Goal: Task Accomplishment & Management: Complete application form

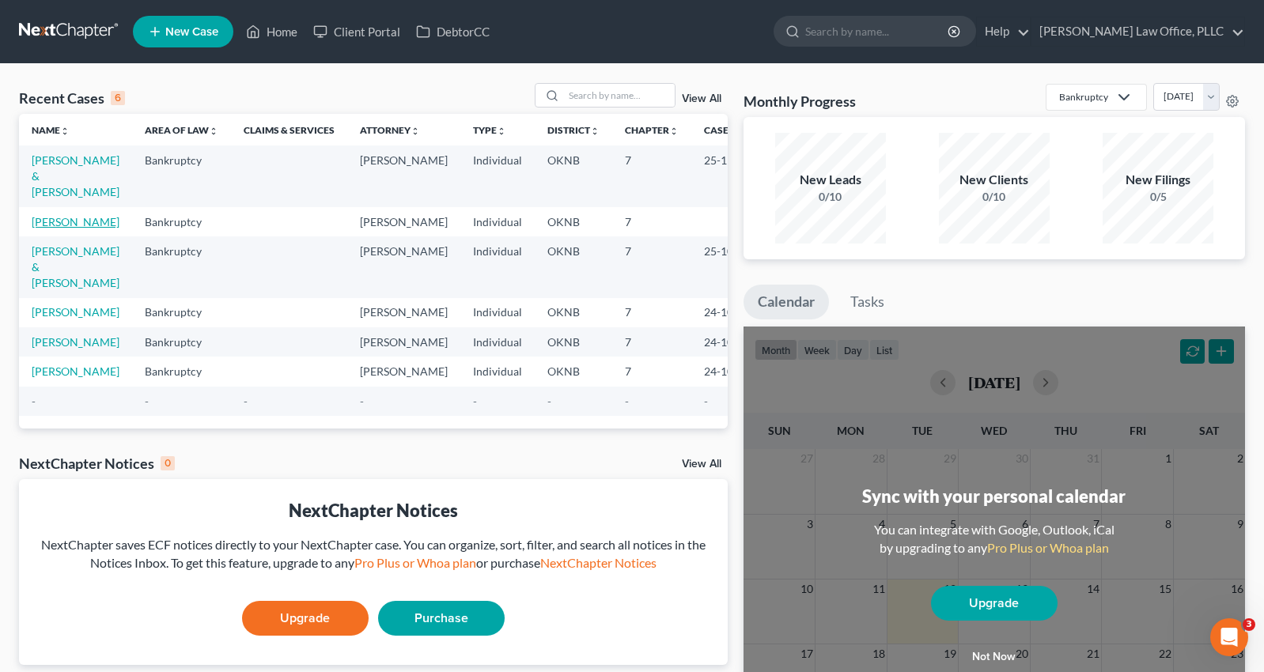
click at [59, 215] on link "[PERSON_NAME]" at bounding box center [76, 221] width 88 height 13
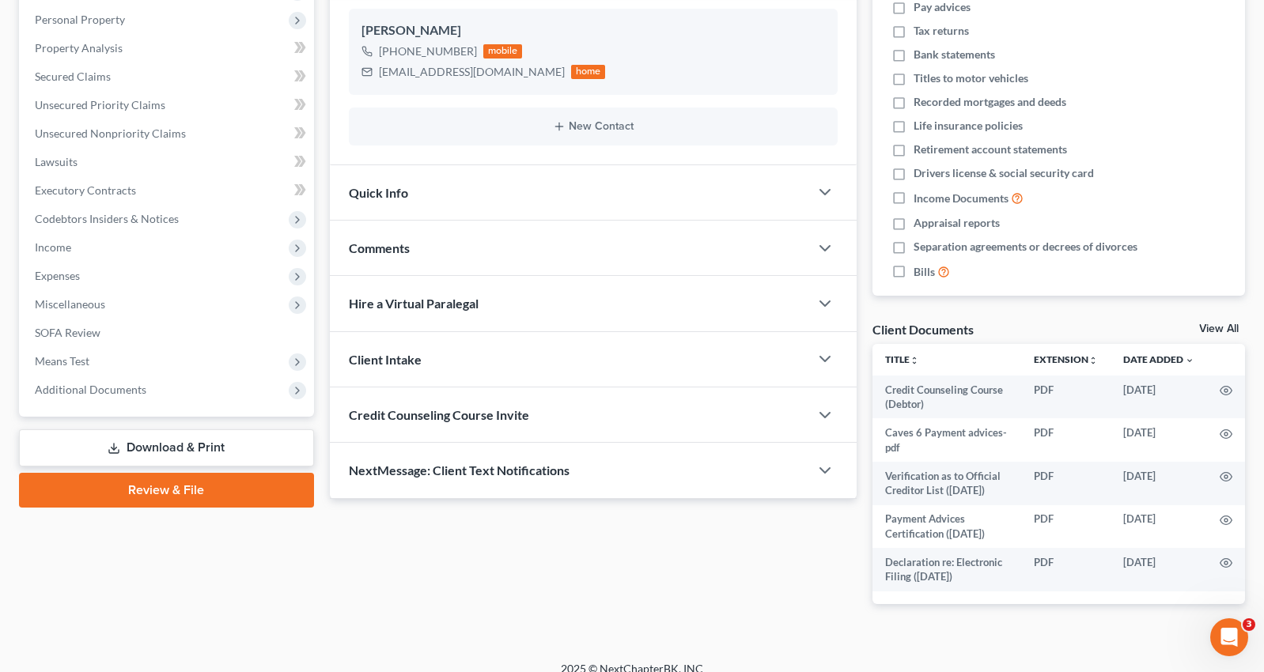
scroll to position [290, 0]
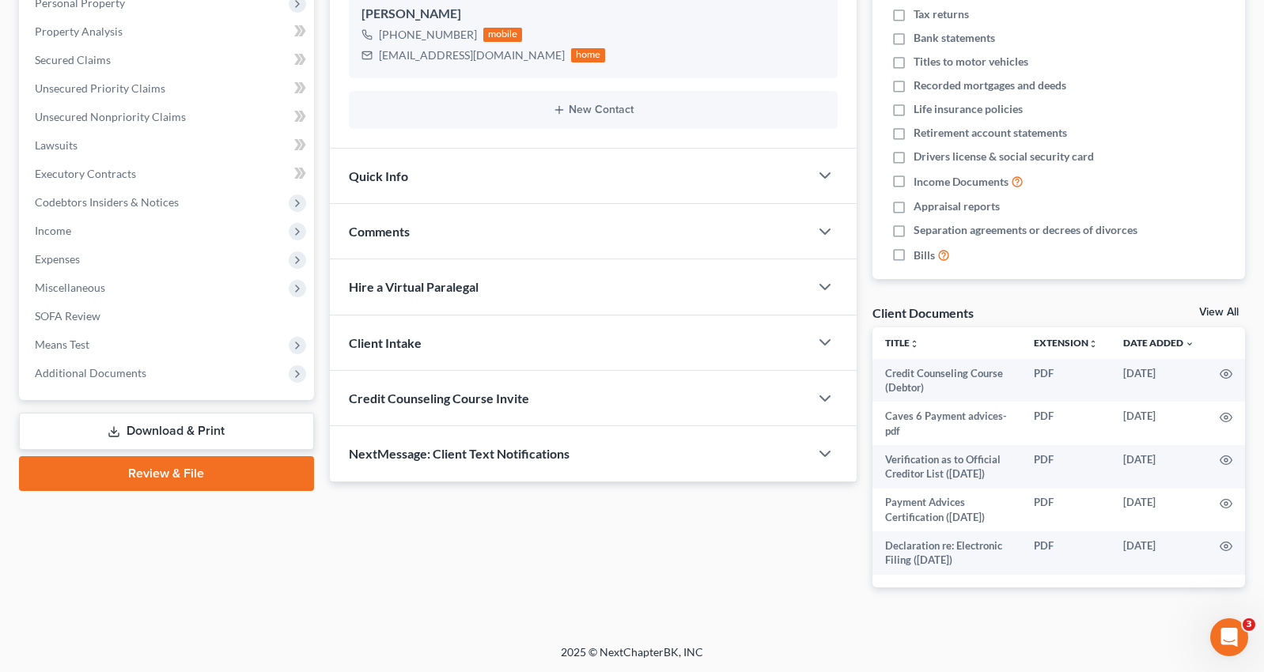
click at [165, 466] on link "Review & File" at bounding box center [166, 473] width 295 height 35
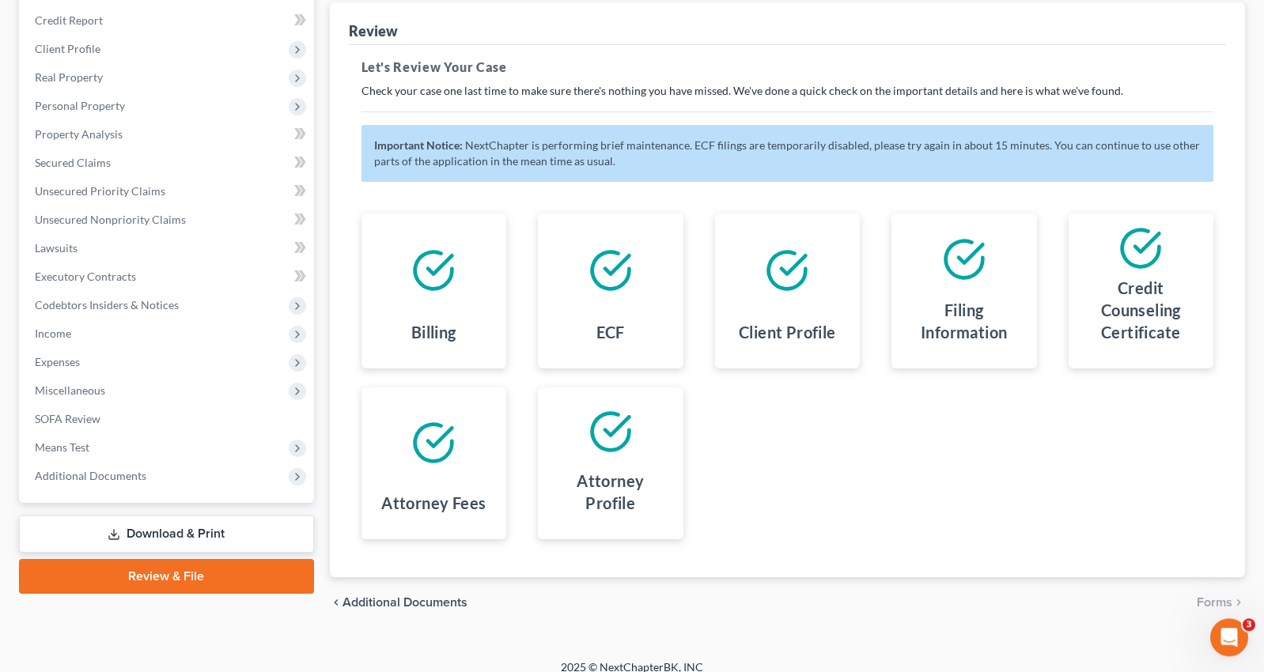
scroll to position [202, 0]
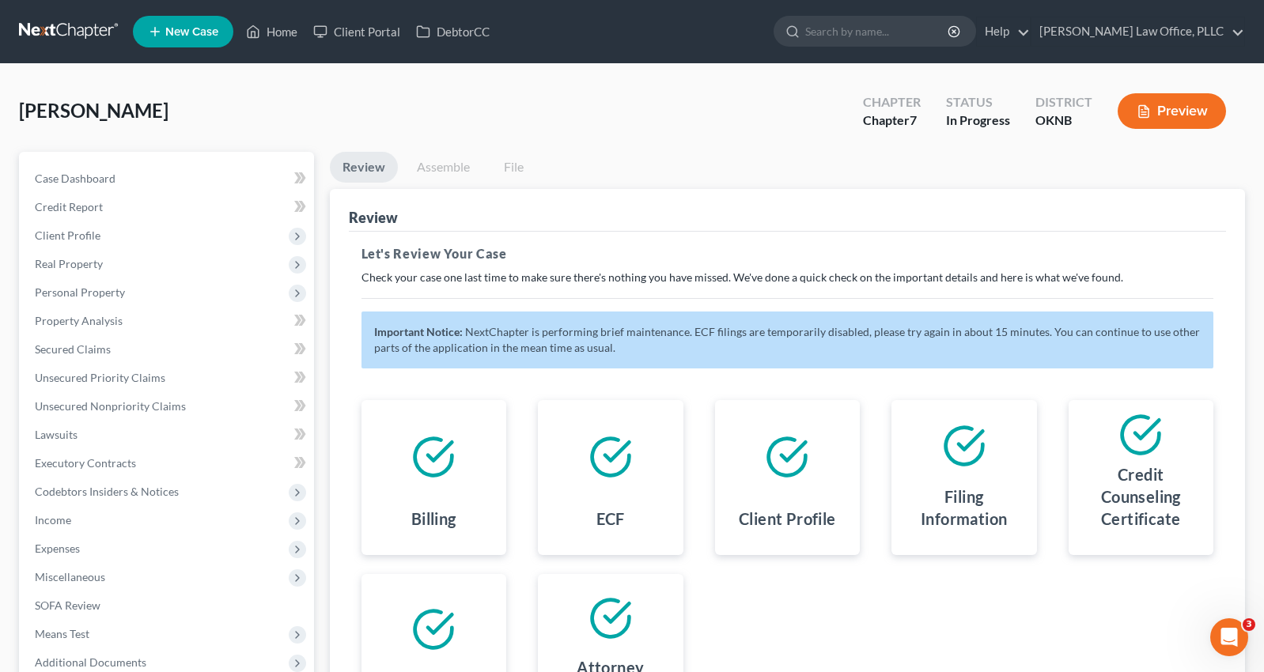
scroll to position [202, 0]
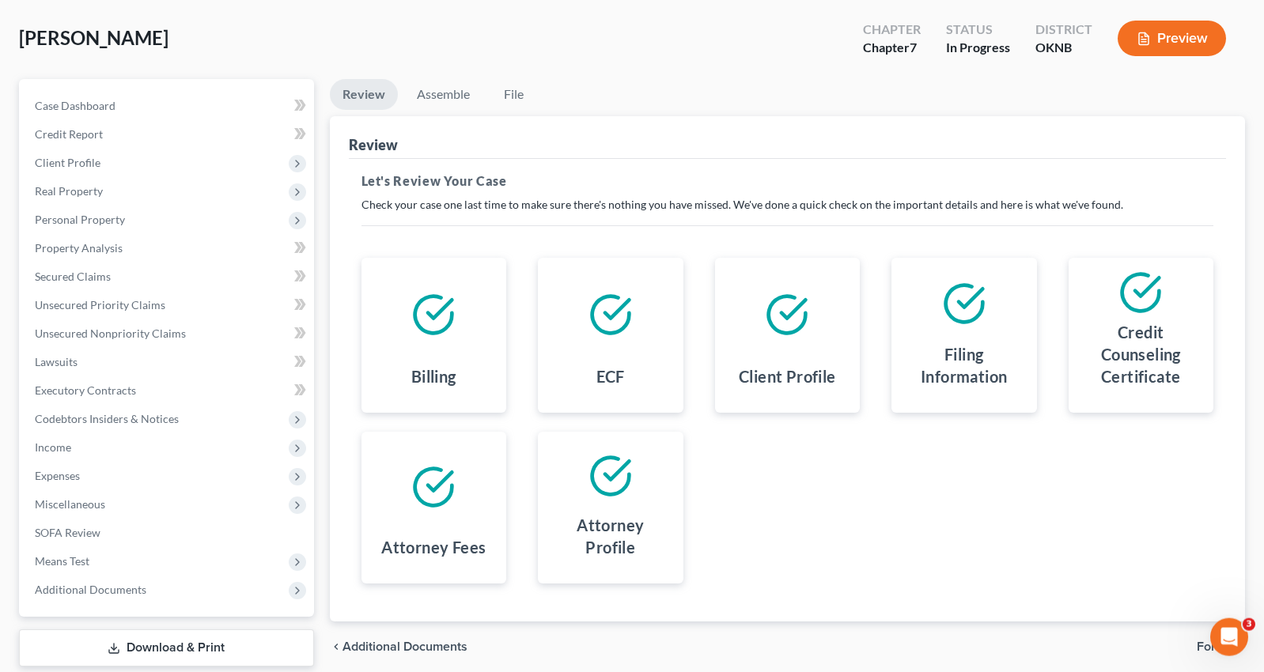
scroll to position [167, 0]
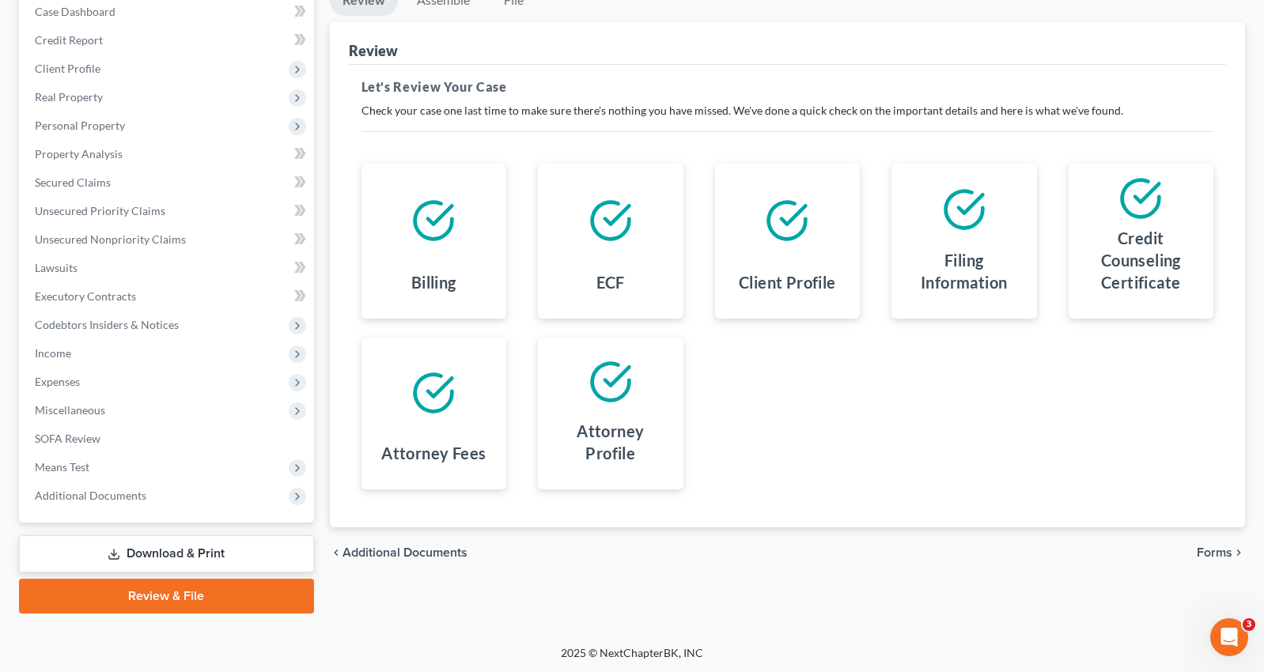
click at [1213, 551] on span "Forms" at bounding box center [1215, 553] width 36 height 13
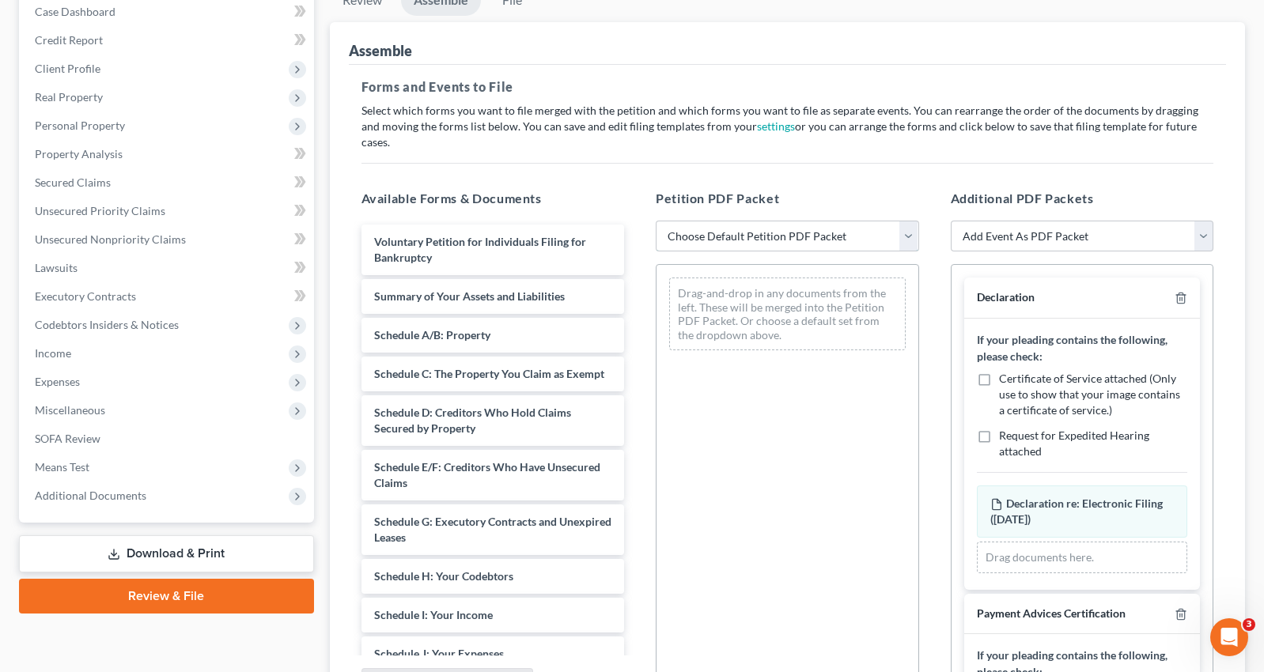
select select "1"
click option "Chapter 7 Template" at bounding box center [0, 0] width 0 height 0
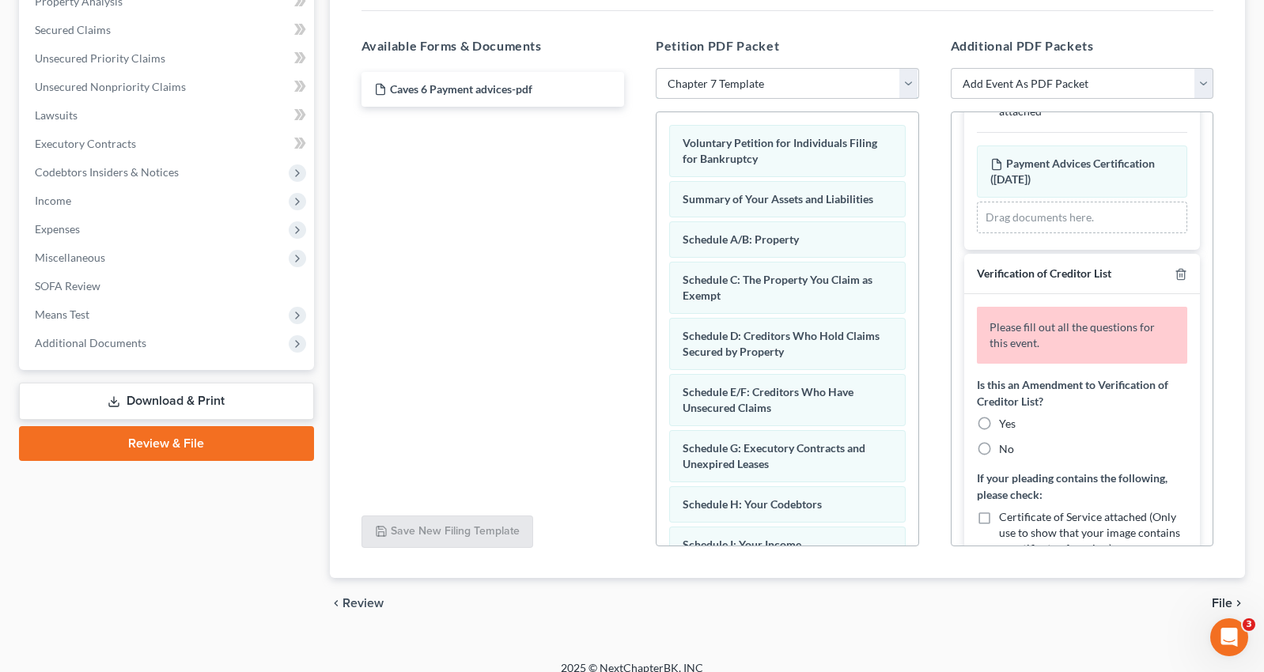
scroll to position [484, 0]
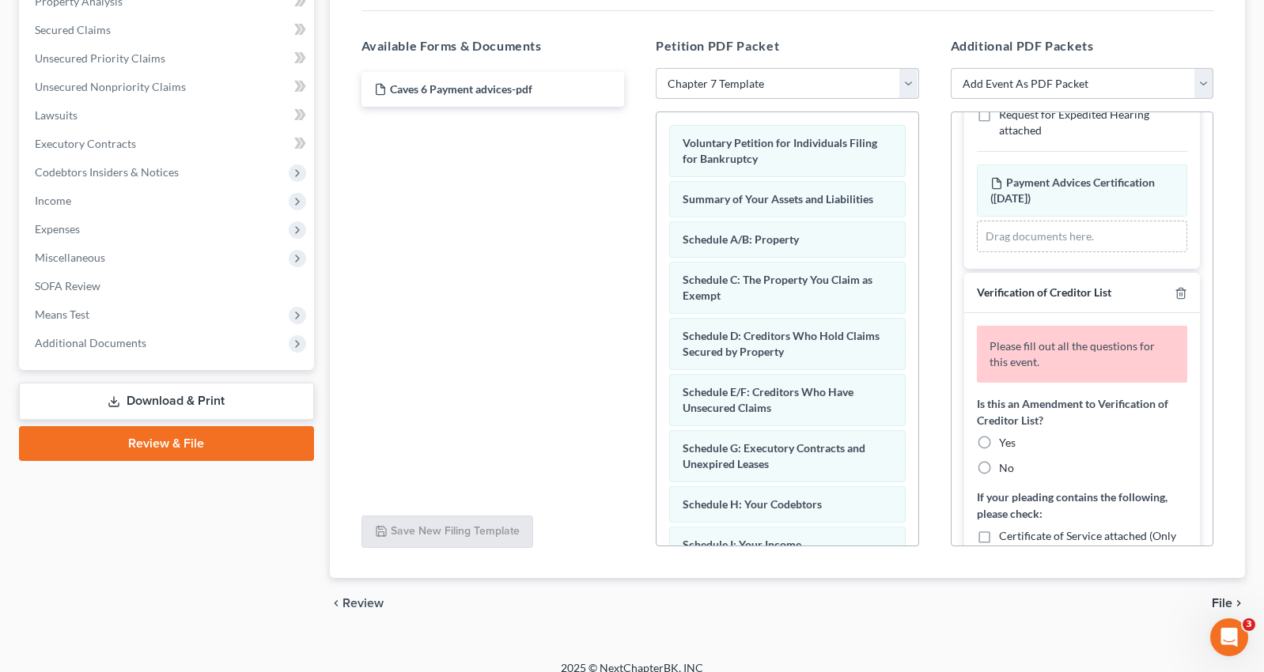
click at [999, 460] on label "No" at bounding box center [1006, 468] width 15 height 16
click at [1005, 460] on input "No" at bounding box center [1010, 465] width 10 height 10
radio input "true"
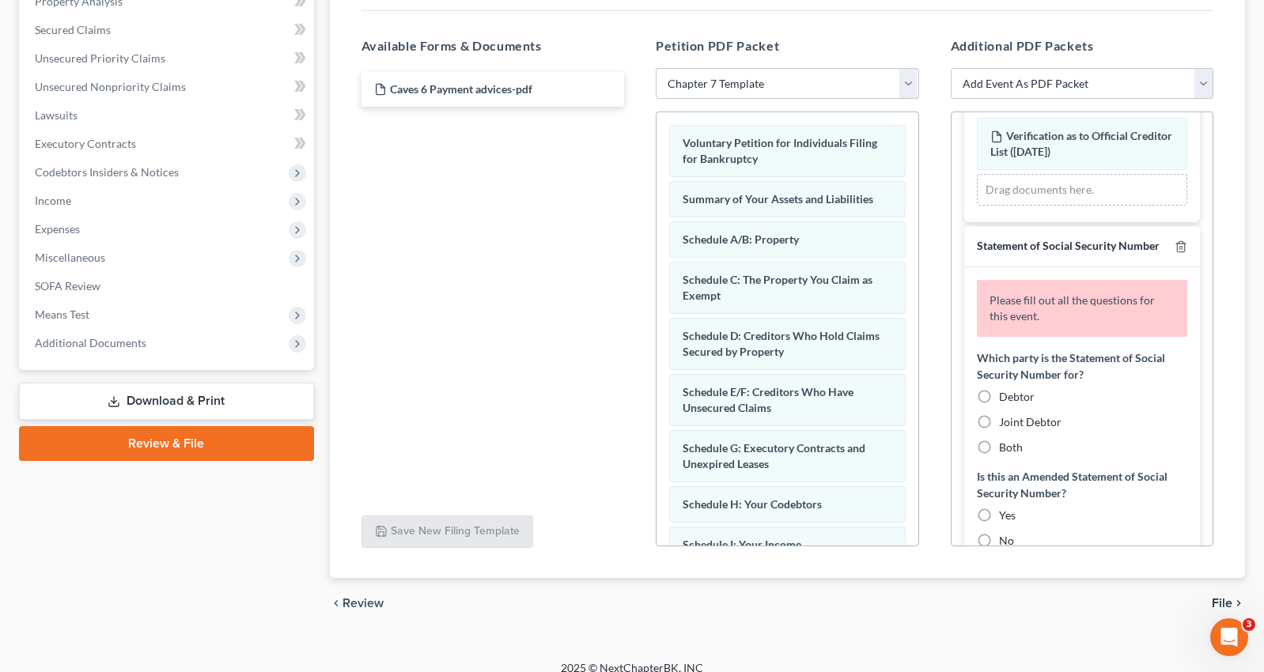
scroll to position [968, 0]
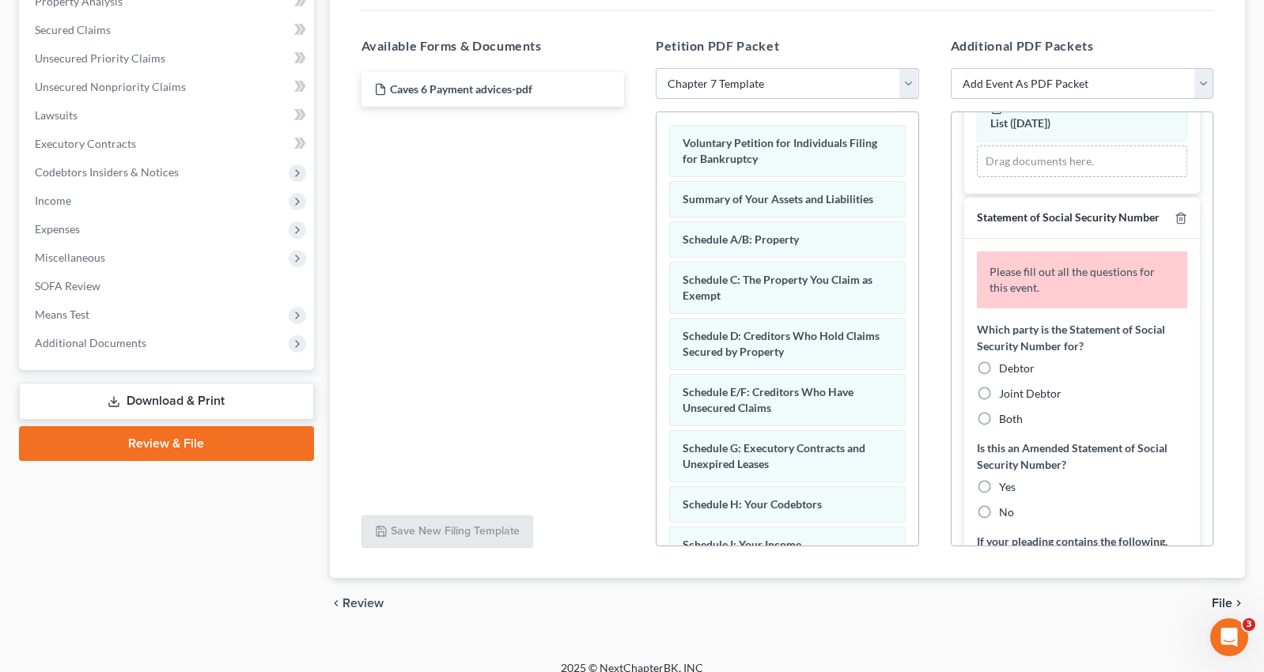
click at [999, 364] on label "Debtor" at bounding box center [1017, 369] width 36 height 16
click at [1005, 364] on input "Debtor" at bounding box center [1010, 366] width 10 height 10
radio input "true"
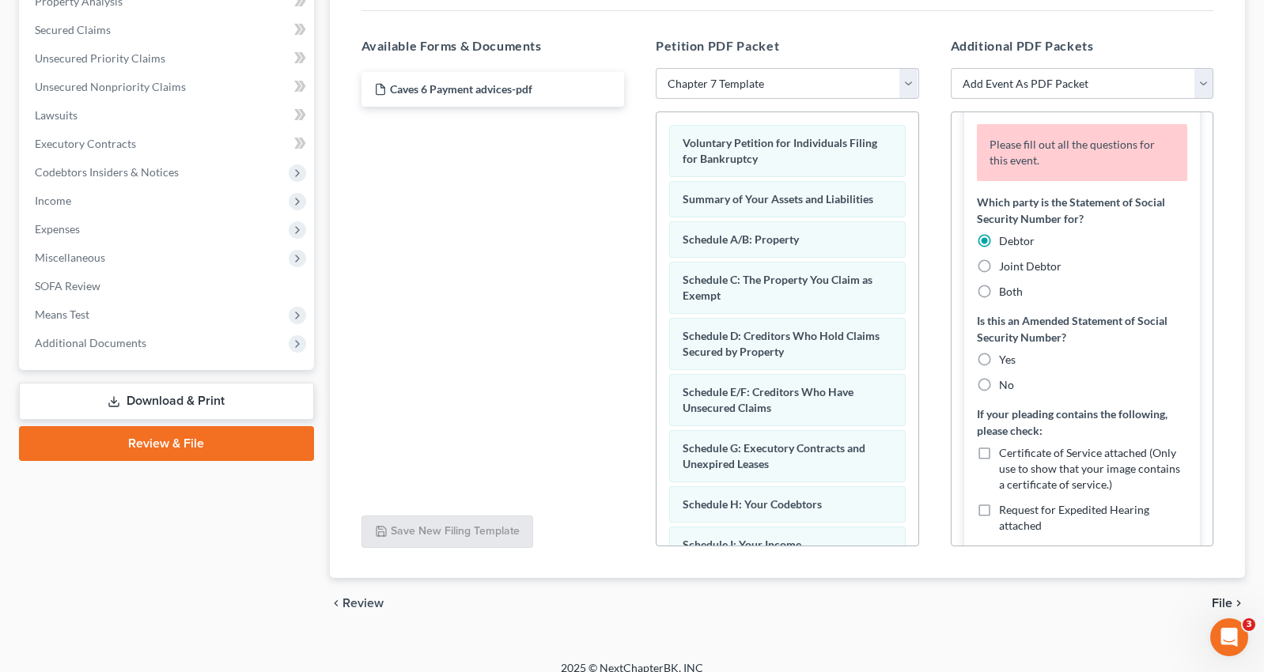
scroll to position [1130, 0]
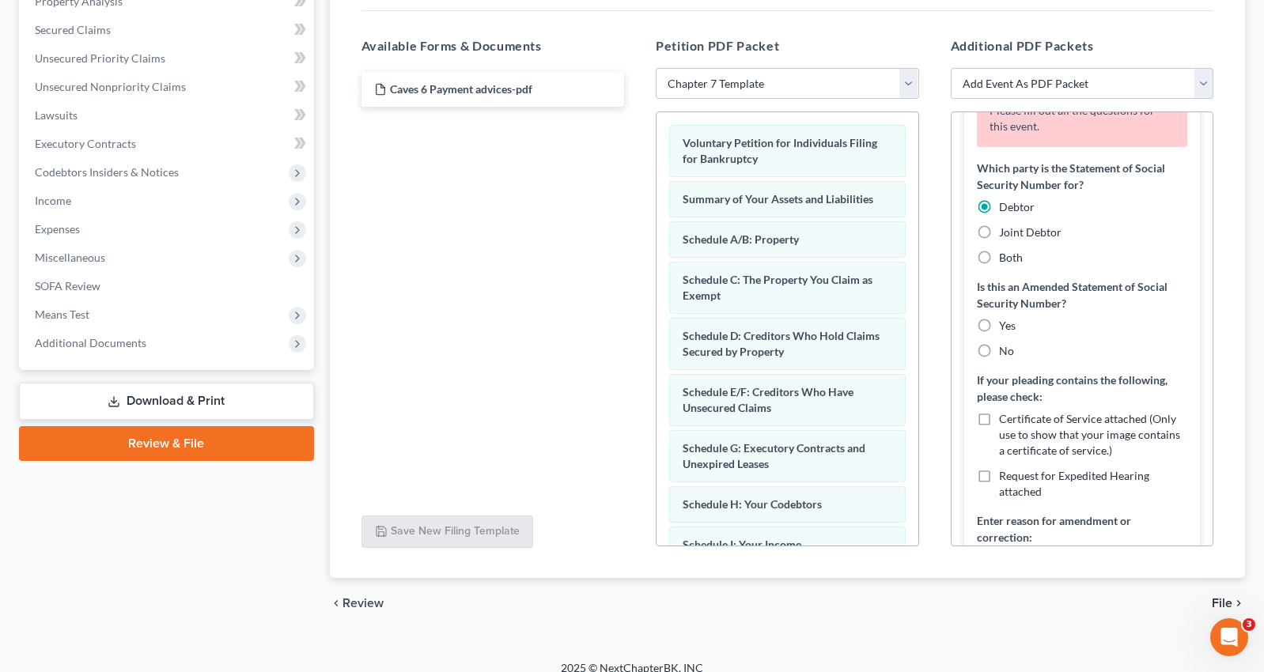
click at [999, 343] on label "No" at bounding box center [1006, 351] width 15 height 16
click at [1005, 343] on input "No" at bounding box center [1010, 348] width 10 height 10
radio input "true"
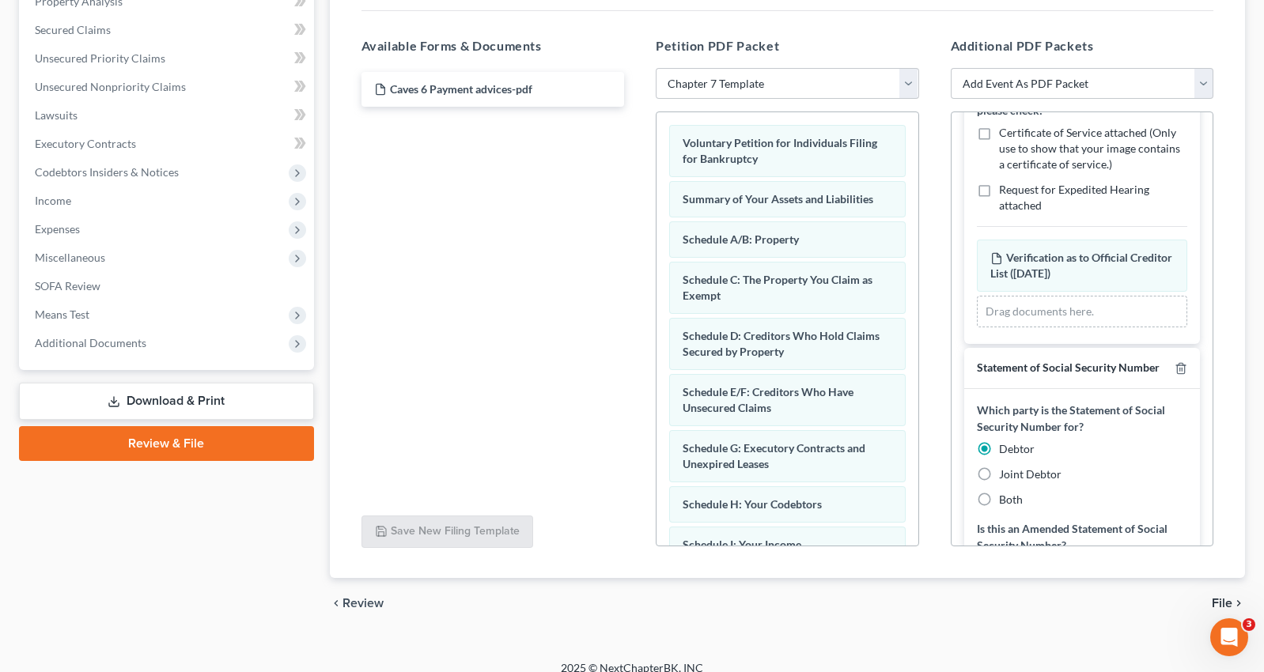
scroll to position [495, 0]
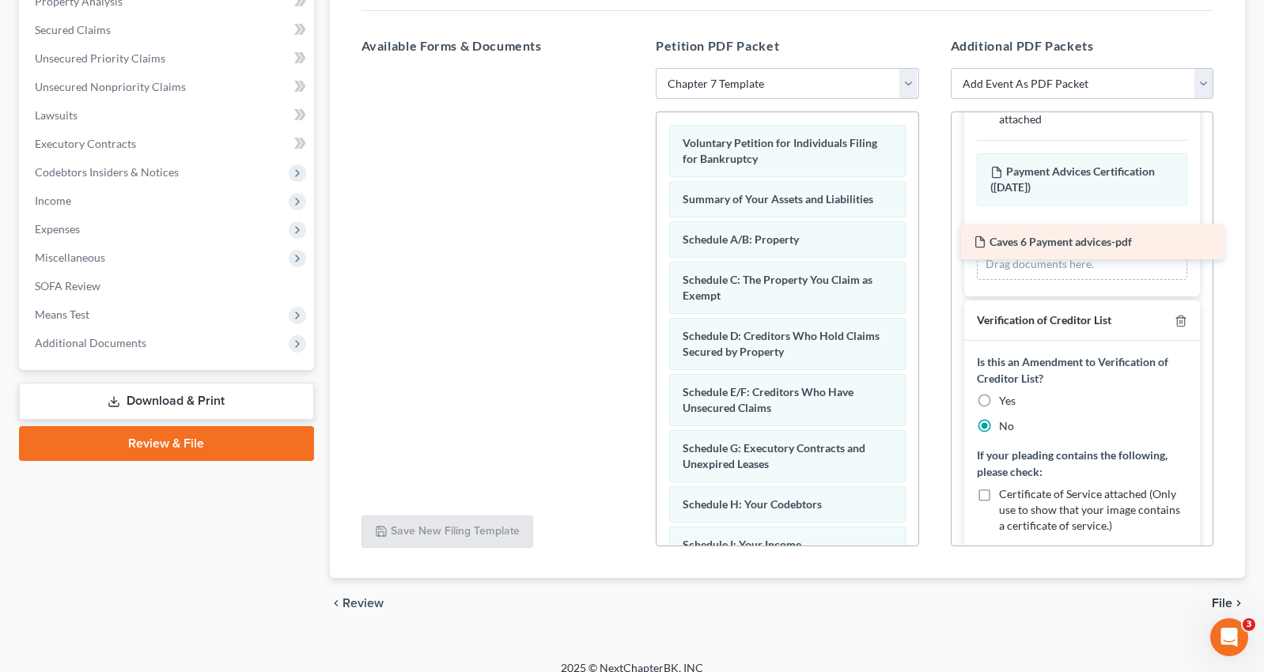
drag, startPoint x: 426, startPoint y: 71, endPoint x: 1026, endPoint y: 240, distance: 623.0
click at [638, 68] on div "Caves 6 Payment advices-pdf Caves 6 Payment advices-pdf" at bounding box center [493, 68] width 289 height 0
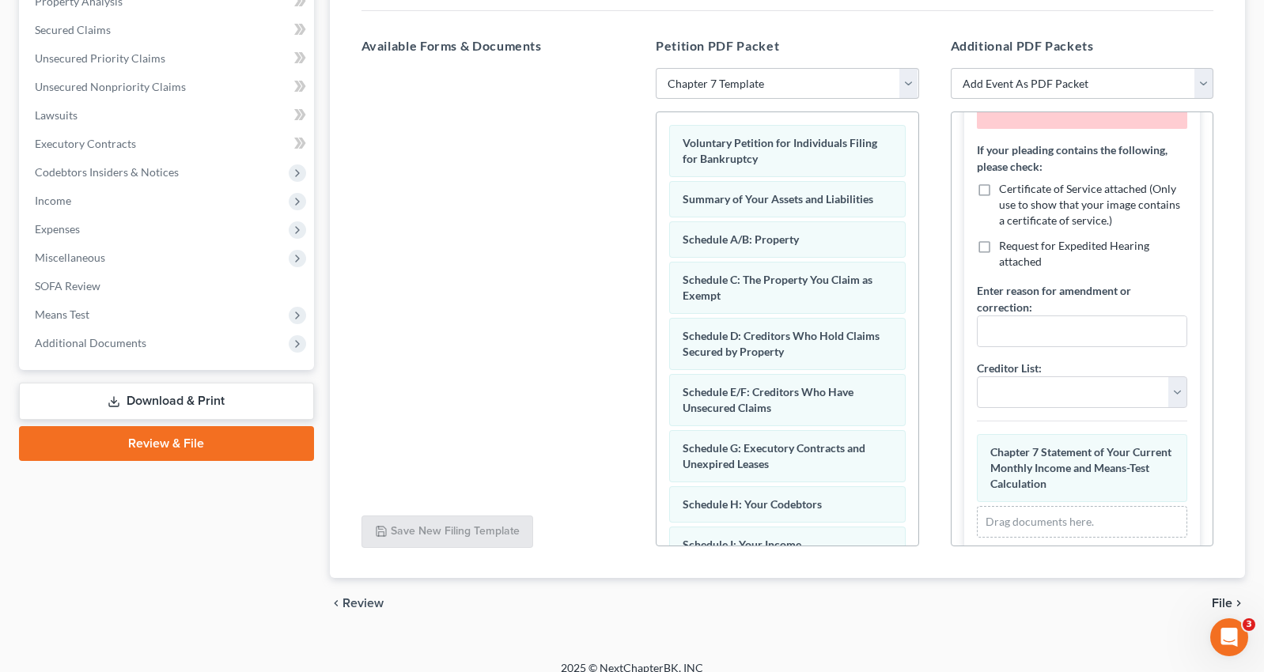
scroll to position [1872, 0]
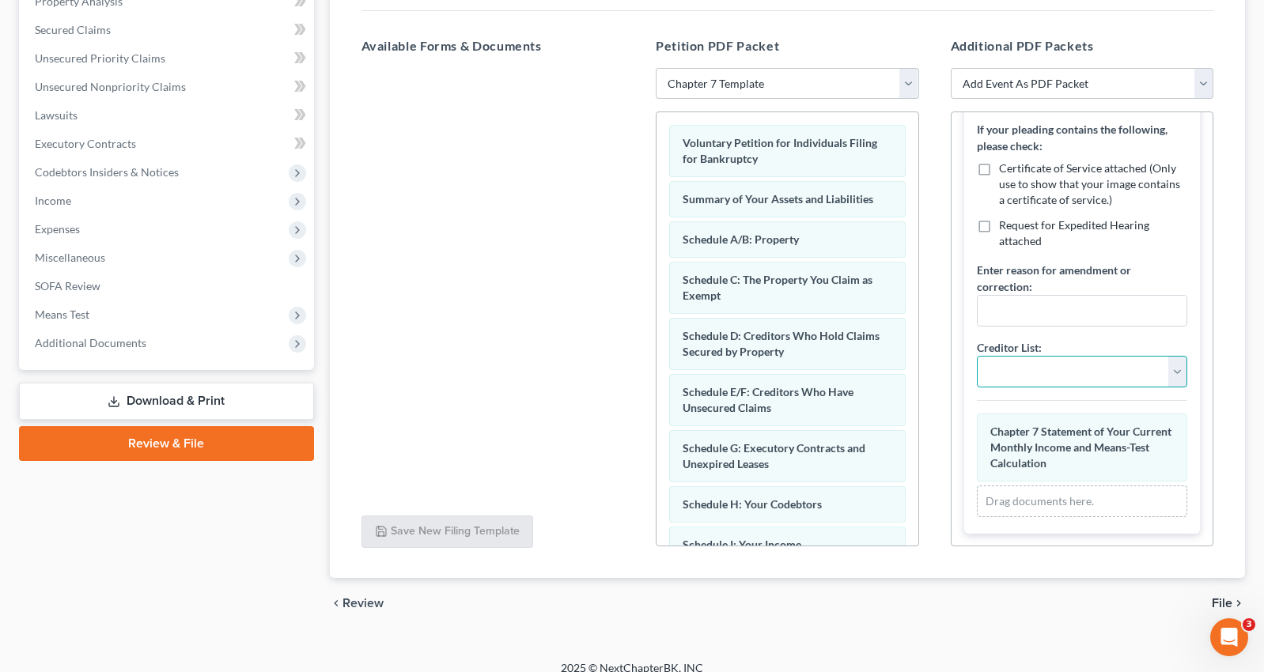
select select "13"
click option "First" at bounding box center [0, 0] width 0 height 0
click at [1010, 297] on input "text" at bounding box center [1083, 311] width 210 height 30
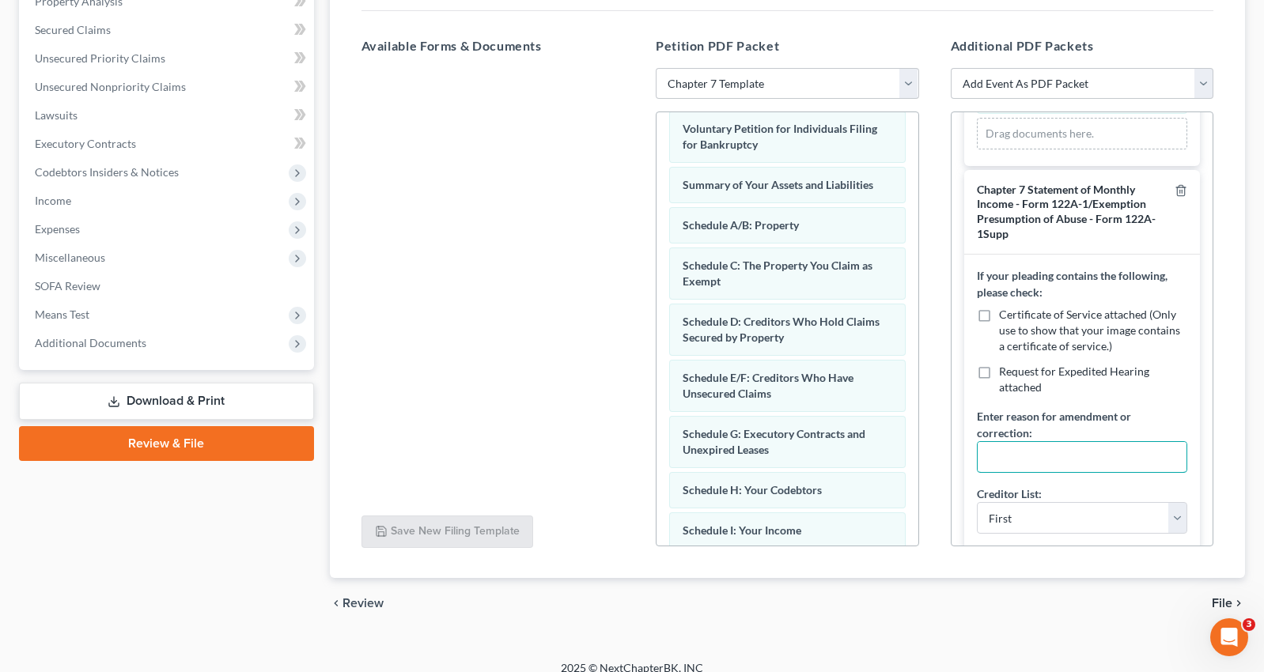
scroll to position [0, 0]
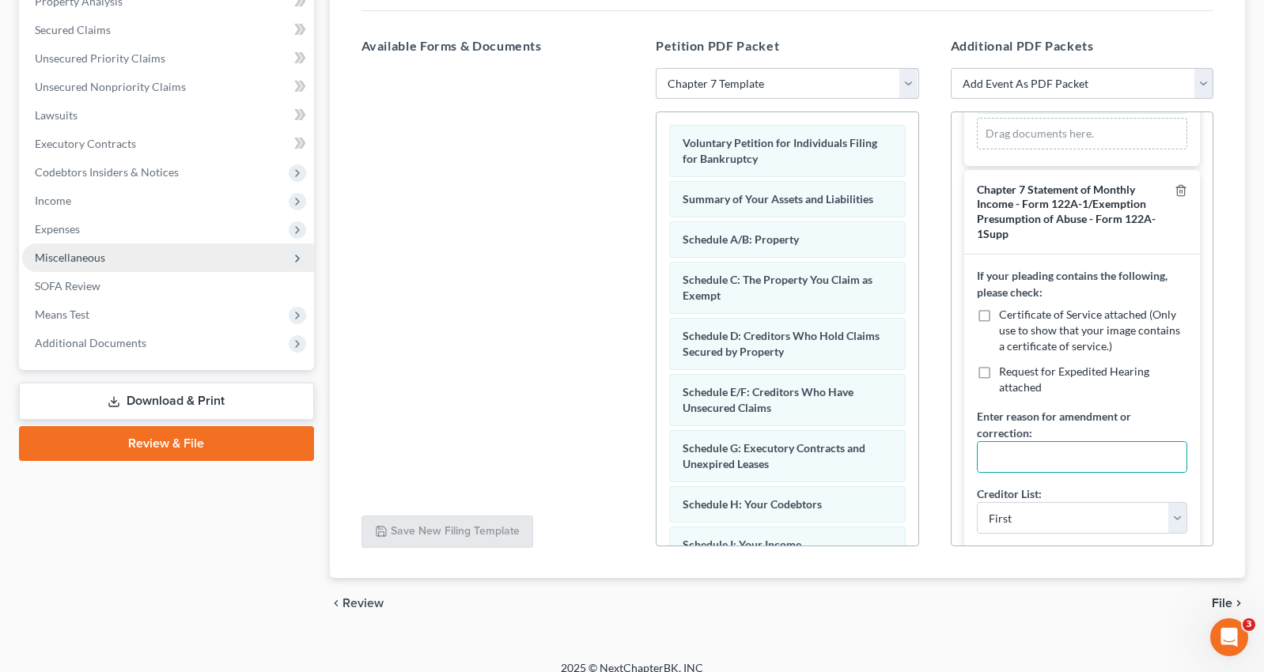
click at [142, 257] on span "Miscellaneous" at bounding box center [168, 258] width 292 height 28
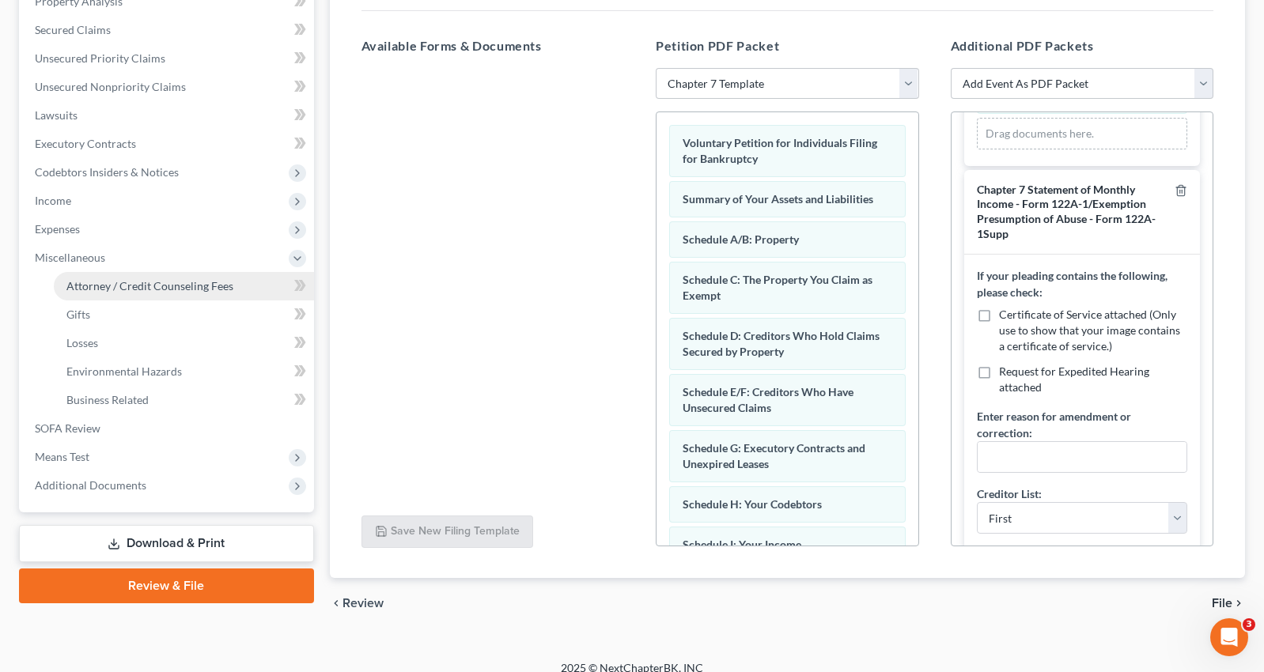
click at [150, 287] on span "Attorney / Credit Counseling Fees" at bounding box center [149, 285] width 167 height 13
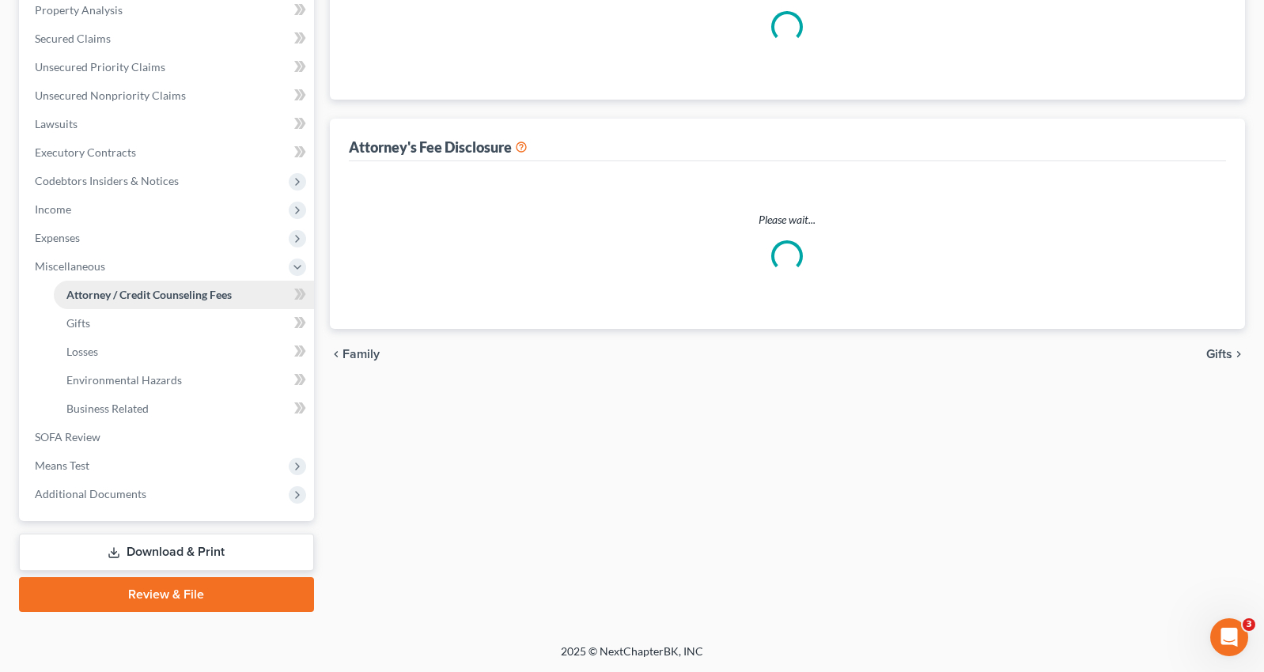
scroll to position [309, 0]
select select "0"
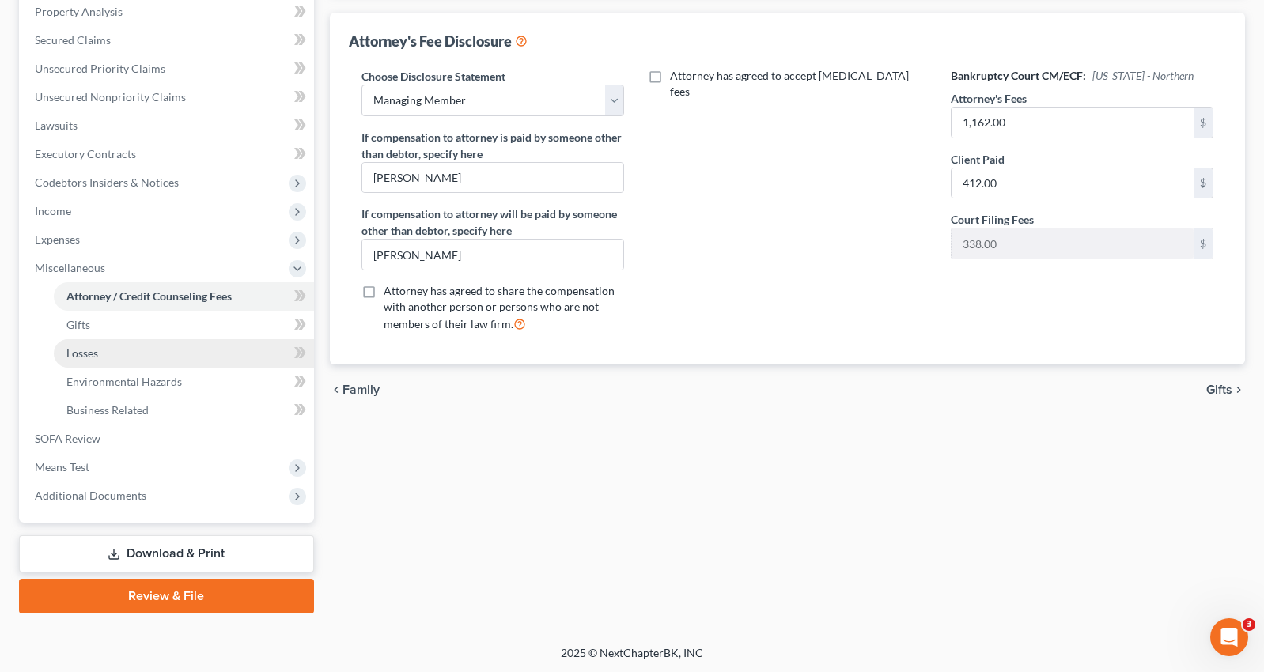
click at [130, 350] on link "Losses" at bounding box center [184, 353] width 260 height 28
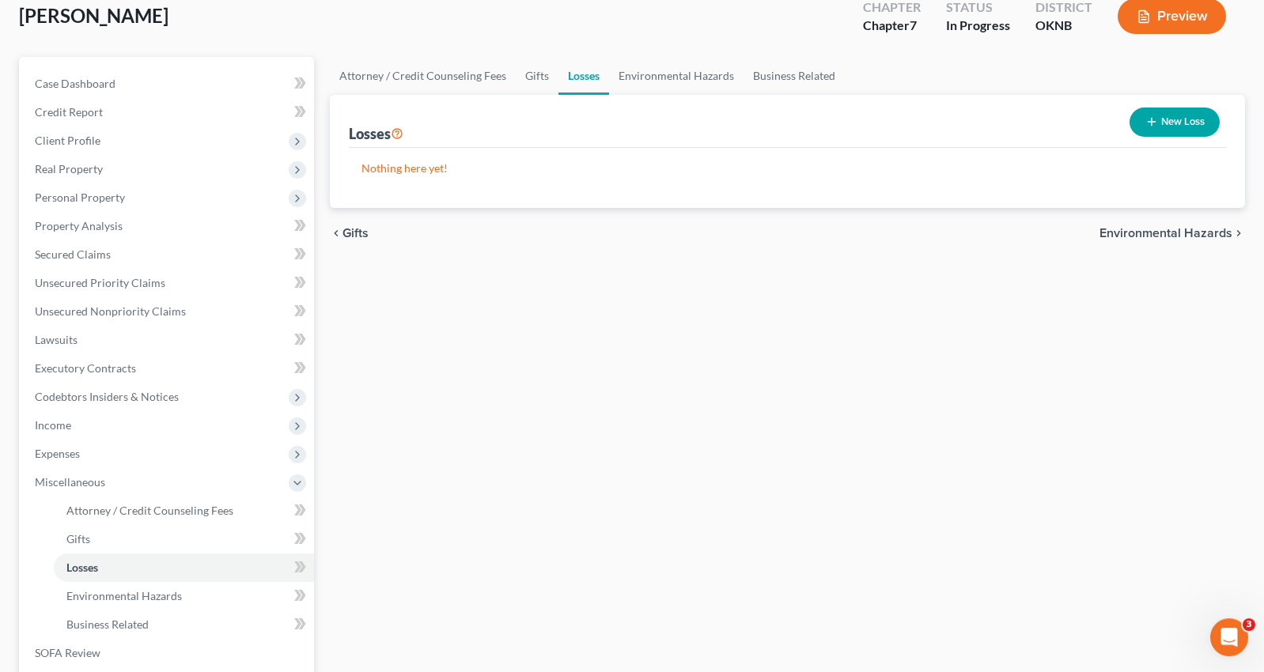
scroll to position [309, 0]
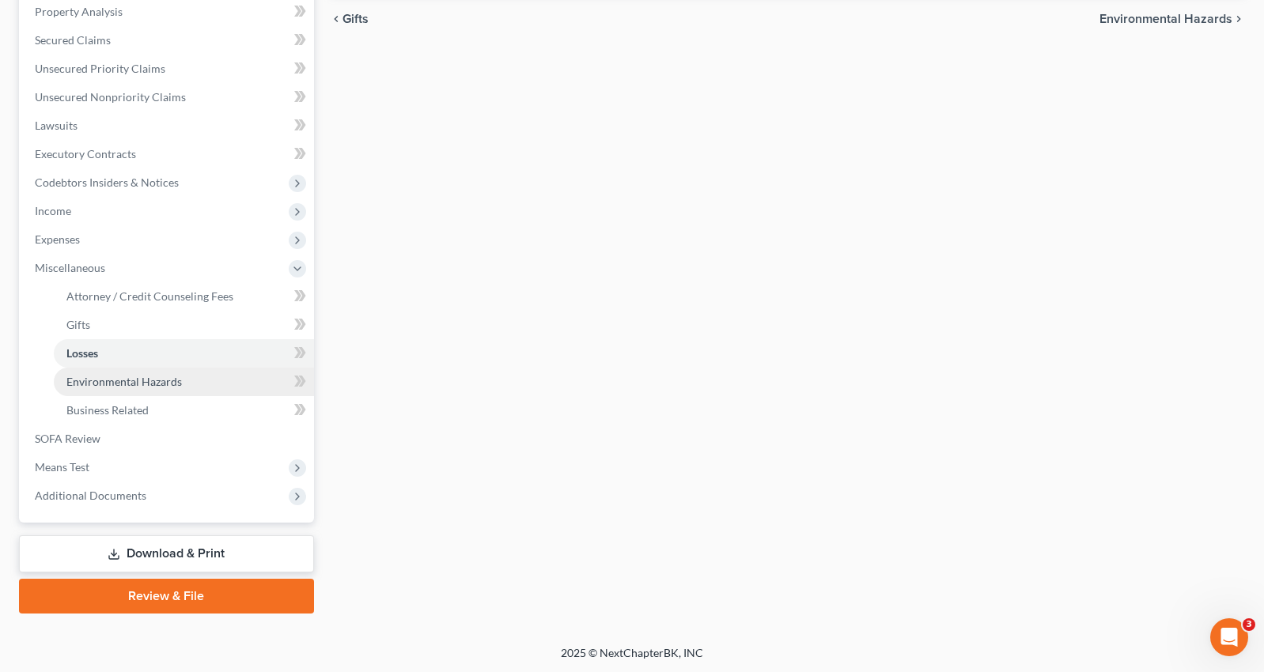
click at [129, 386] on span "Environmental Hazards" at bounding box center [123, 381] width 115 height 13
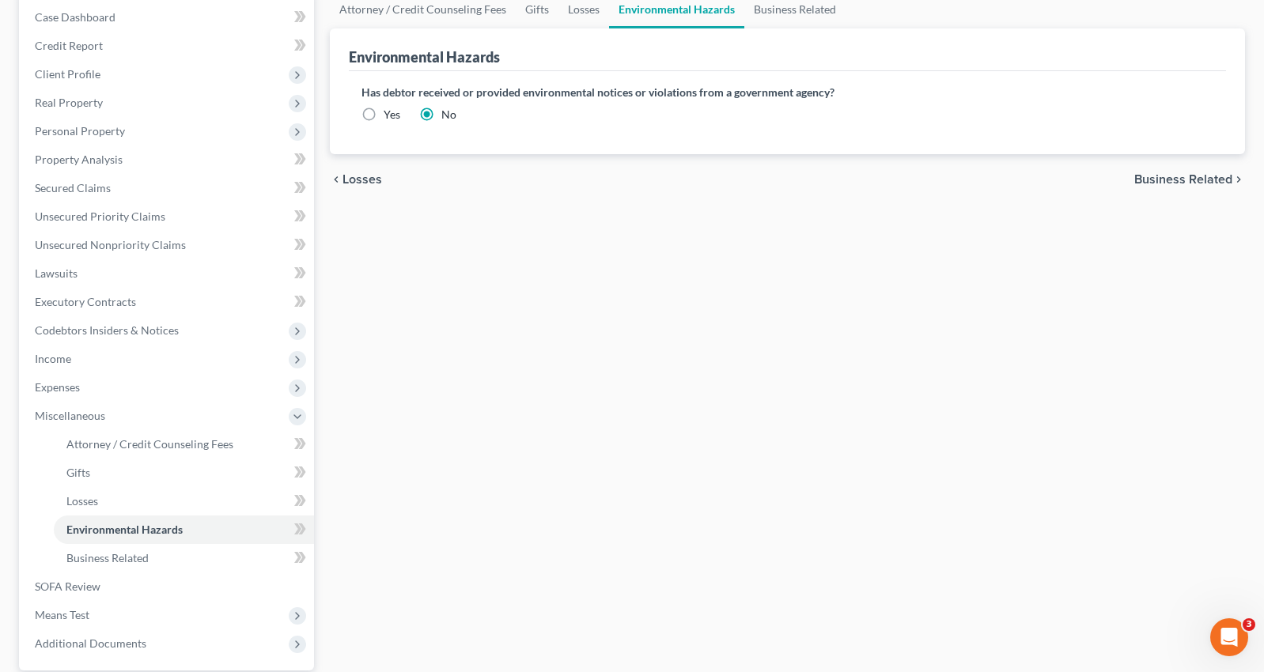
scroll to position [309, 0]
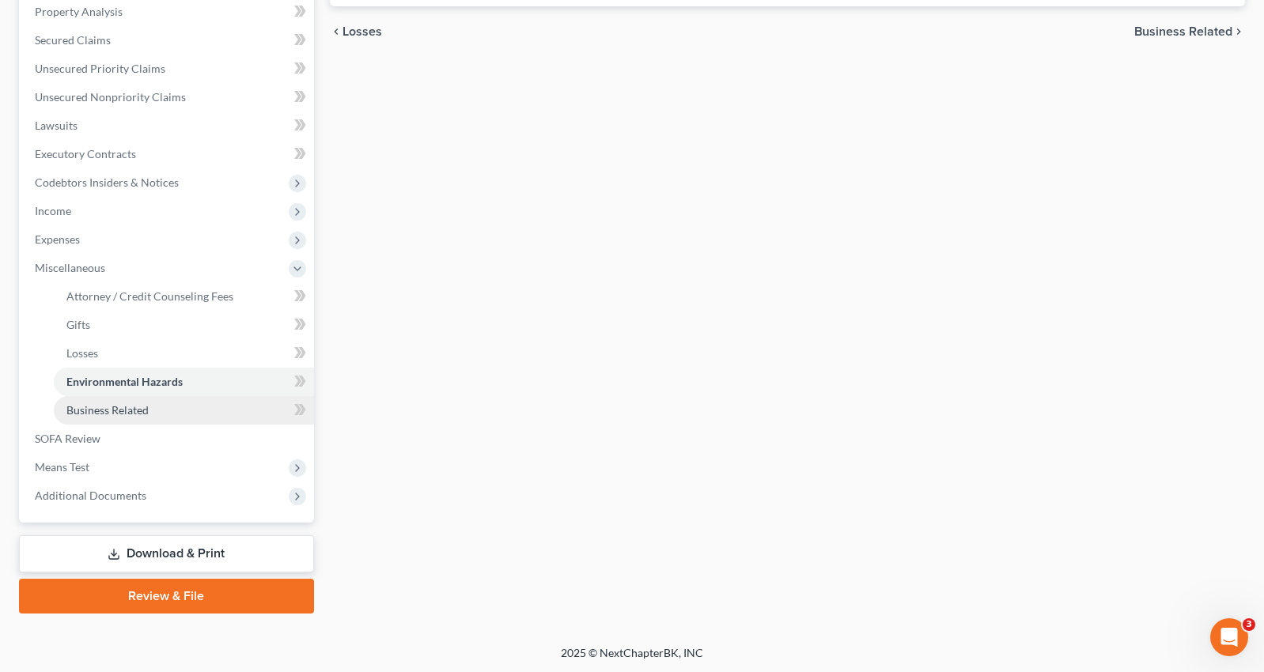
click at [114, 418] on link "Business Related" at bounding box center [184, 410] width 260 height 28
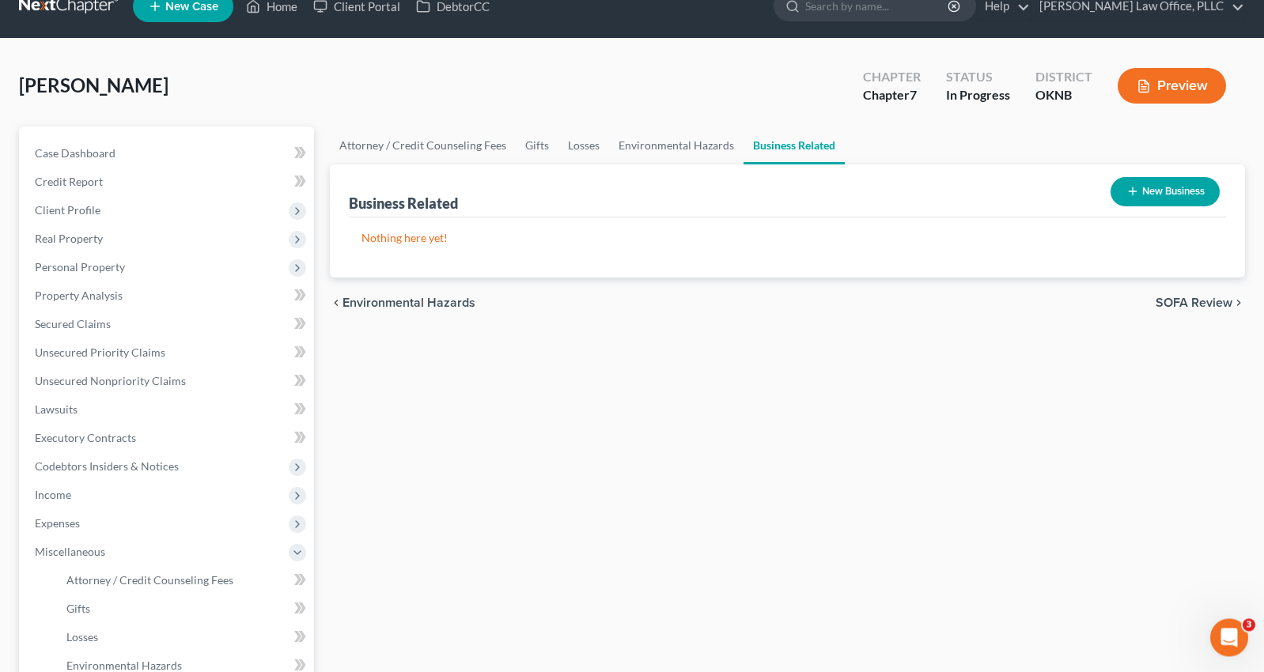
scroll to position [309, 0]
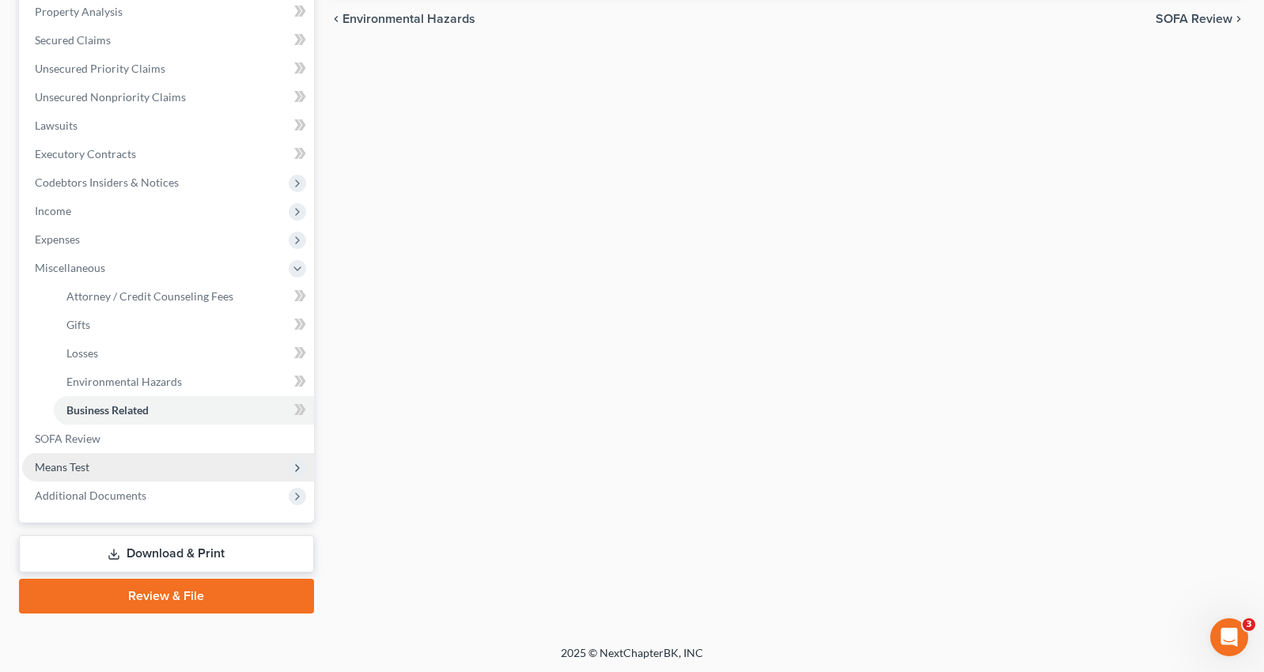
click at [122, 468] on span "Means Test" at bounding box center [168, 467] width 292 height 28
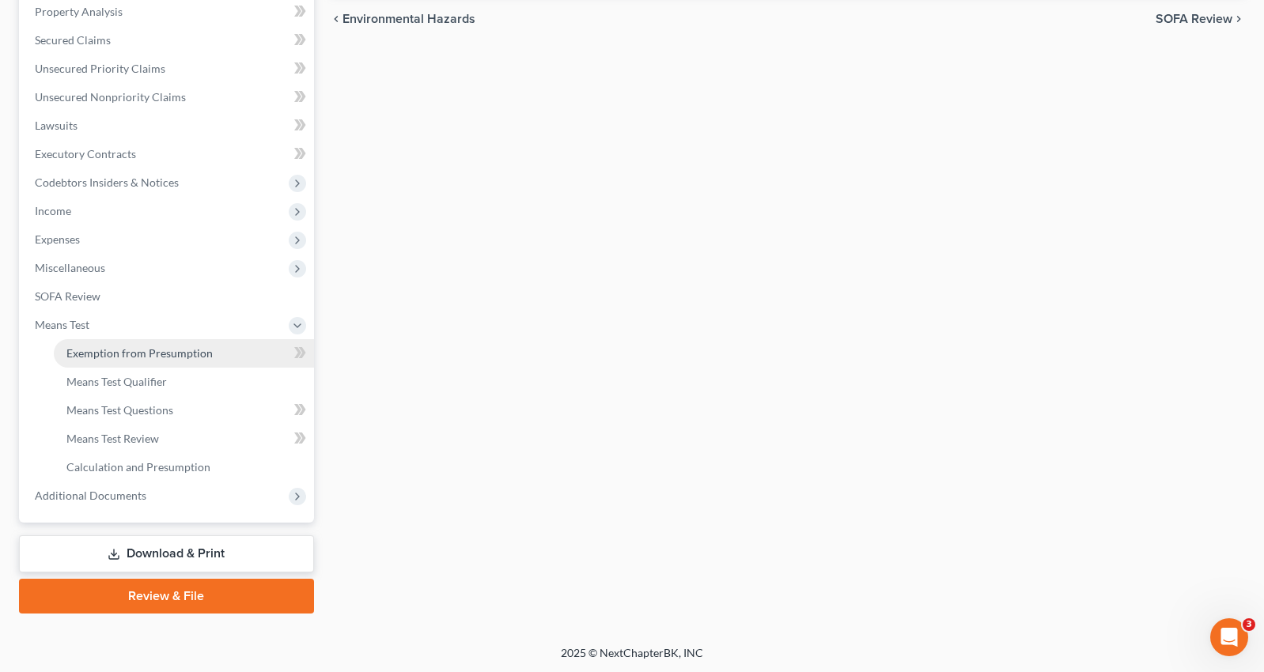
click at [197, 349] on span "Exemption from Presumption" at bounding box center [139, 352] width 146 height 13
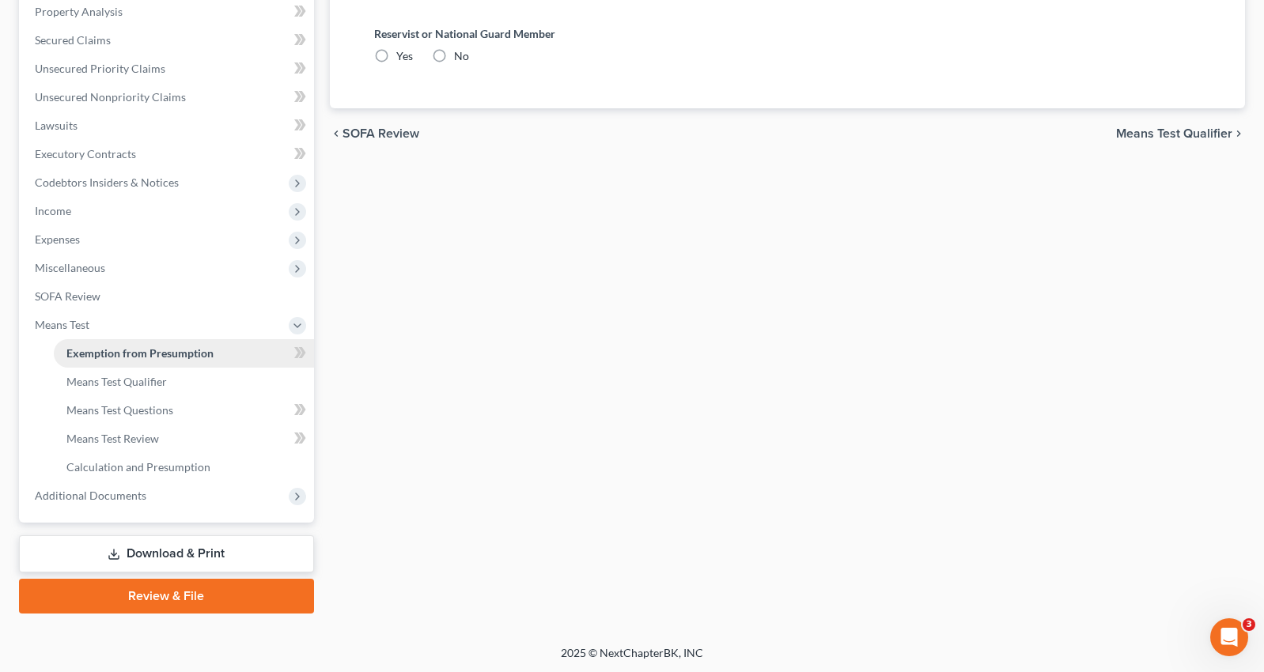
radio input "true"
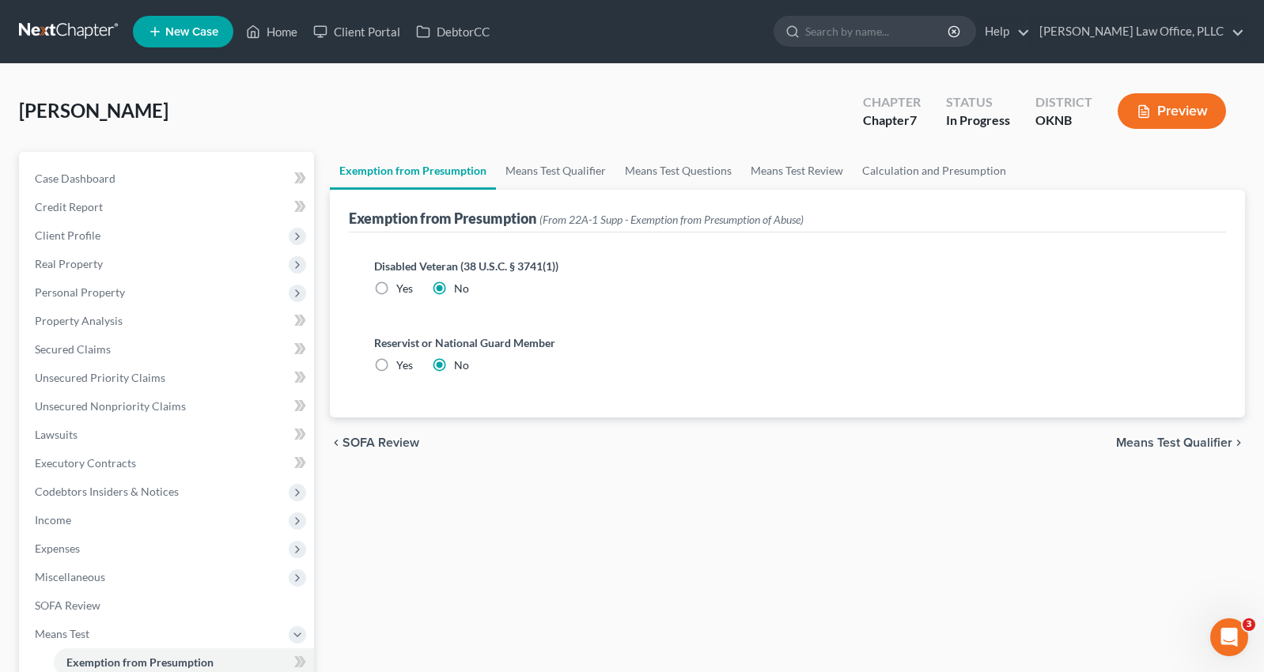
click at [1155, 444] on span "Means Test Qualifier" at bounding box center [1174, 443] width 116 height 13
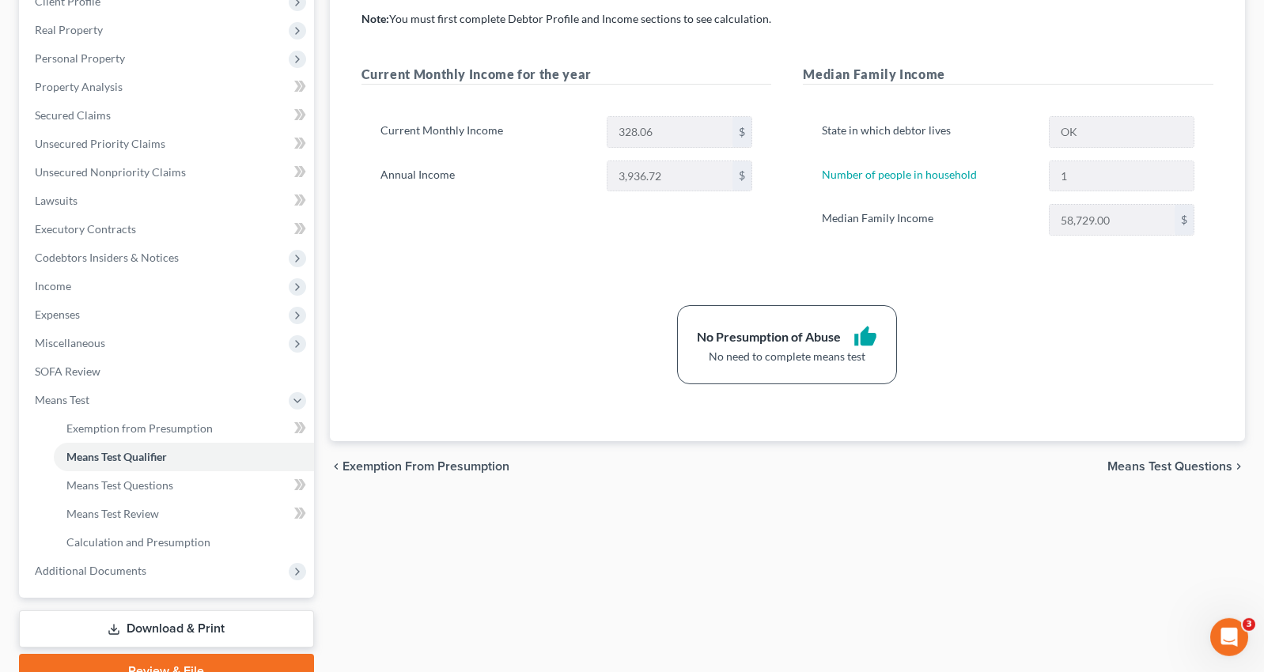
scroll to position [309, 0]
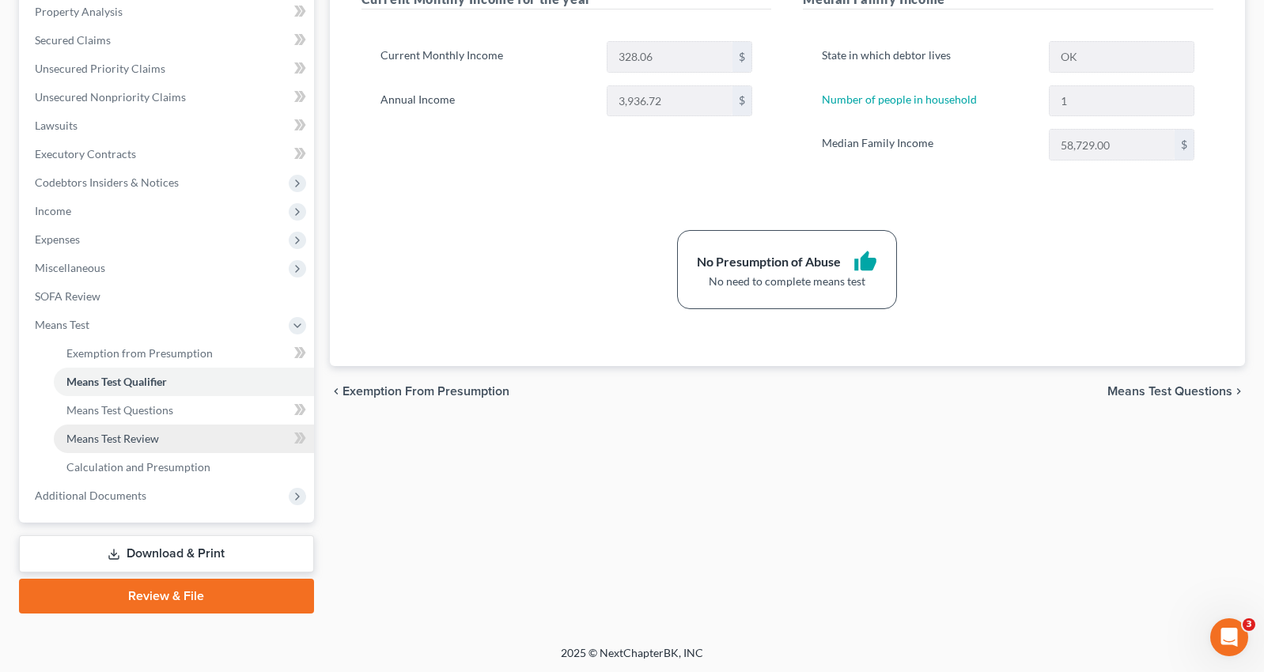
click at [187, 438] on link "Means Test Review" at bounding box center [184, 439] width 260 height 28
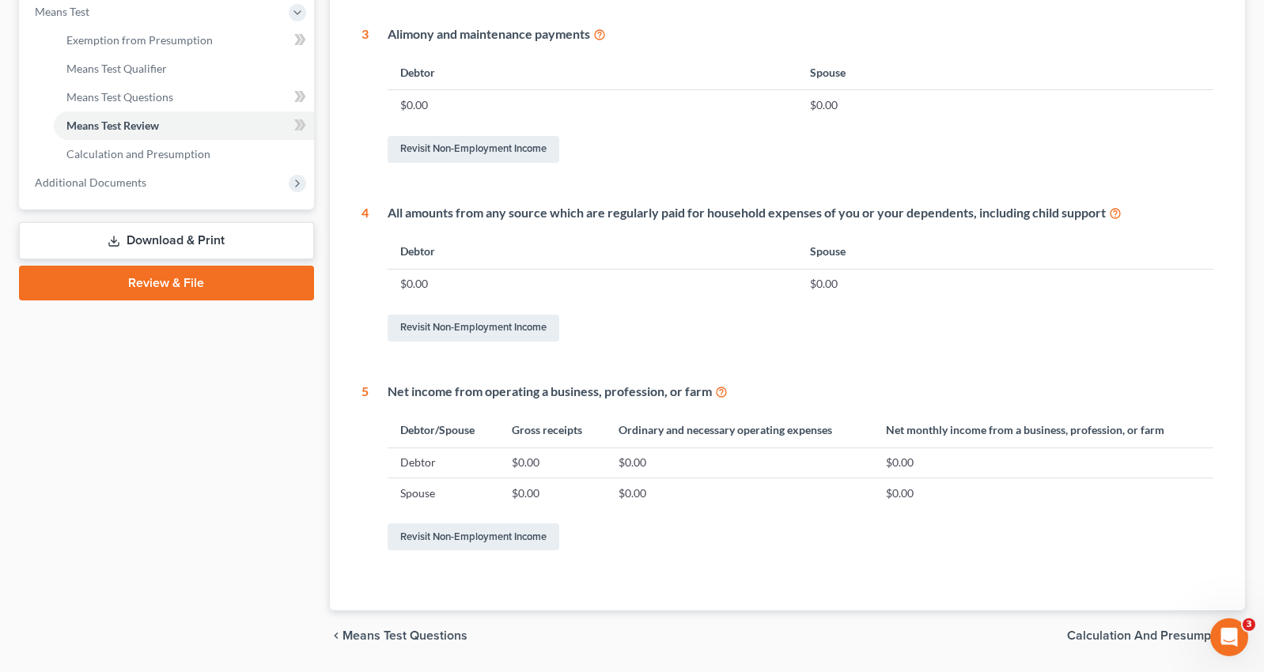
scroll to position [672, 0]
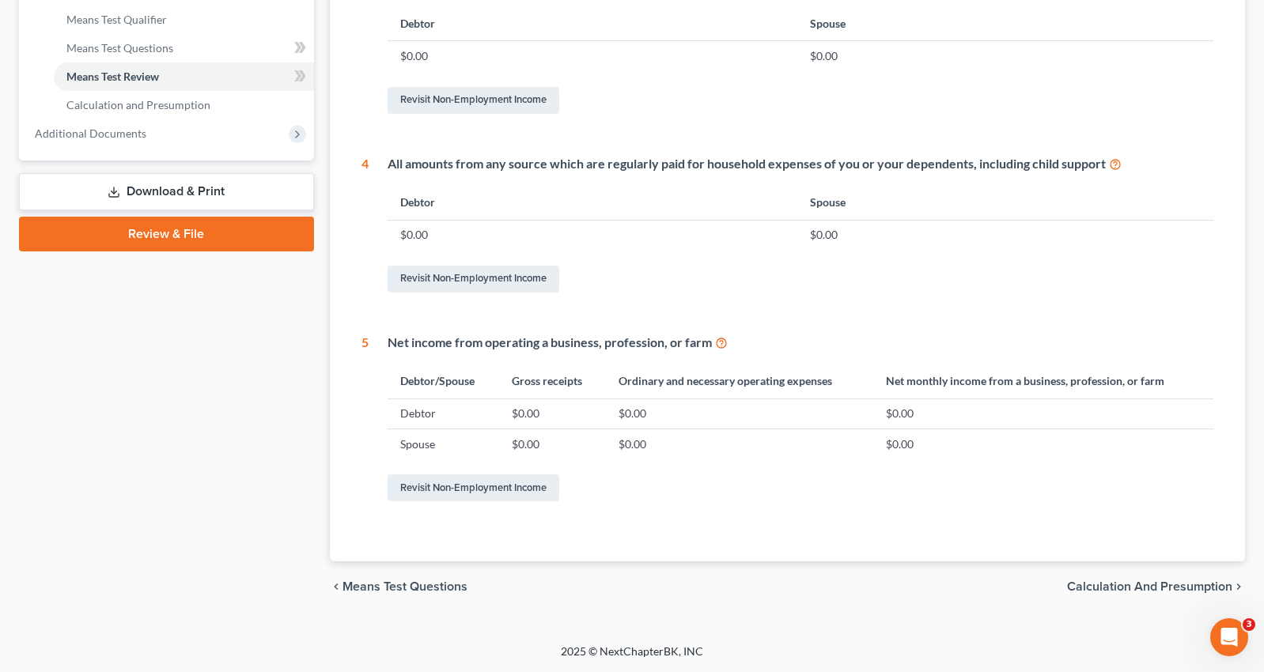
click at [1115, 578] on div "chevron_left Means Test Questions Calculation and Presumption chevron_right" at bounding box center [788, 587] width 916 height 51
click at [1121, 587] on span "Calculation and Presumption" at bounding box center [1149, 587] width 165 height 13
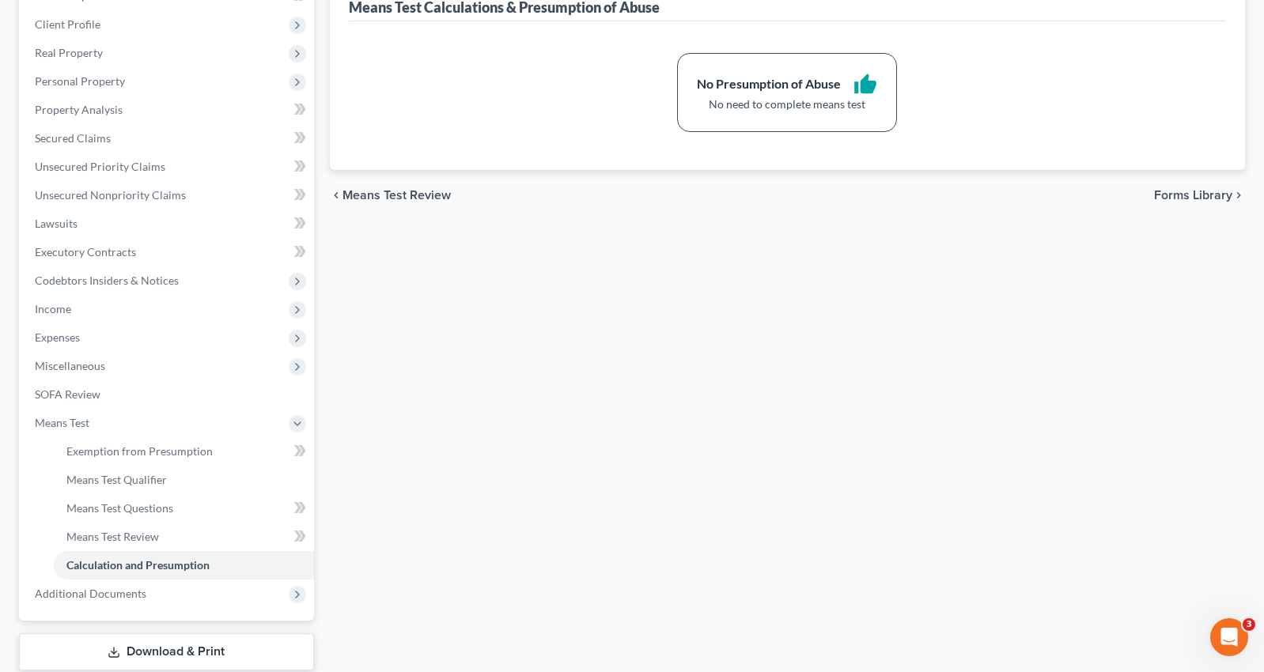
scroll to position [309, 0]
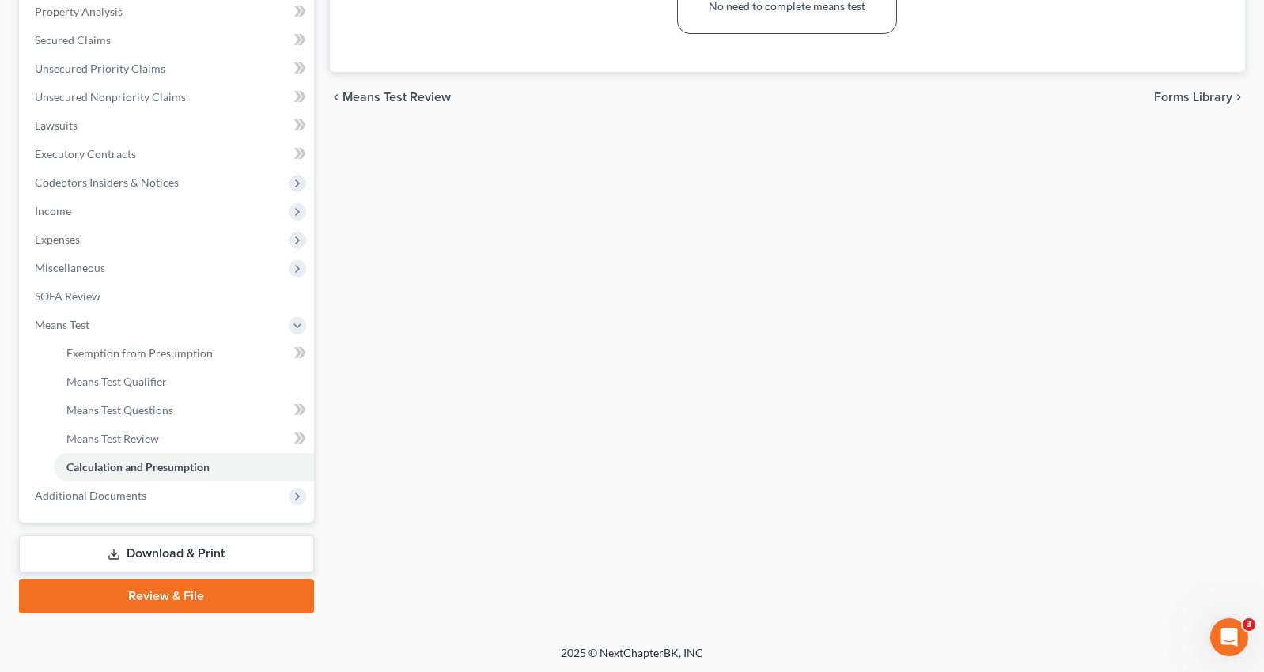
drag, startPoint x: 1215, startPoint y: 94, endPoint x: 1108, endPoint y: 238, distance: 179.3
click at [1215, 95] on span "Forms Library" at bounding box center [1193, 97] width 78 height 13
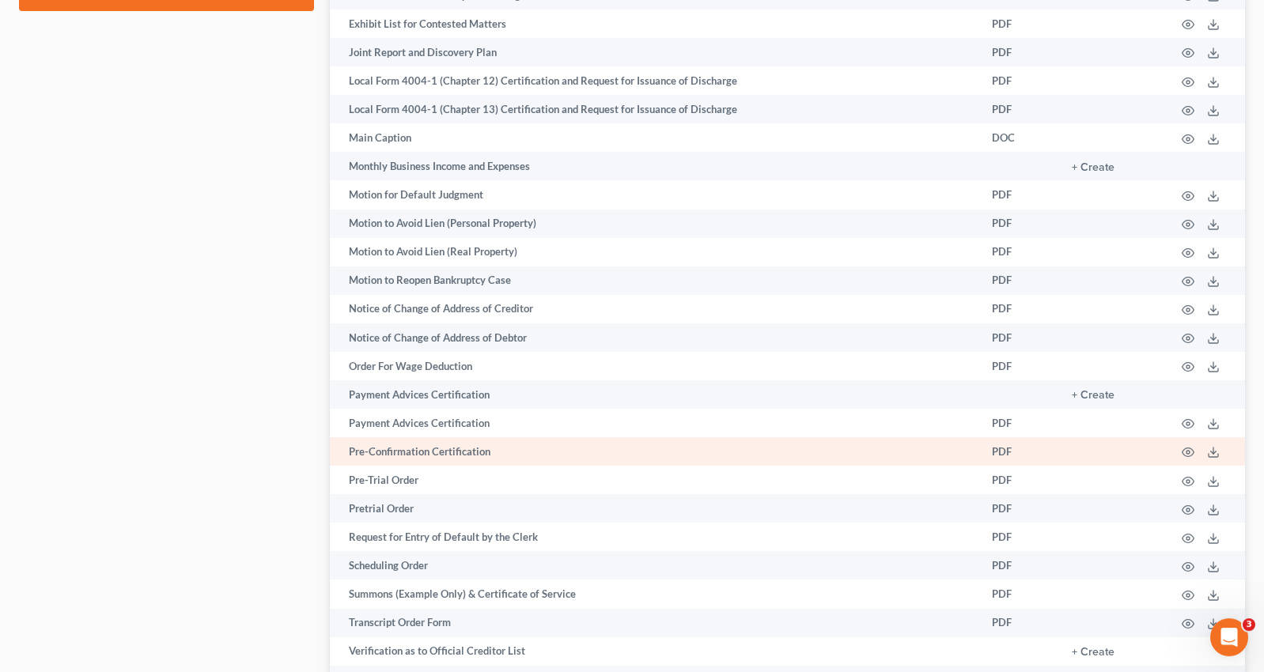
scroll to position [1114, 0]
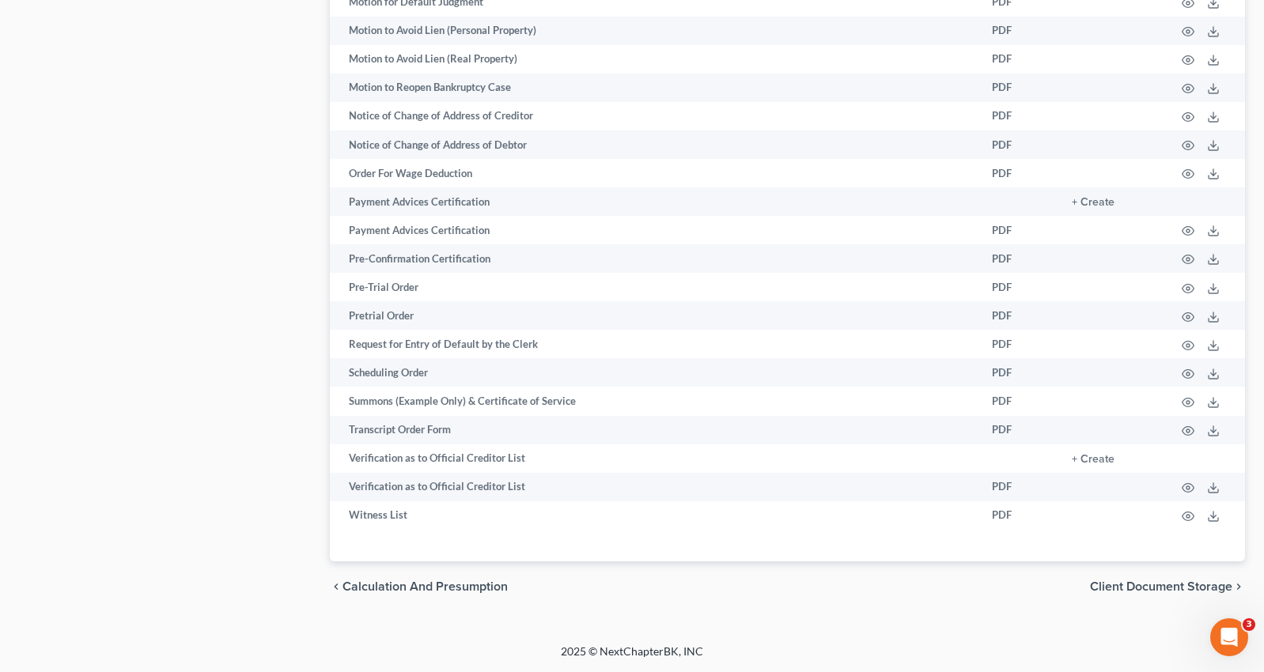
click at [1150, 585] on span "Client Document Storage" at bounding box center [1161, 587] width 142 height 13
select select "21"
select select "41"
select select "56"
select select "52"
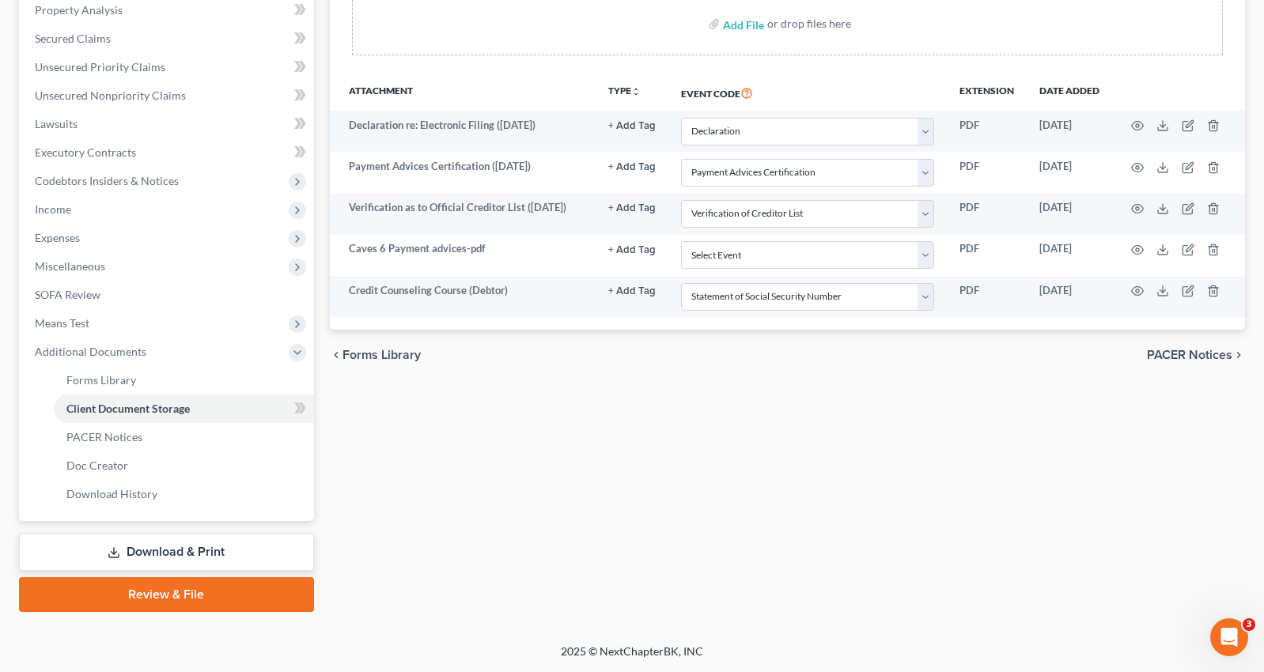
scroll to position [309, 0]
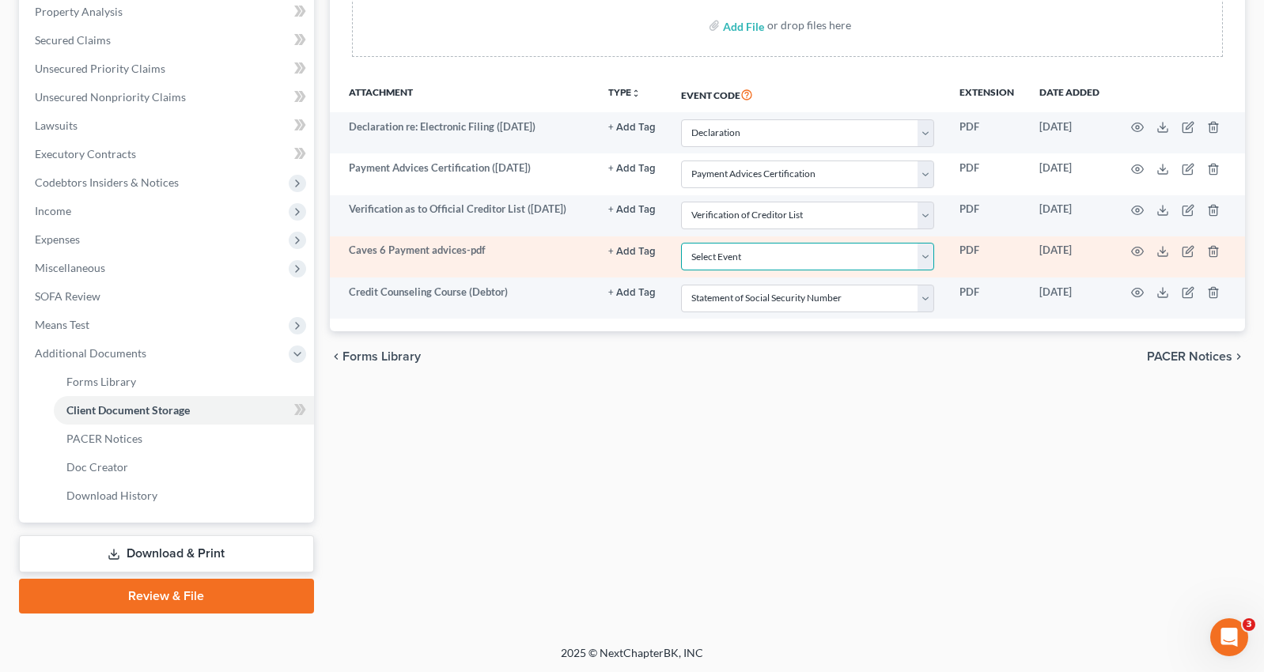
click at [681, 243] on select "Select Event Assumption of Lease Agreement Attachment to Voluntary Petition for…" at bounding box center [807, 257] width 253 height 28
select select "41"
click option "Payment Advices Certification" at bounding box center [0, 0] width 0 height 0
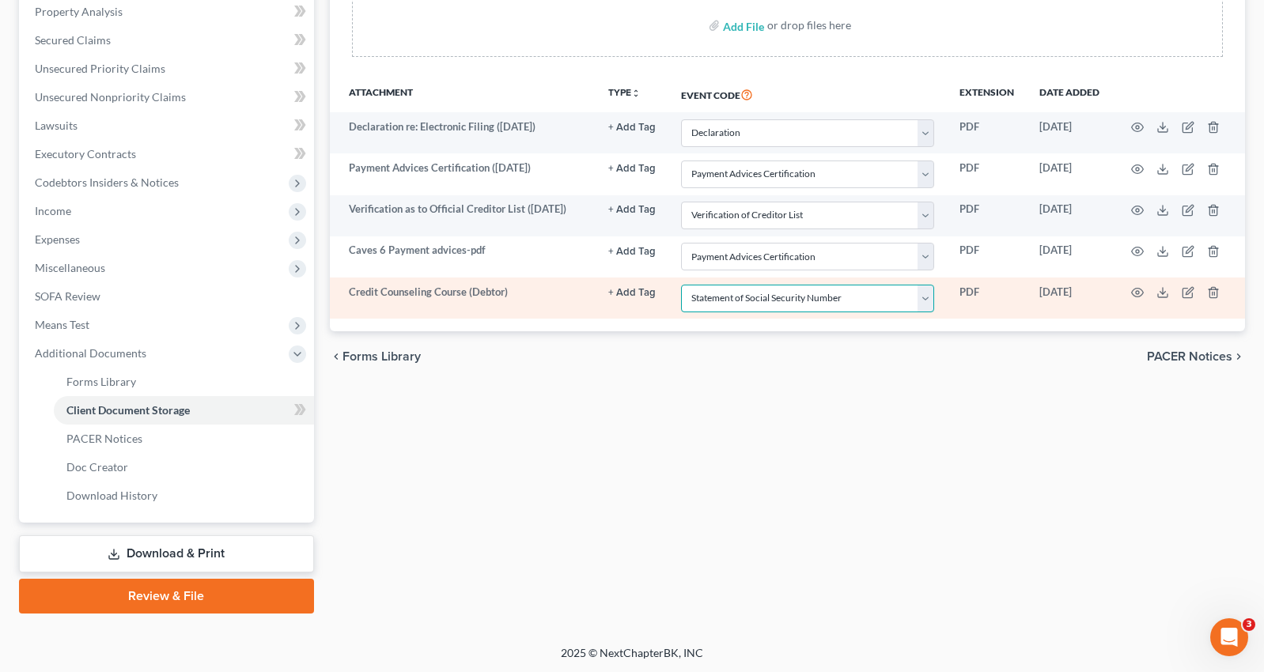
click at [681, 285] on select "Select Event Assumption of Lease Agreement Attachment to Voluntary Petition for…" at bounding box center [807, 299] width 253 height 28
select select "4"
click option "Certificate of Credit Counseling" at bounding box center [0, 0] width 0 height 0
click at [1143, 294] on icon "button" at bounding box center [1138, 293] width 12 height 9
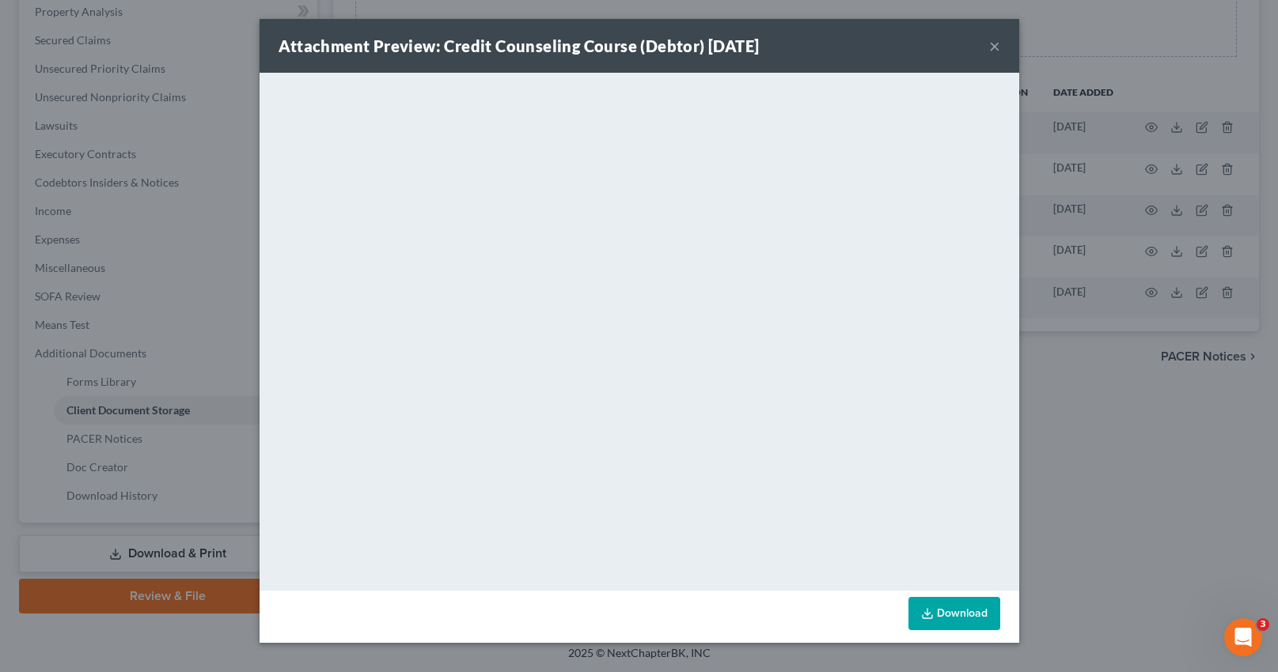
click at [994, 45] on button "×" at bounding box center [994, 45] width 11 height 19
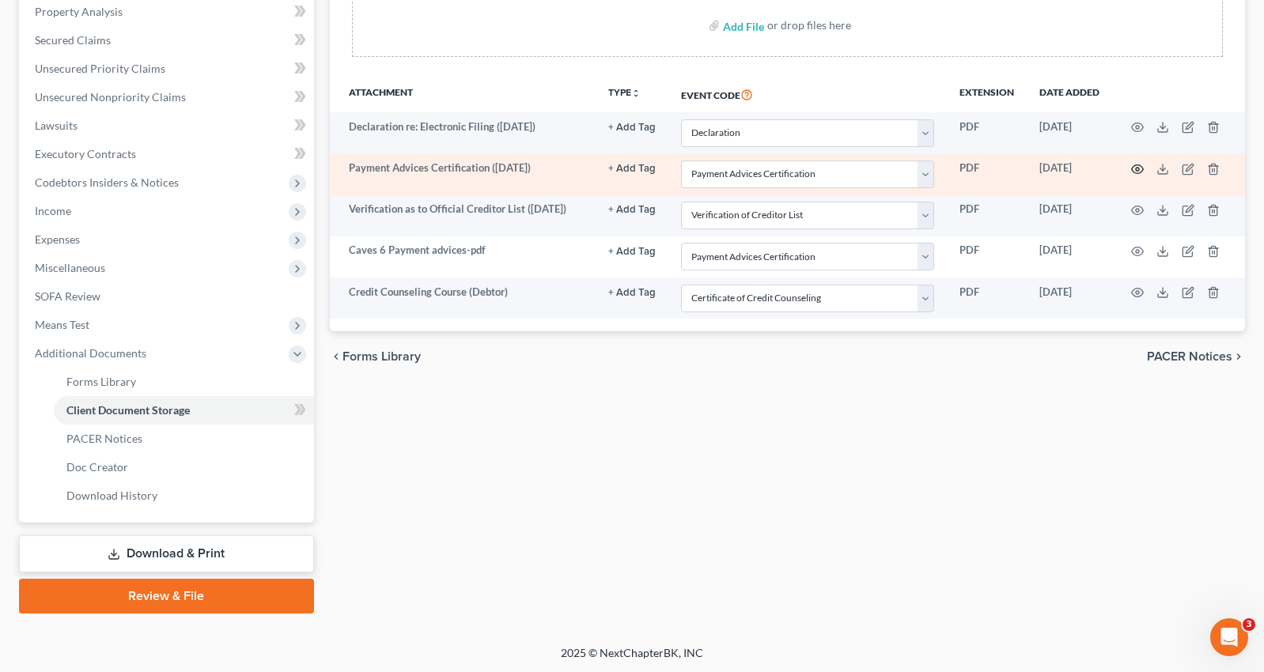
click at [1140, 167] on icon "button" at bounding box center [1137, 169] width 13 height 13
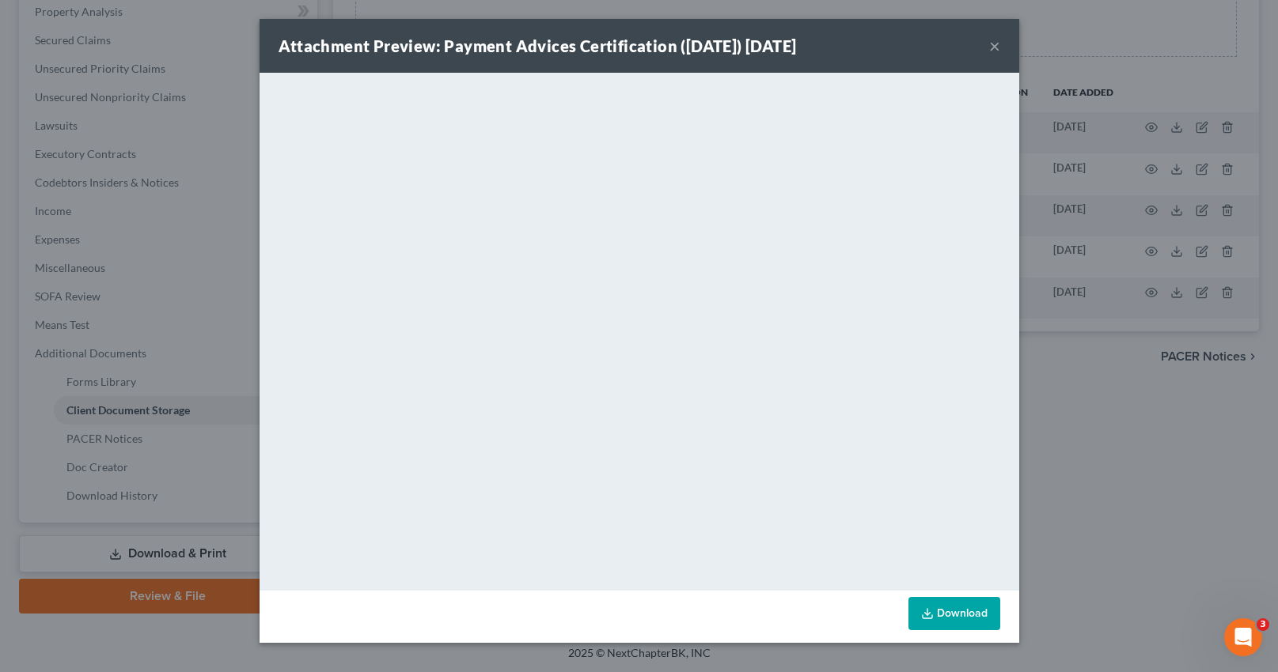
click at [995, 44] on button "×" at bounding box center [994, 45] width 11 height 19
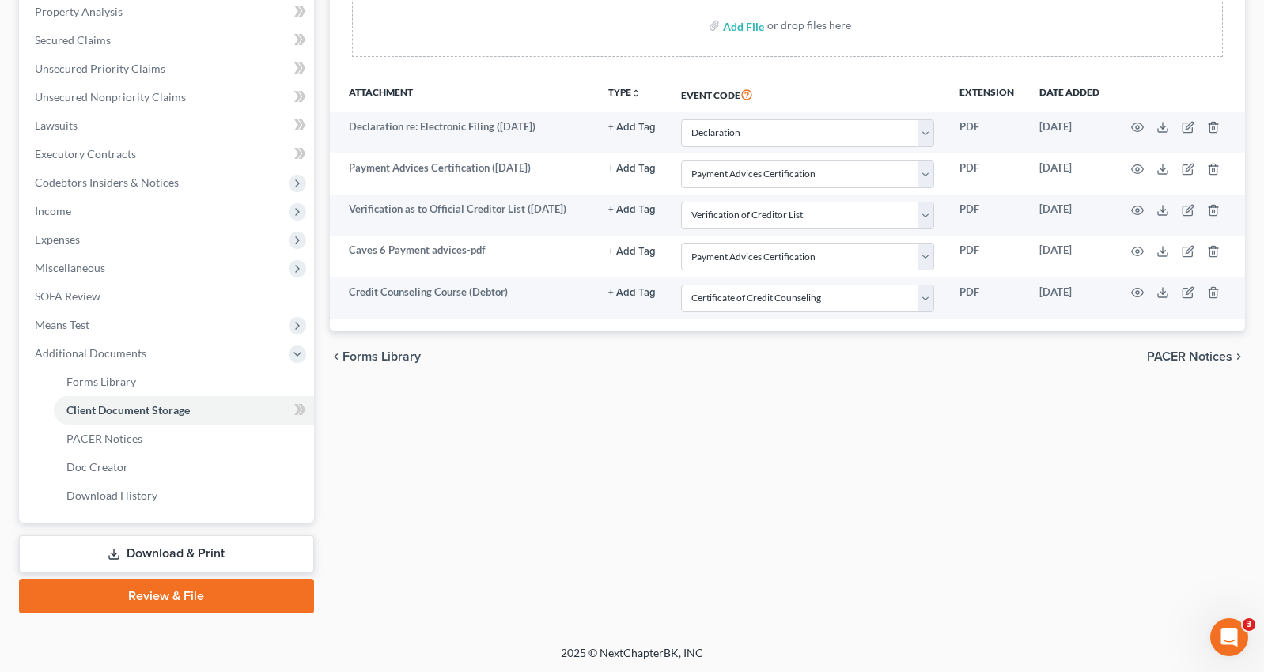
click at [1198, 357] on span "PACER Notices" at bounding box center [1189, 356] width 85 height 13
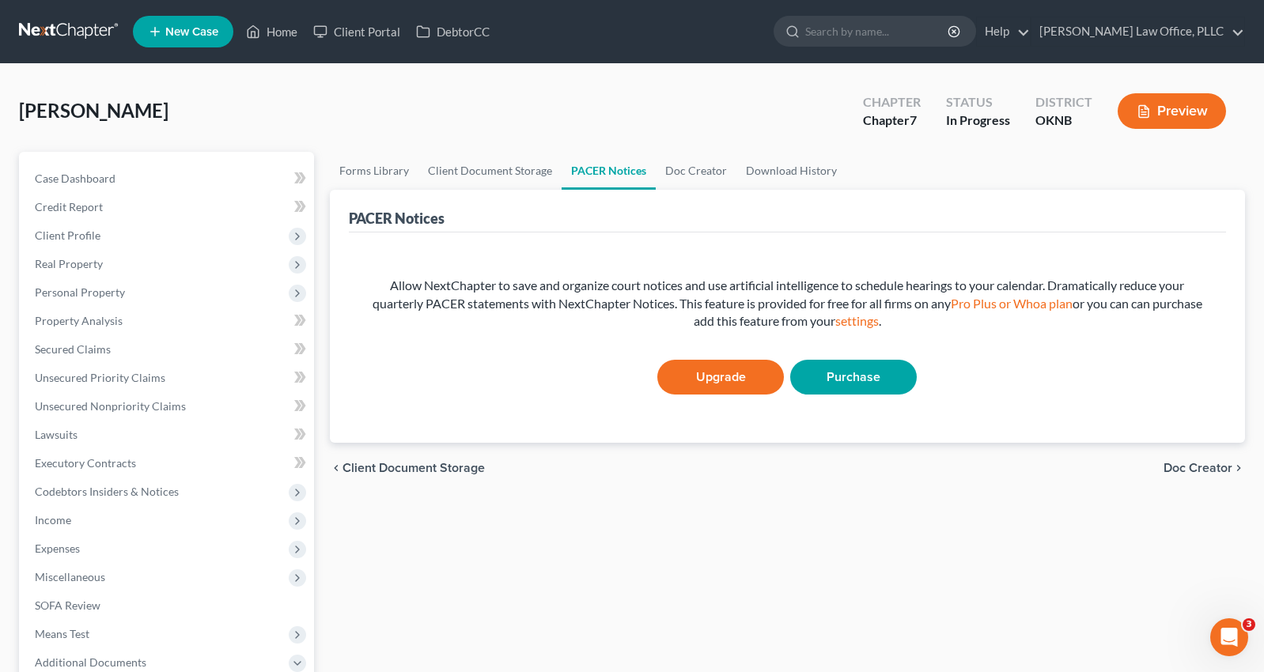
click at [1202, 464] on span "Doc Creator" at bounding box center [1198, 468] width 69 height 13
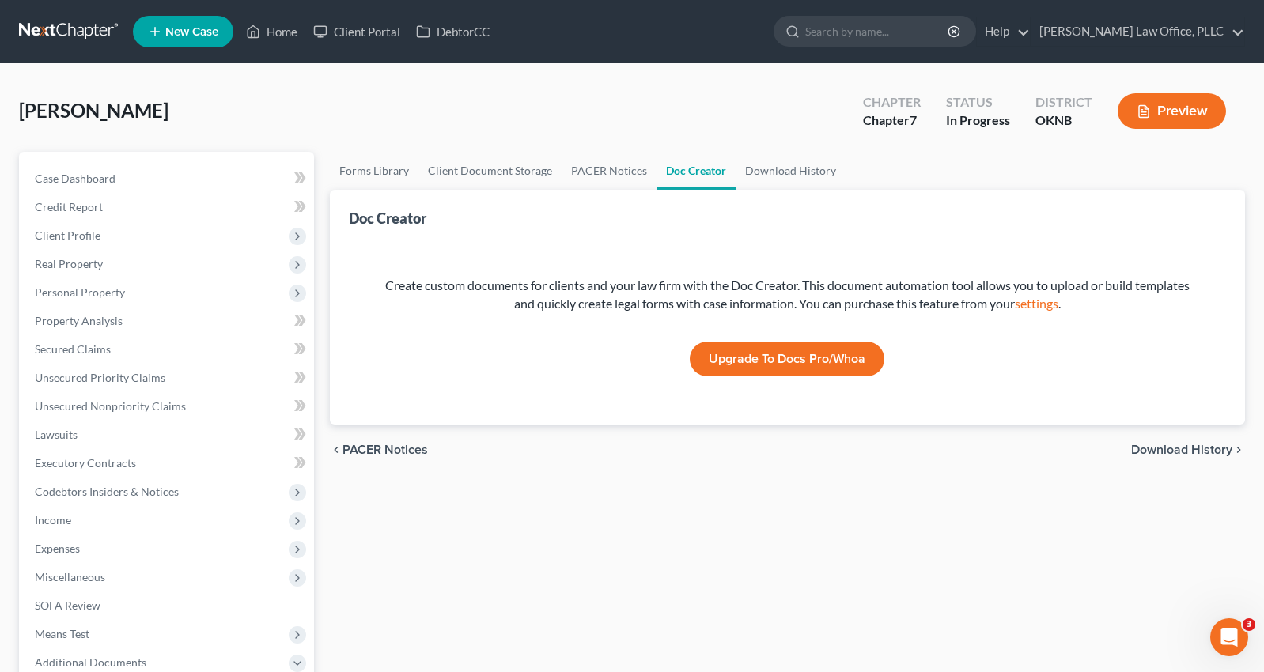
click at [1208, 449] on span "Download History" at bounding box center [1181, 450] width 101 height 13
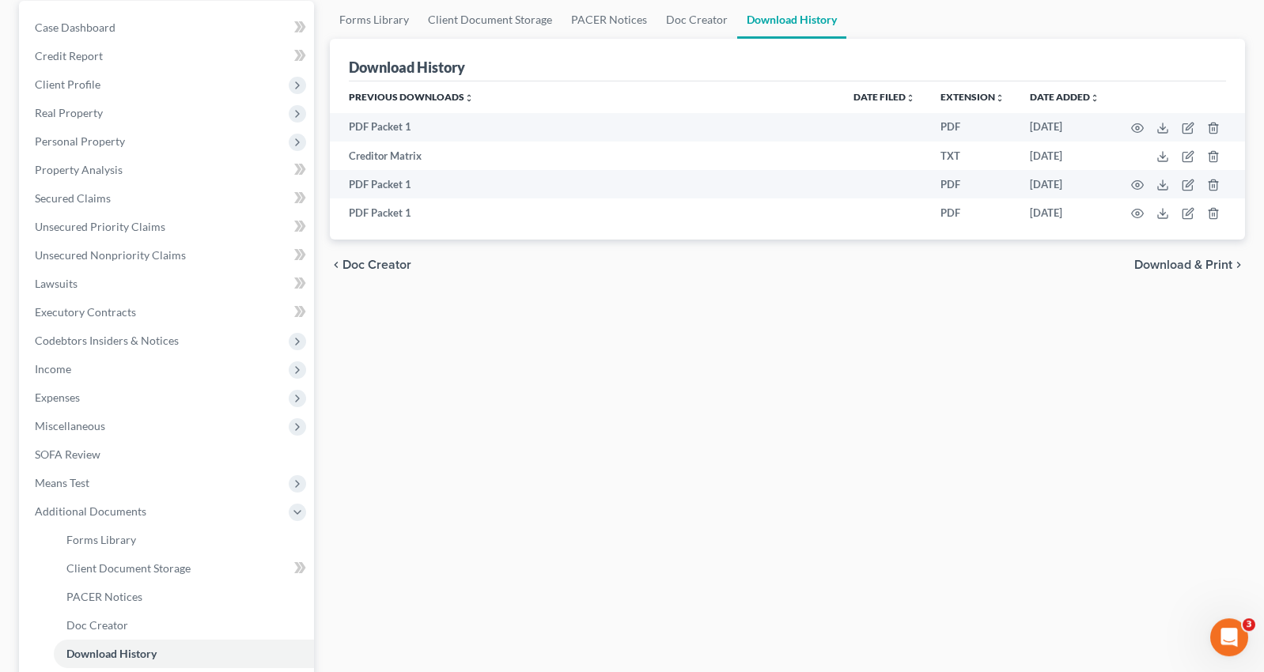
scroll to position [161, 0]
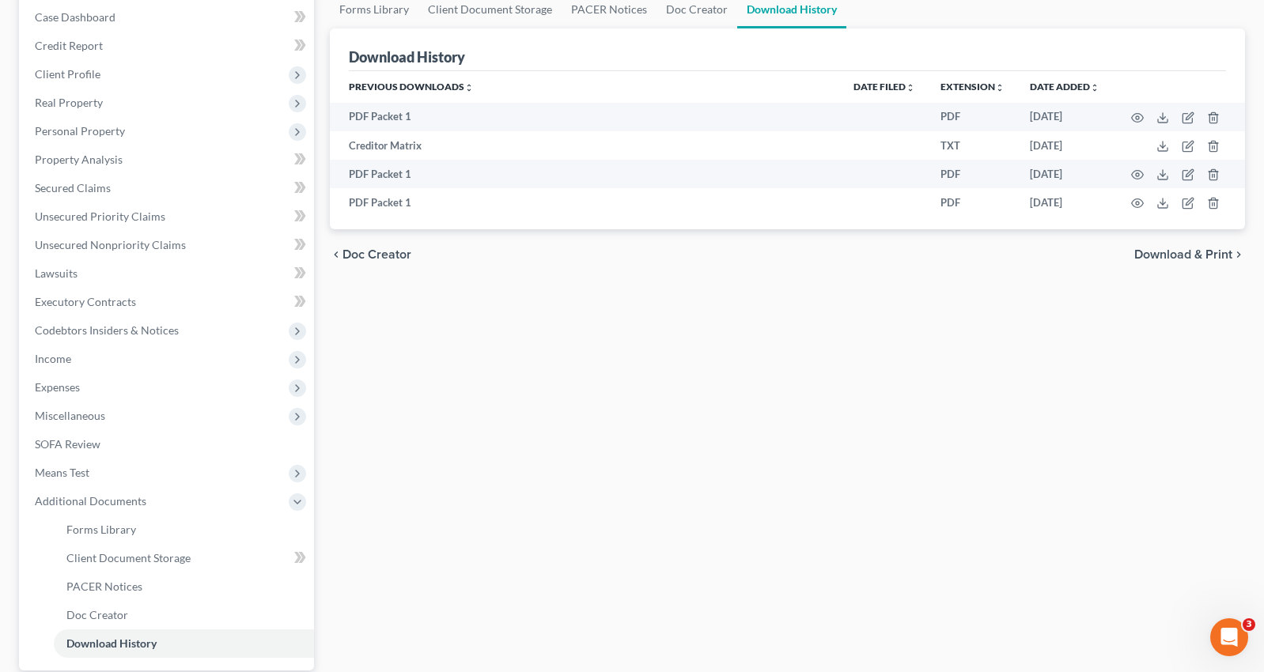
click at [1208, 256] on span "Download & Print" at bounding box center [1183, 254] width 98 height 13
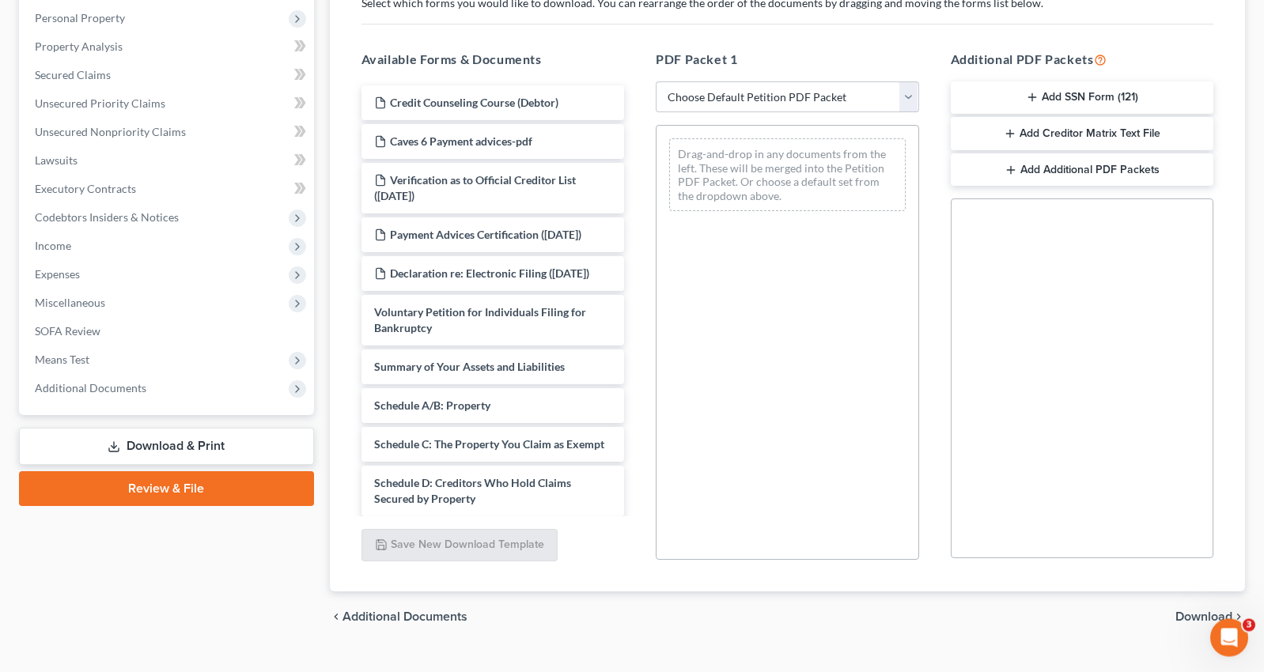
scroll to position [304, 0]
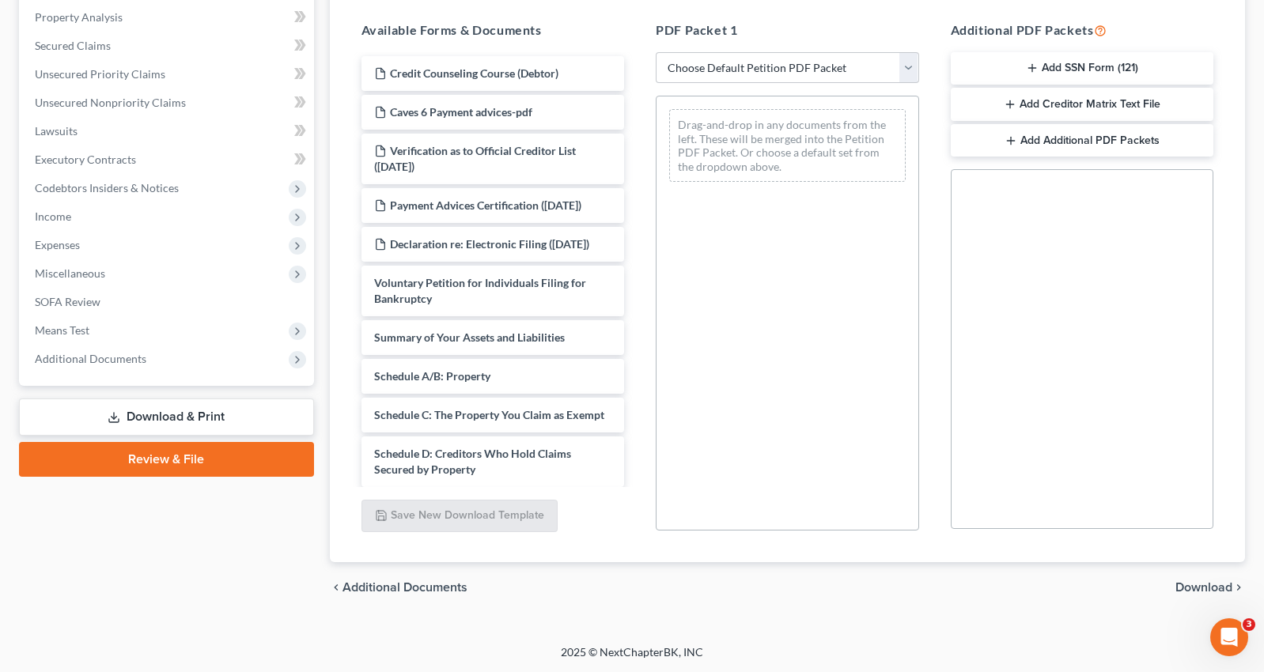
click at [1213, 581] on span "Download" at bounding box center [1203, 587] width 57 height 13
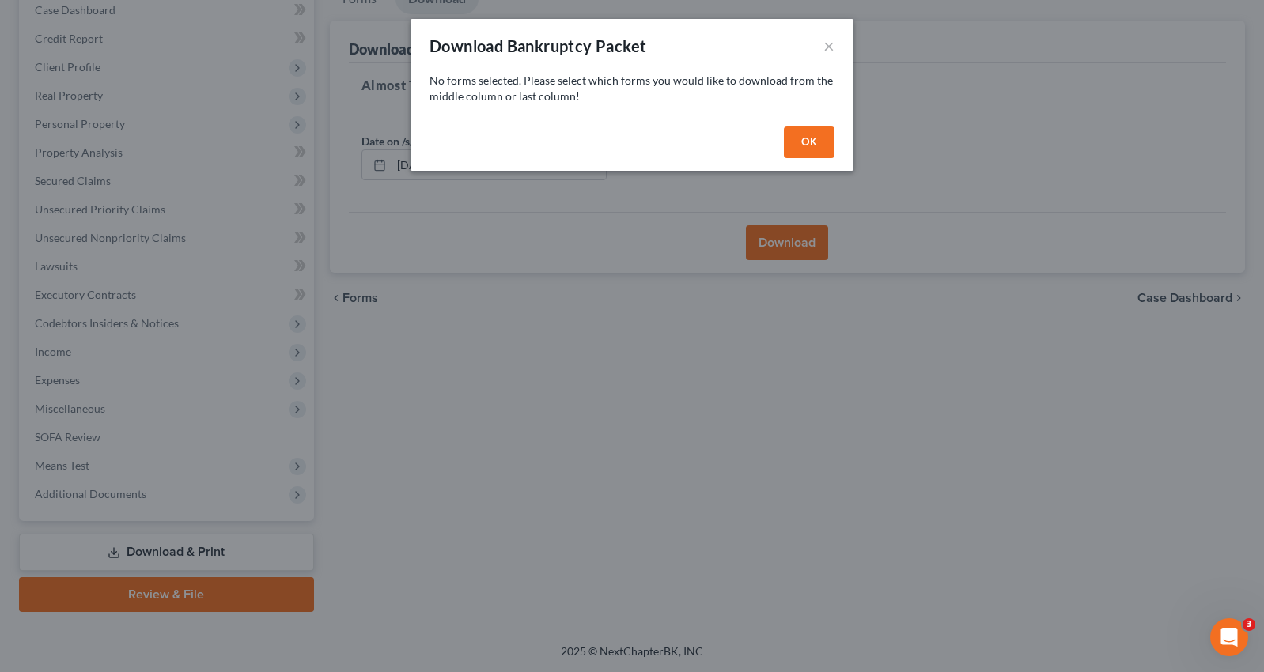
scroll to position [167, 0]
click at [818, 142] on button "OK" at bounding box center [816, 143] width 51 height 32
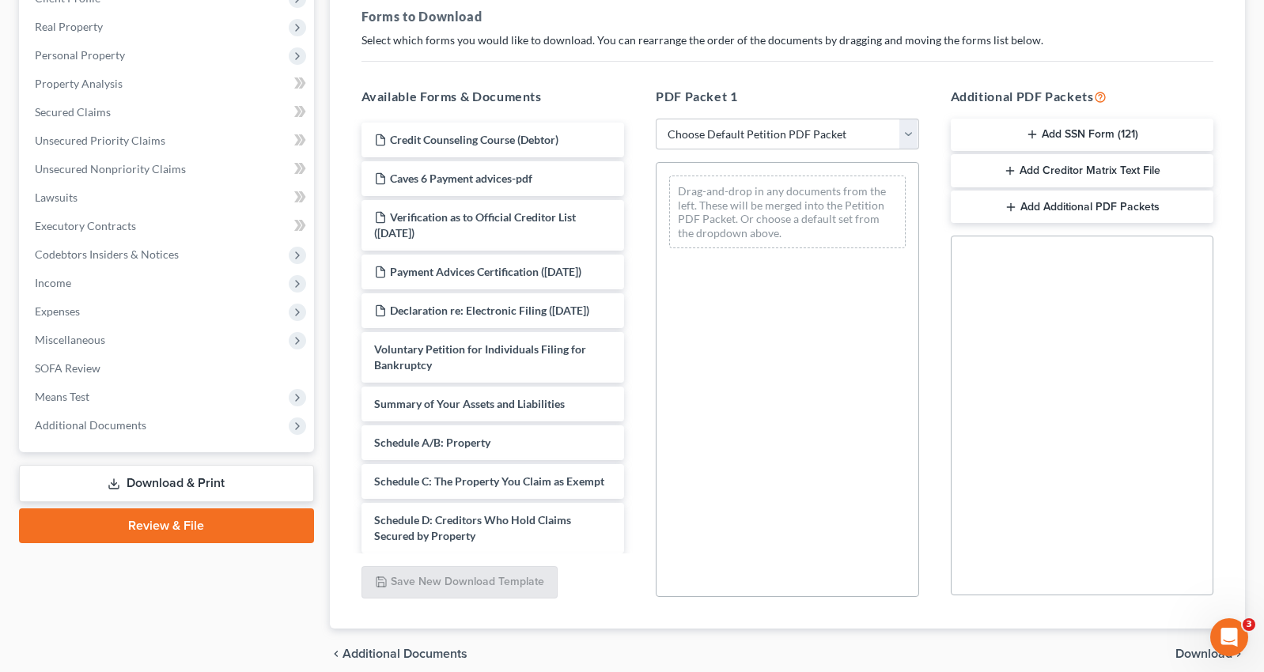
scroll to position [304, 0]
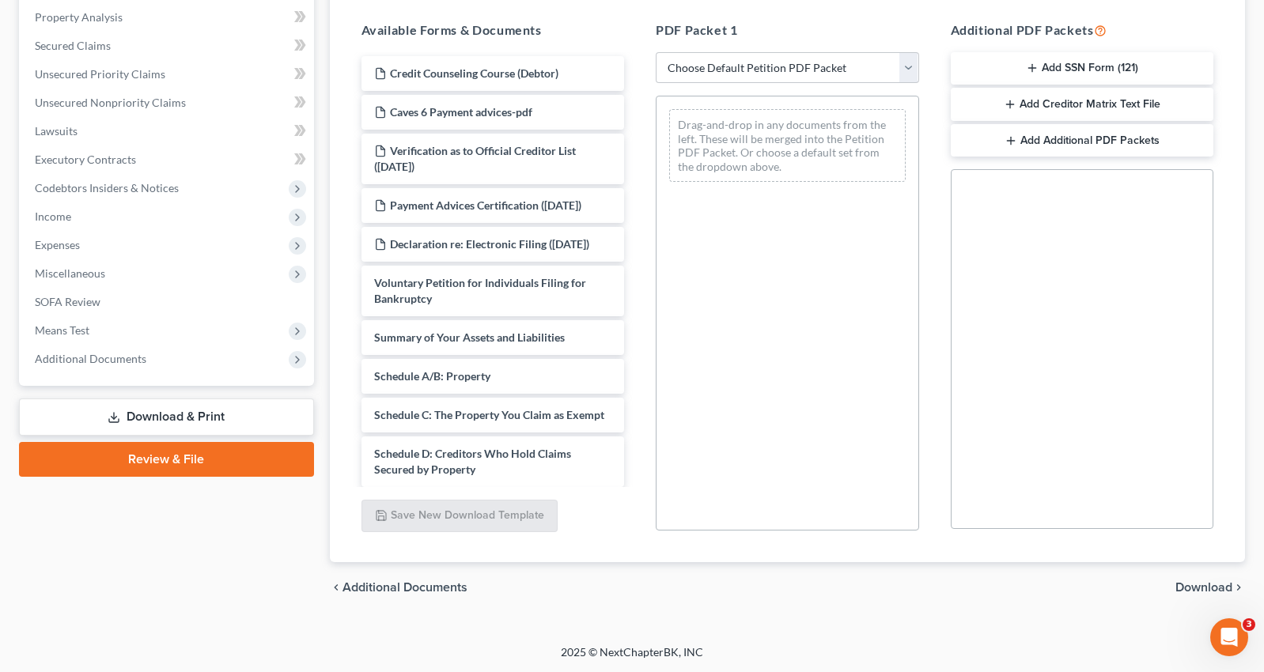
click at [148, 455] on link "Review & File" at bounding box center [166, 459] width 295 height 35
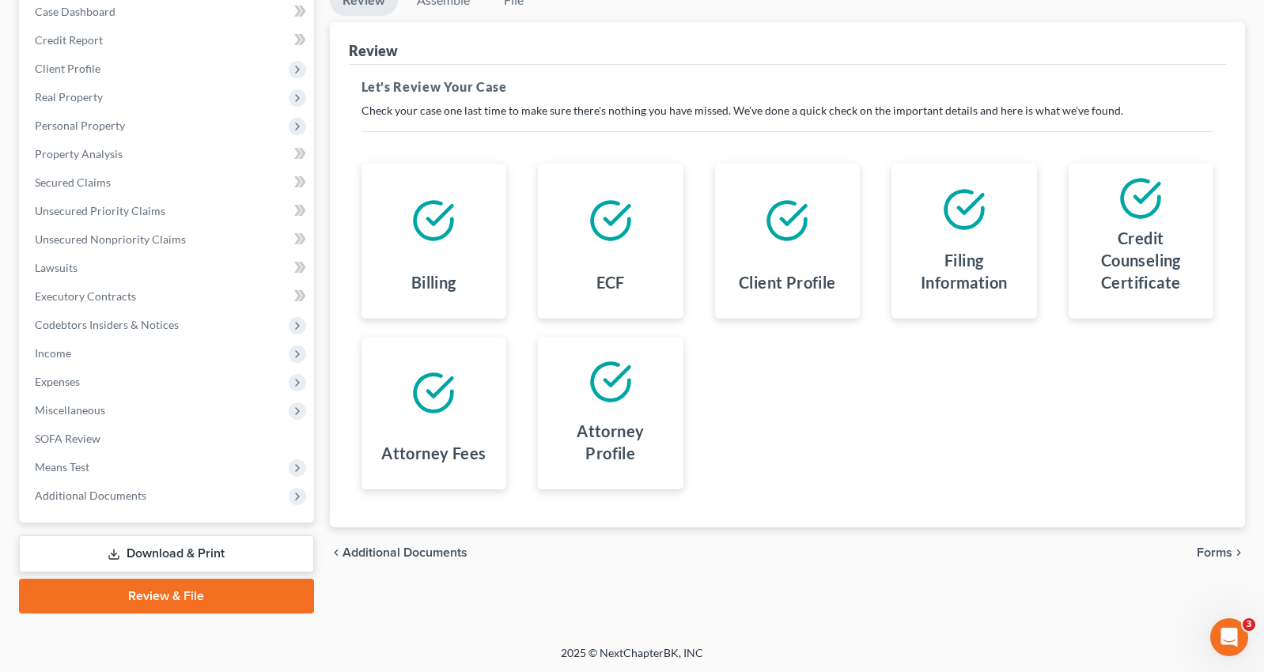
click at [1209, 547] on span "Forms" at bounding box center [1215, 553] width 36 height 13
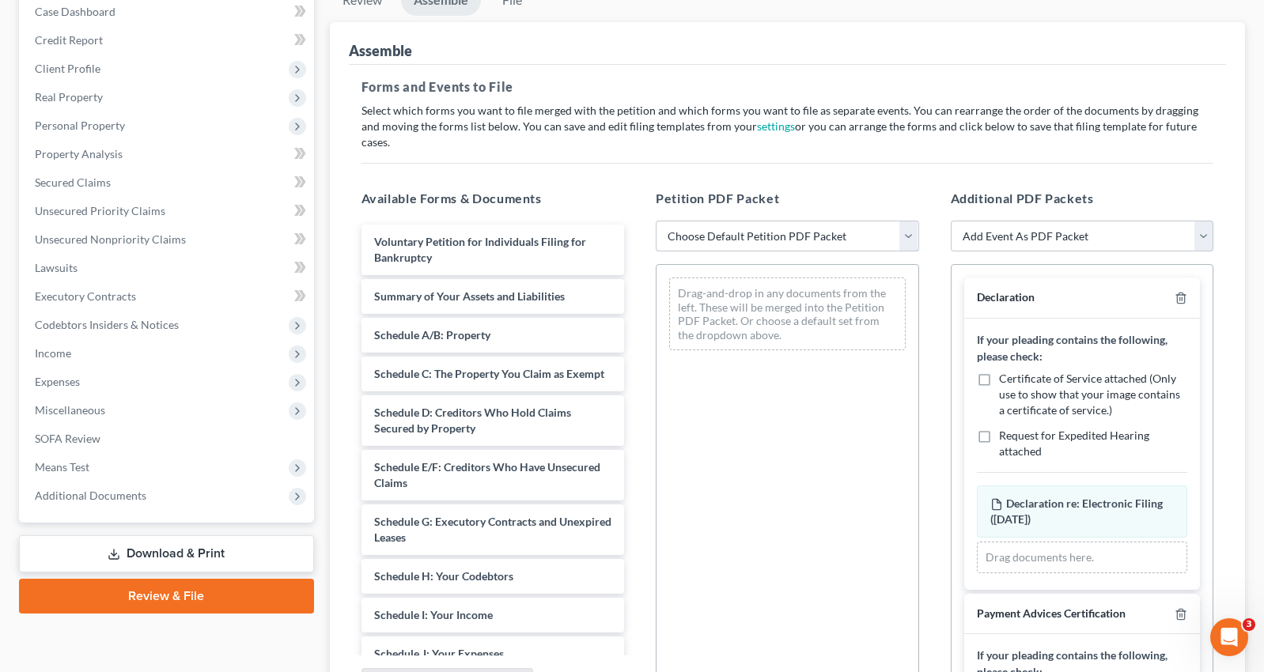
click at [656, 221] on select "Choose Default Petition PDF Packet Emergency Filing (Voluntary Petition and Cre…" at bounding box center [787, 237] width 263 height 32
select select "1"
click option "Chapter 7 Template" at bounding box center [0, 0] width 0 height 0
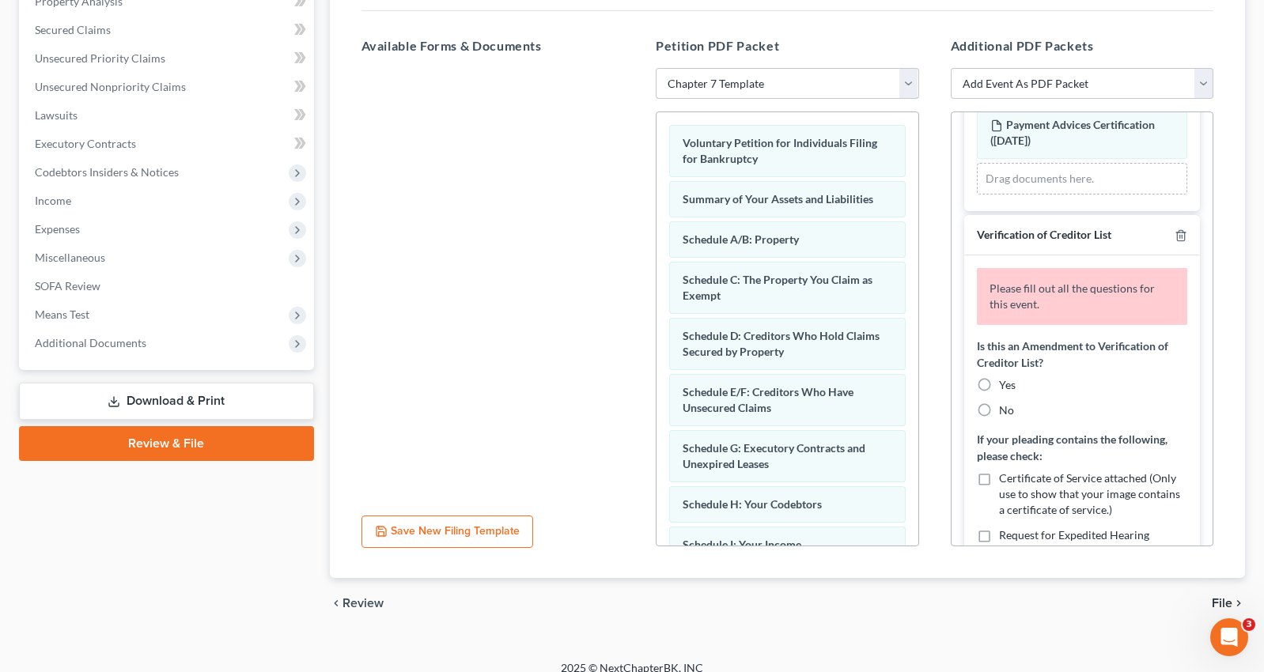
scroll to position [565, 0]
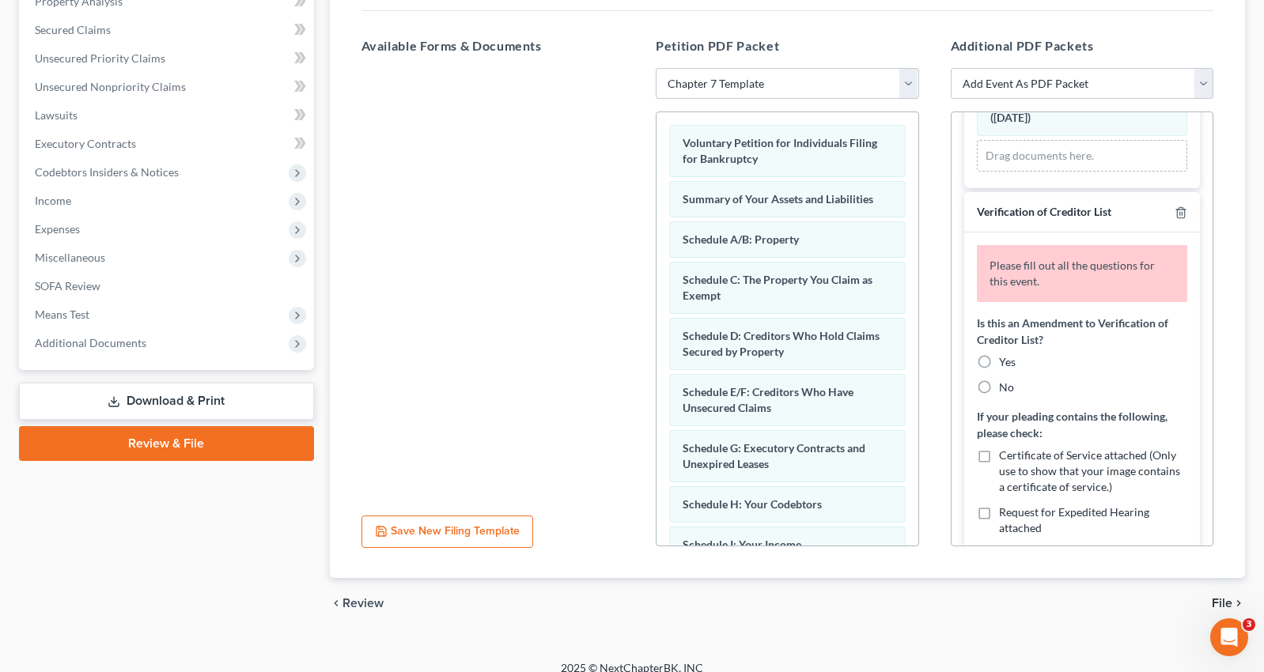
click at [999, 380] on label "No" at bounding box center [1006, 388] width 15 height 16
click at [1005, 380] on input "No" at bounding box center [1010, 385] width 10 height 10
radio input "true"
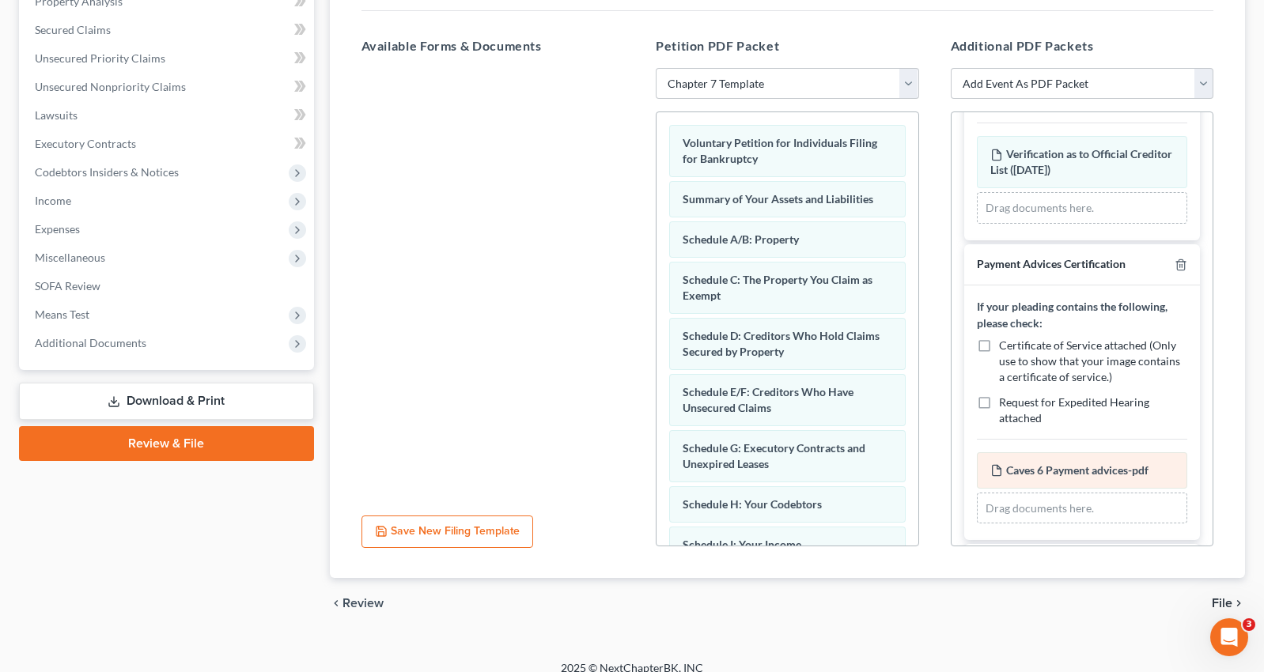
scroll to position [968, 0]
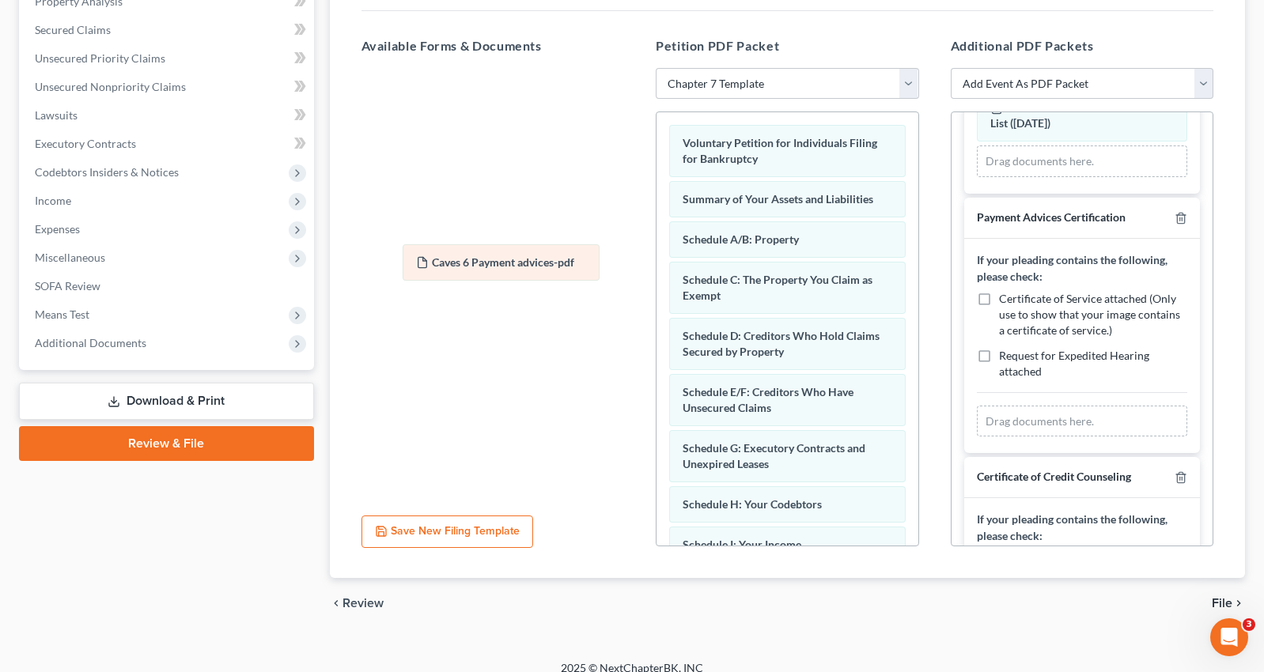
drag, startPoint x: 1067, startPoint y: 408, endPoint x: 468, endPoint y: 257, distance: 618.3
click at [977, 406] on div "Caves 6 Payment advices-pdf Amended Caves 6 Payment advices-pdf Caves 6 Payment…" at bounding box center [1082, 422] width 211 height 32
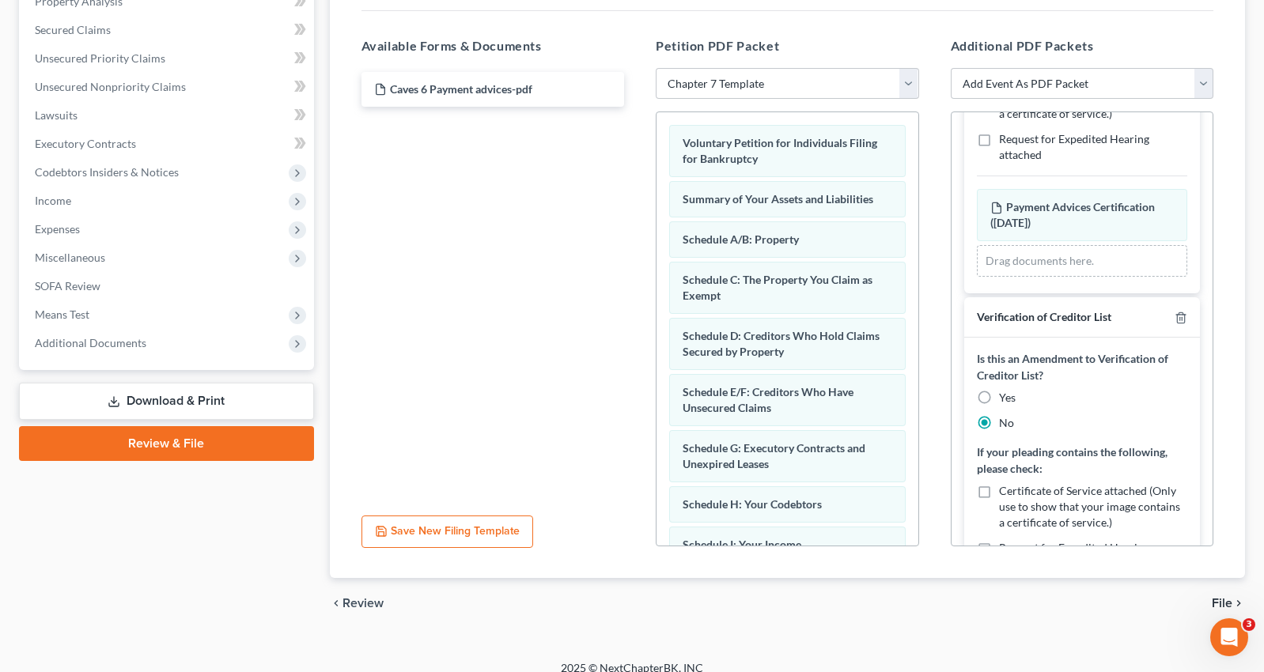
scroll to position [323, 0]
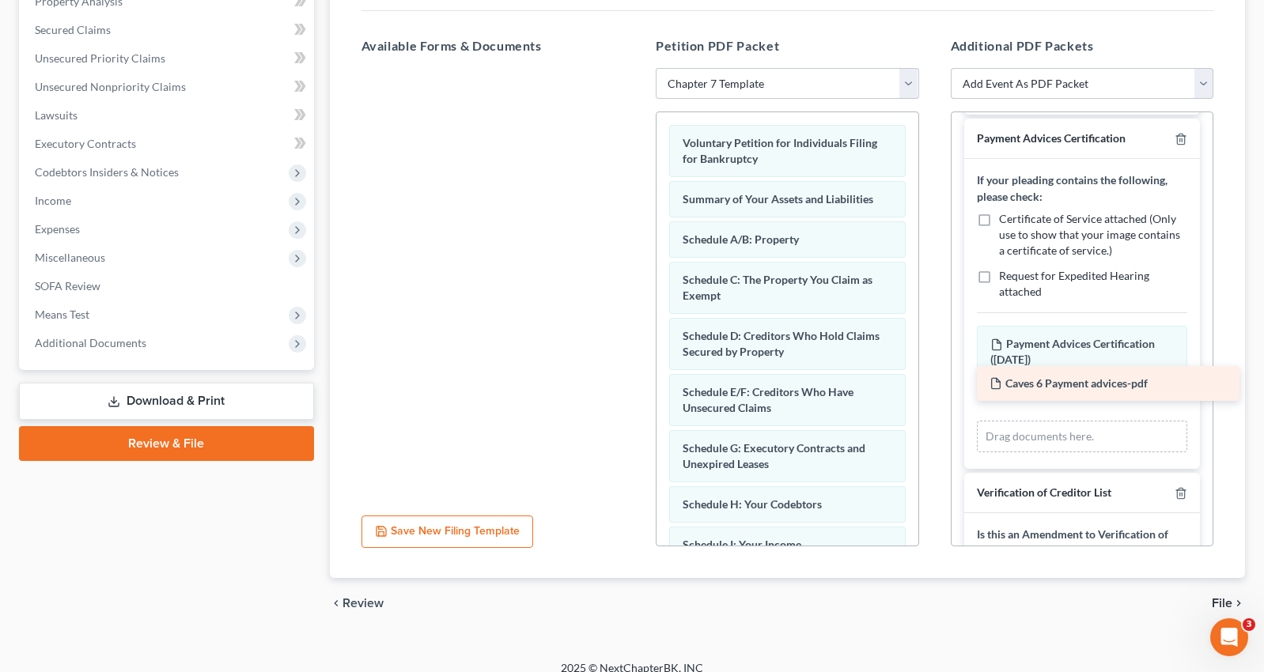
drag, startPoint x: 442, startPoint y: 69, endPoint x: 1057, endPoint y: 379, distance: 688.4
click at [638, 68] on div "Caves 6 Payment advices-pdf Caves 6 Payment advices-pdf" at bounding box center [493, 68] width 289 height 0
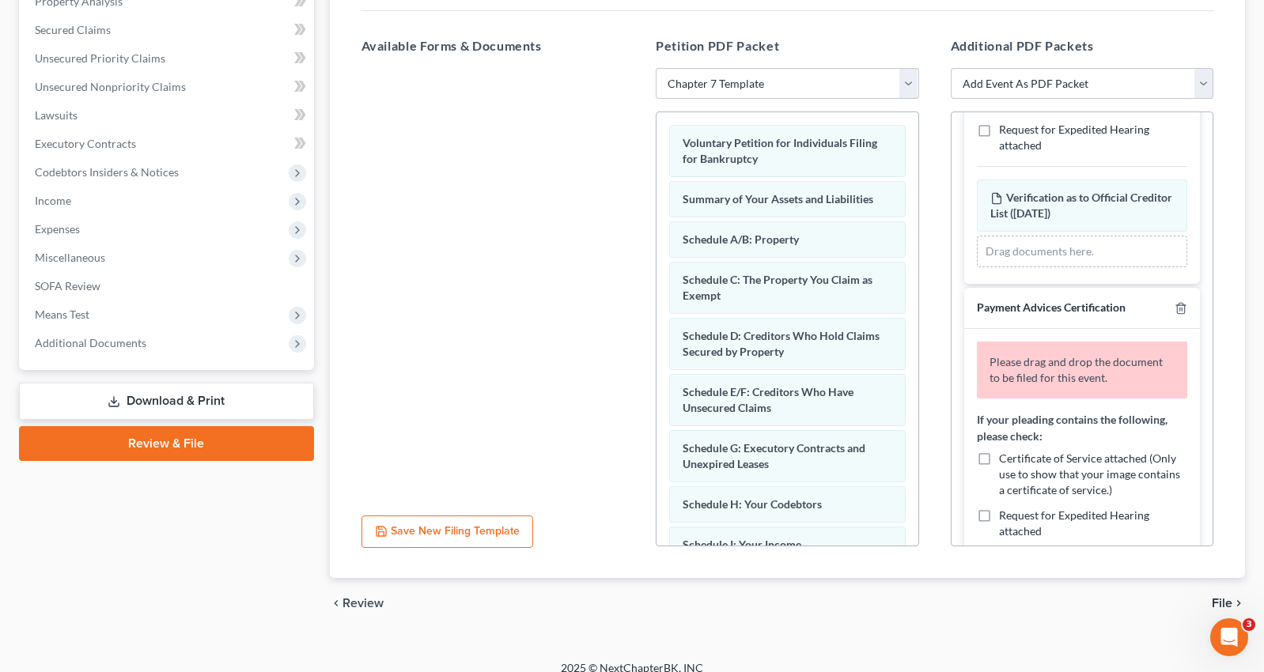
scroll to position [888, 0]
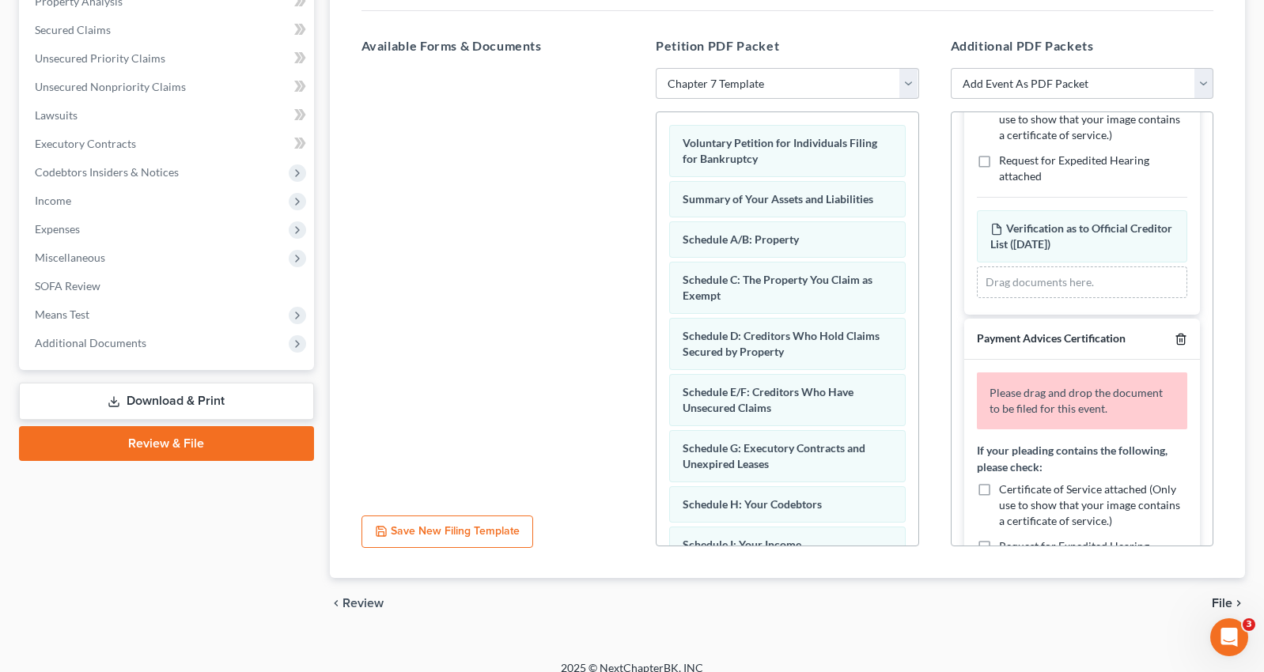
click at [1182, 339] on line "button" at bounding box center [1182, 340] width 0 height 3
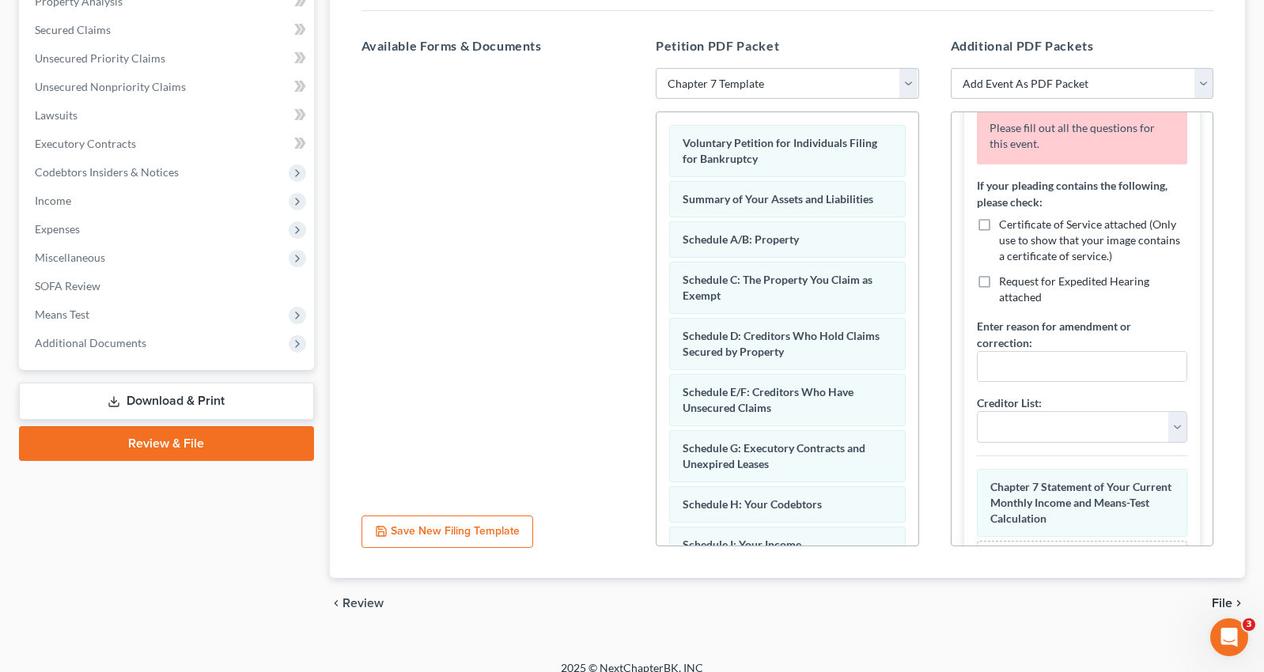
scroll to position [1533, 0]
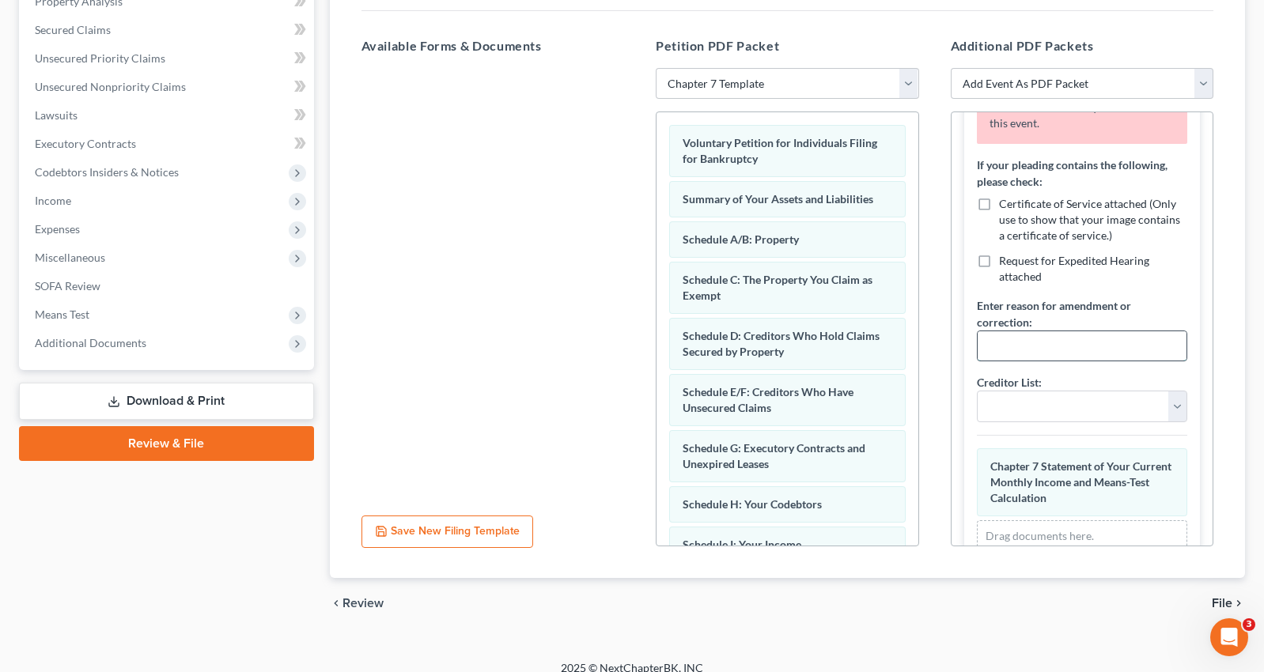
click at [990, 331] on input "text" at bounding box center [1083, 346] width 210 height 30
type input "none"
click at [977, 391] on select "Addendum to Additional to Amendment to Corrected Corrected Amended Corrected Am…" at bounding box center [1082, 407] width 211 height 32
select select "13"
click option "First" at bounding box center [0, 0] width 0 height 0
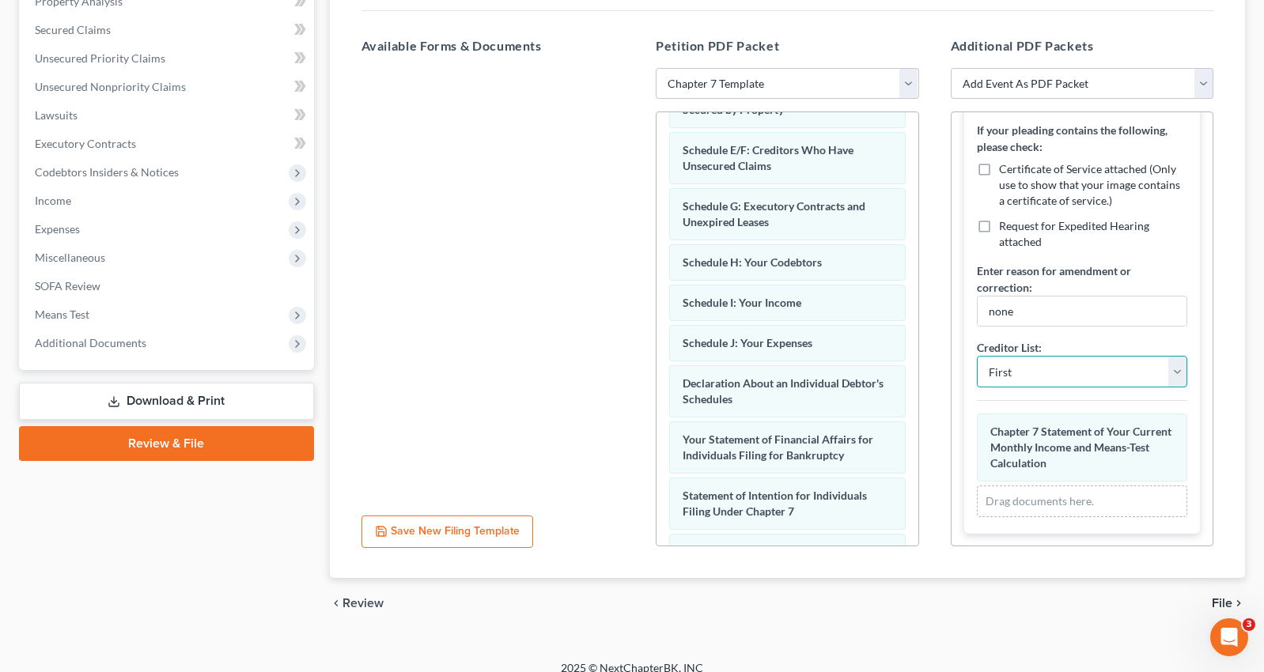
scroll to position [493, 0]
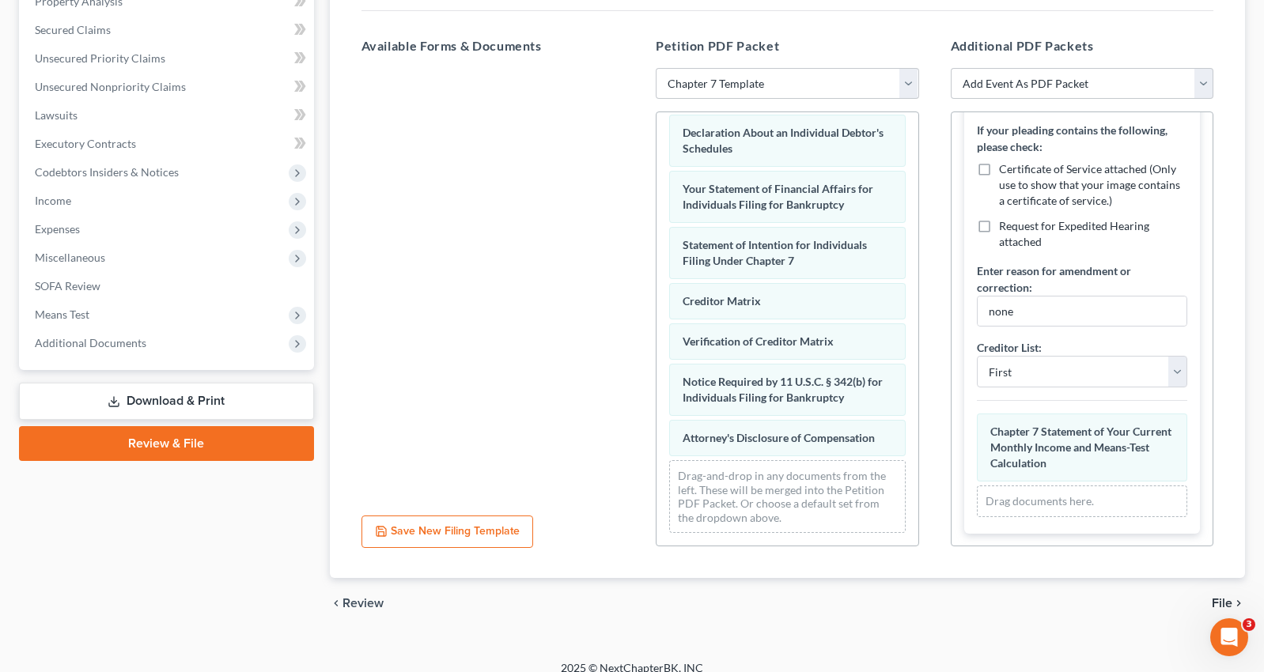
click at [1225, 597] on span "File" at bounding box center [1222, 603] width 21 height 13
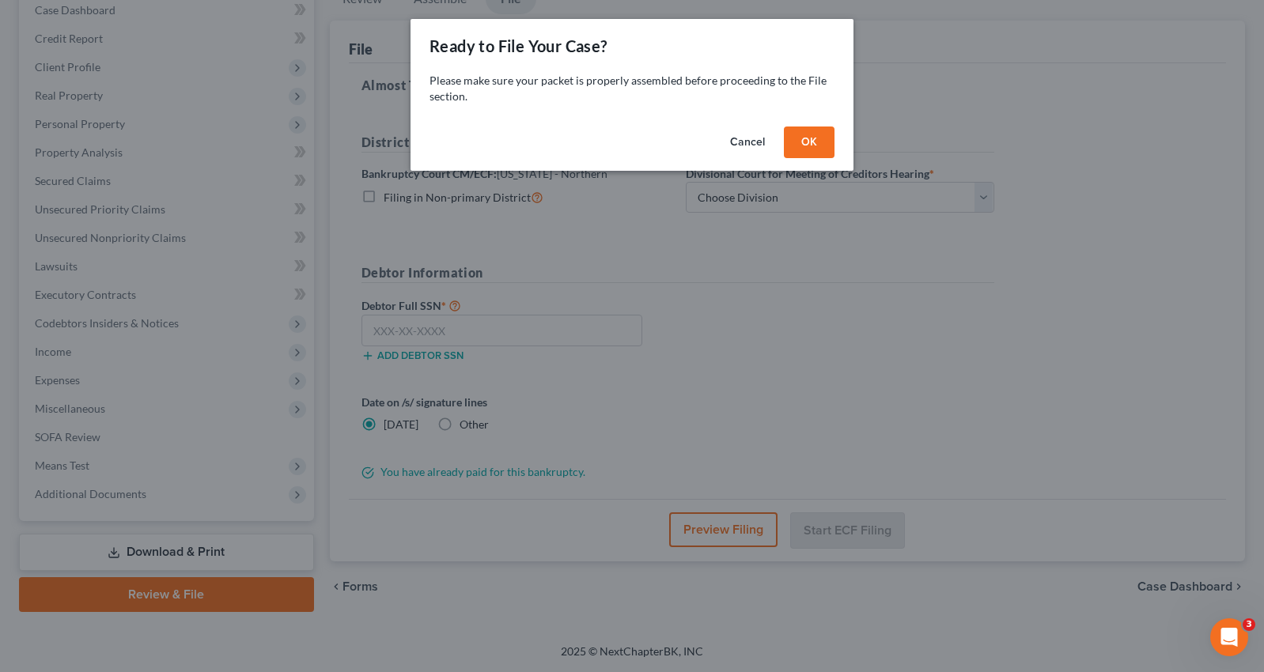
scroll to position [168, 0]
click at [818, 138] on button "OK" at bounding box center [816, 143] width 51 height 32
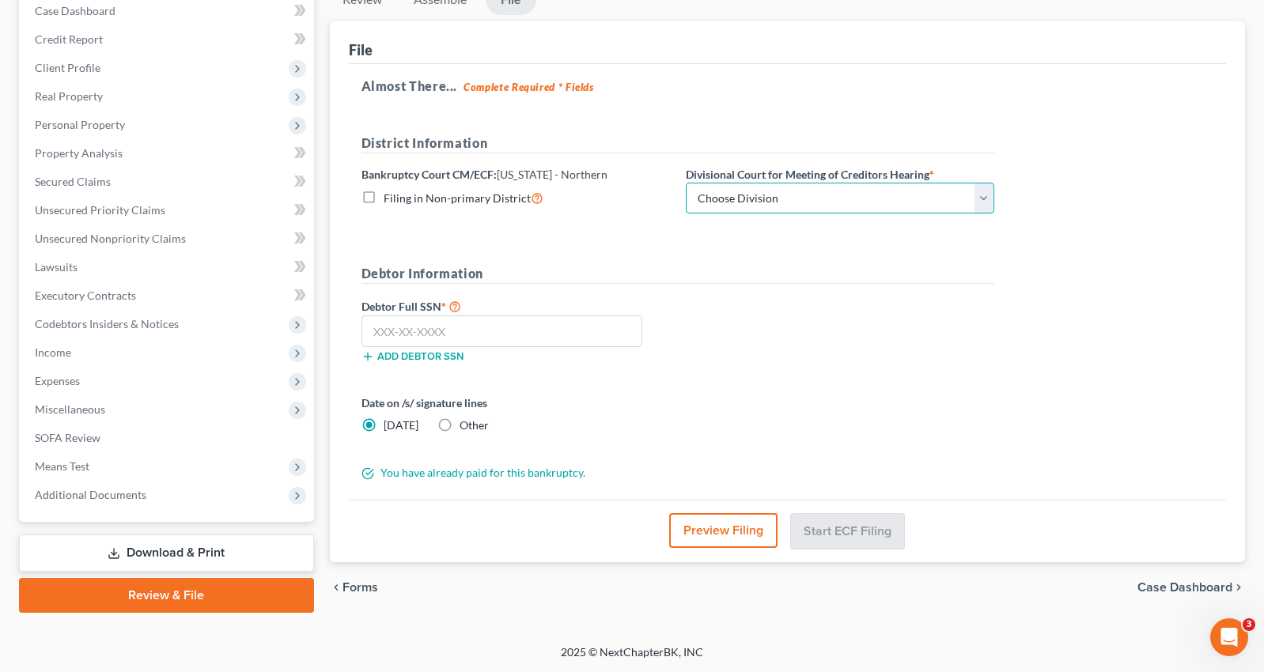
select select "0"
click option "Tulsa" at bounding box center [0, 0] width 0 height 0
click at [387, 327] on input "text" at bounding box center [503, 332] width 282 height 32
click at [422, 337] on input "text" at bounding box center [503, 332] width 282 height 32
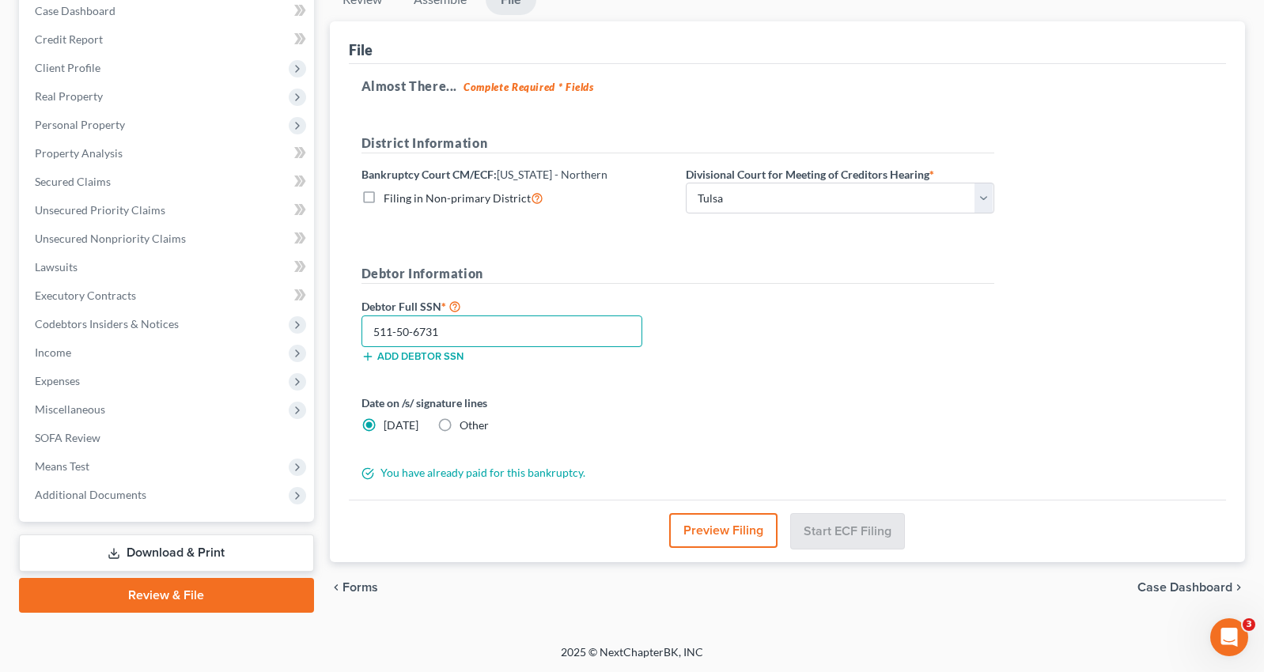
scroll to position [167, 0]
type input "511-50-6731"
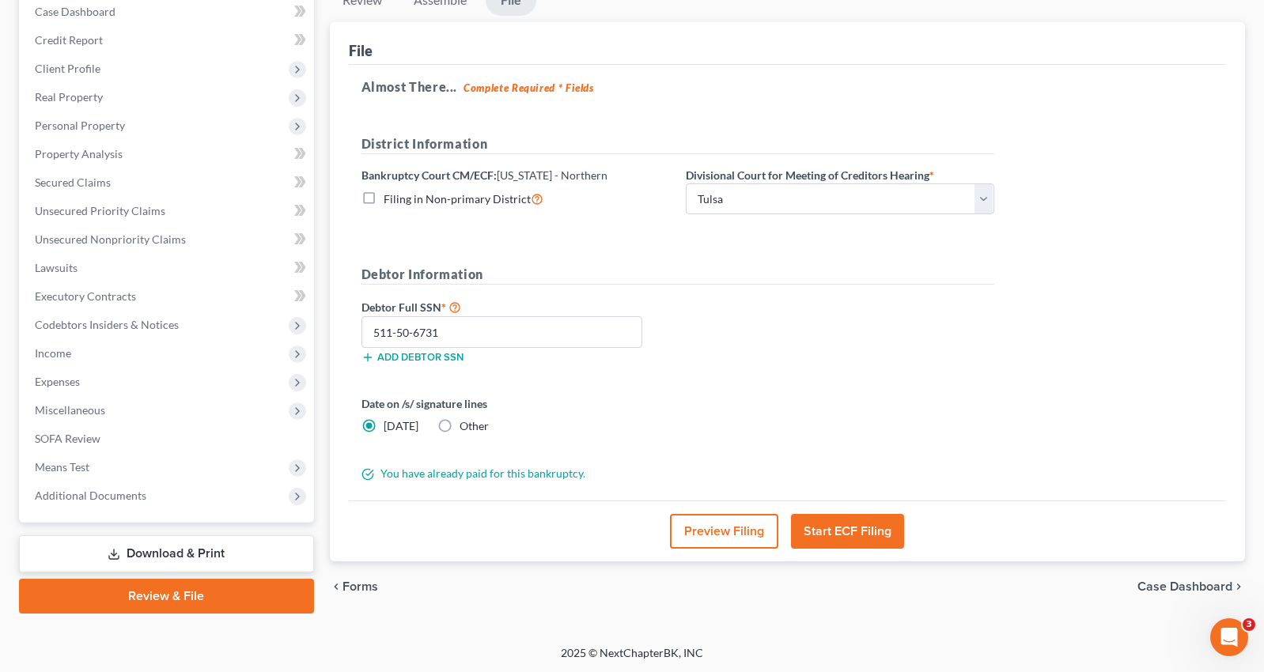
click at [854, 528] on button "Start ECF Filing" at bounding box center [847, 531] width 113 height 35
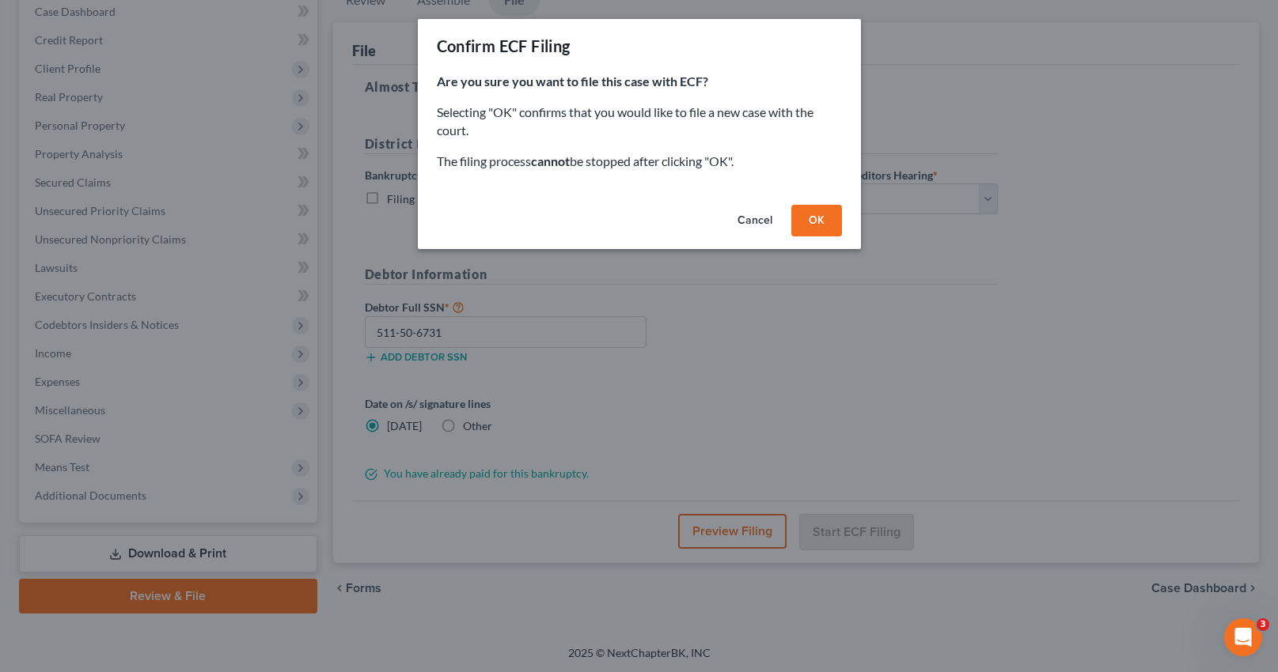
click at [816, 218] on button "OK" at bounding box center [816, 221] width 51 height 32
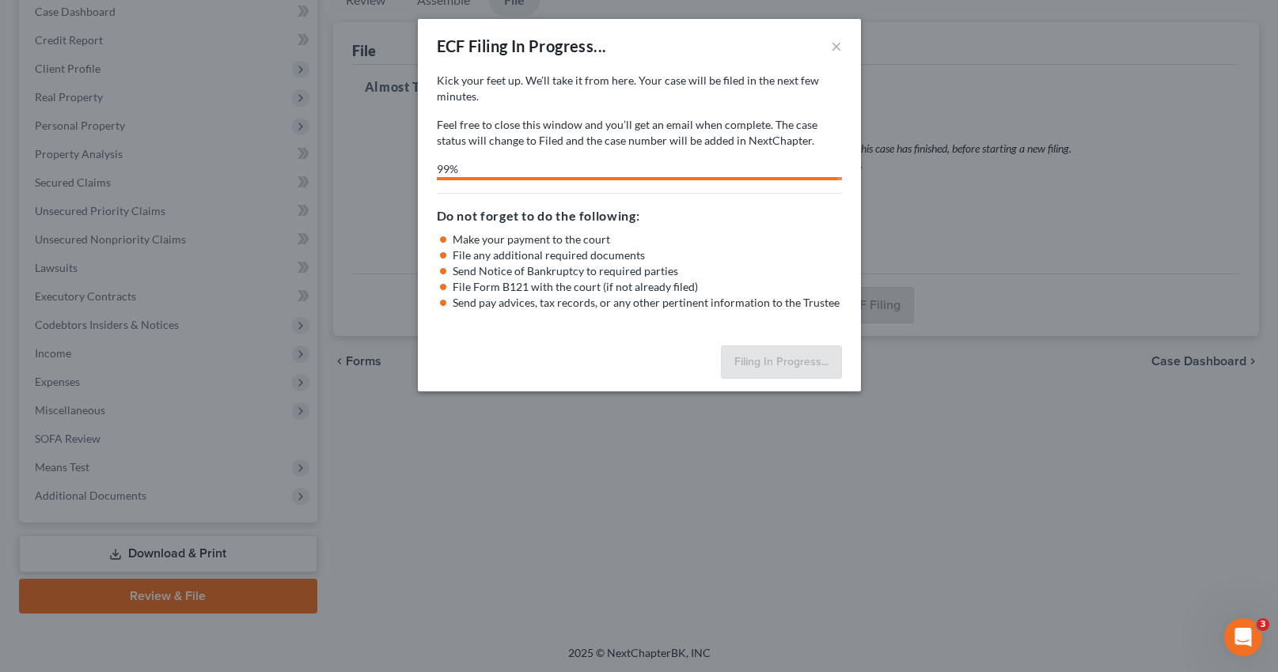
click at [630, 106] on div "Kick your feet up. We’ll take it from here. Your case will be filed in the next…" at bounding box center [639, 111] width 405 height 76
select select "0"
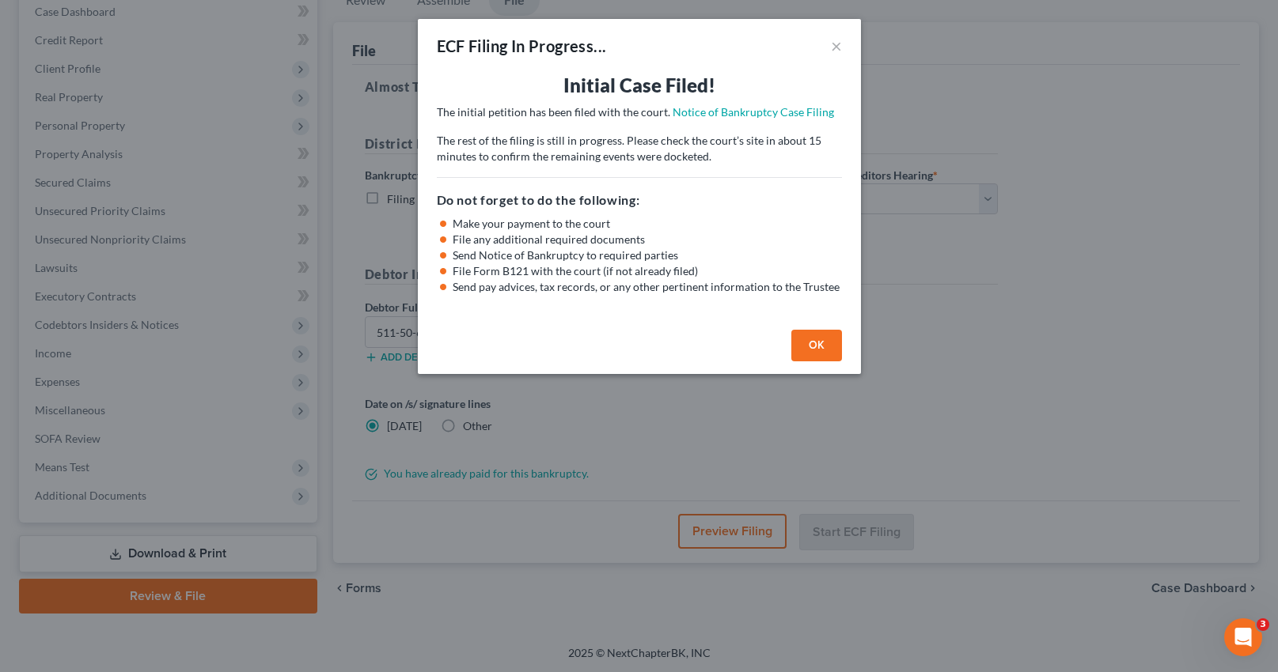
click at [814, 343] on button "OK" at bounding box center [816, 346] width 51 height 32
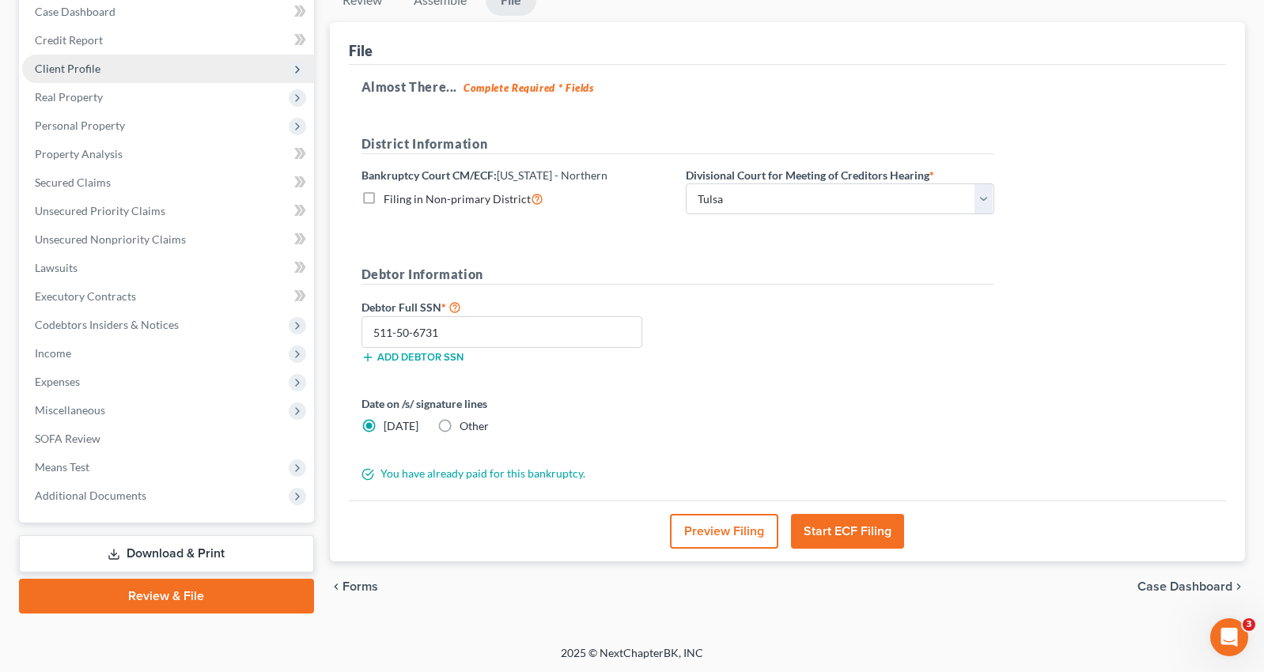
scroll to position [0, 0]
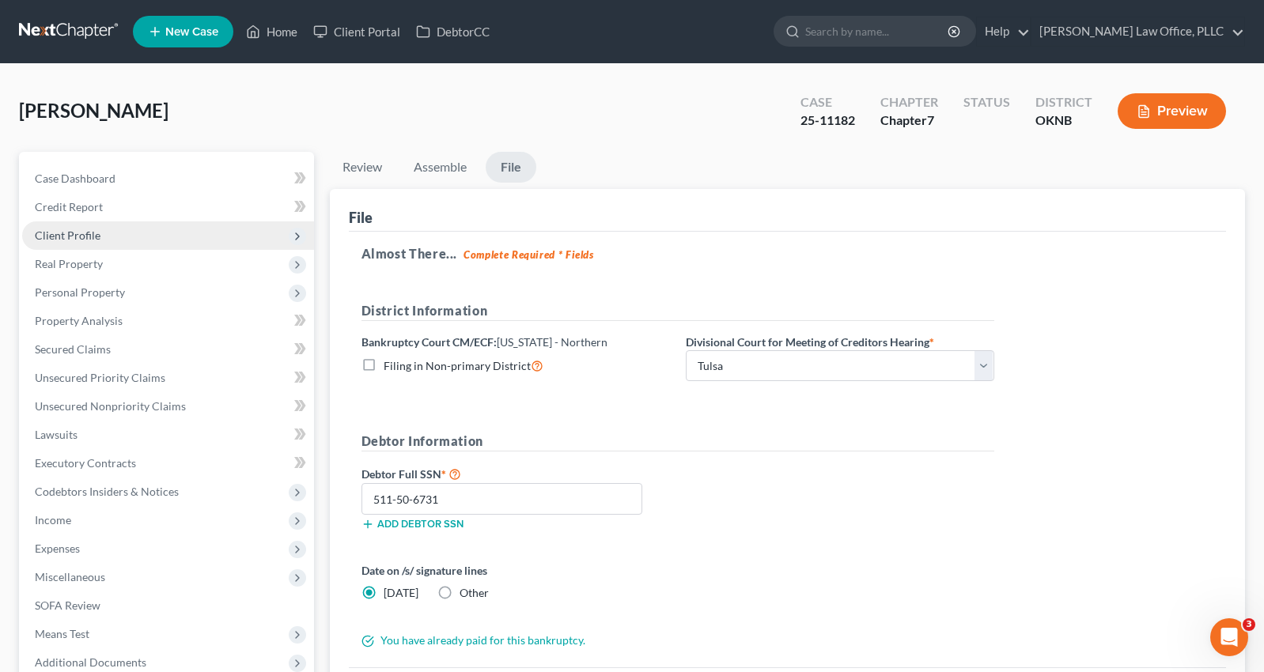
click at [109, 233] on span "Client Profile" at bounding box center [168, 235] width 292 height 28
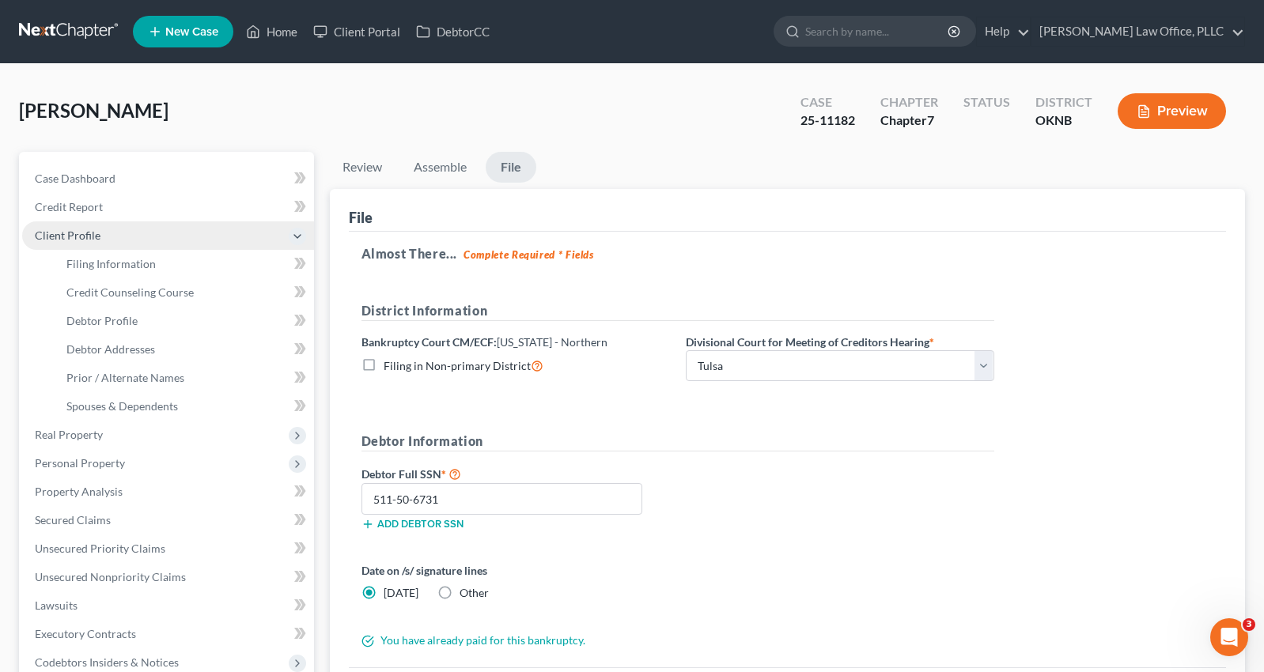
click at [148, 237] on span "Client Profile" at bounding box center [168, 235] width 292 height 28
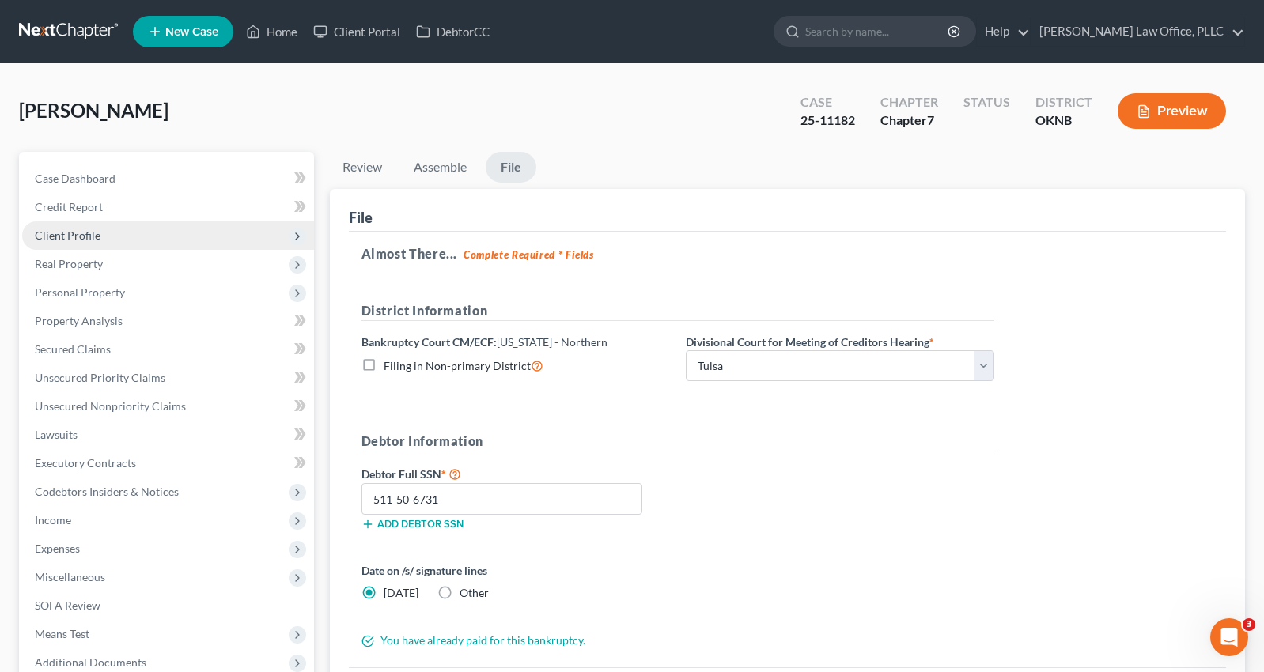
click at [191, 240] on span "Client Profile" at bounding box center [168, 235] width 292 height 28
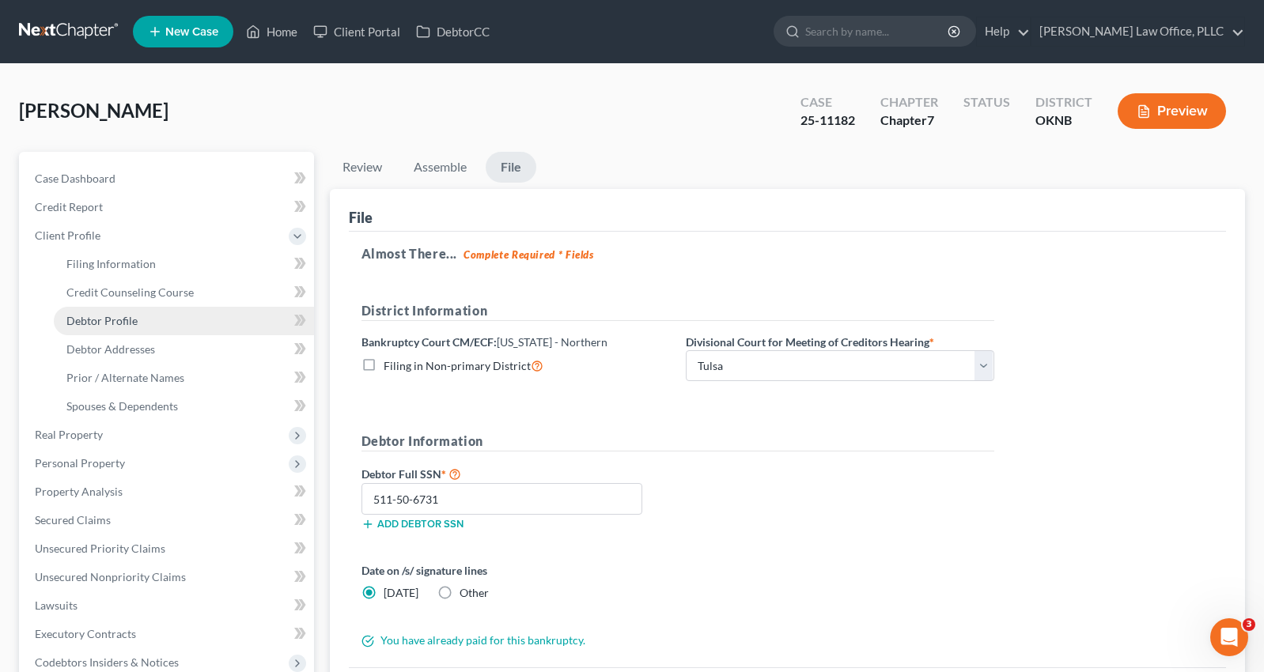
click at [158, 329] on link "Debtor Profile" at bounding box center [184, 321] width 260 height 28
select select "0"
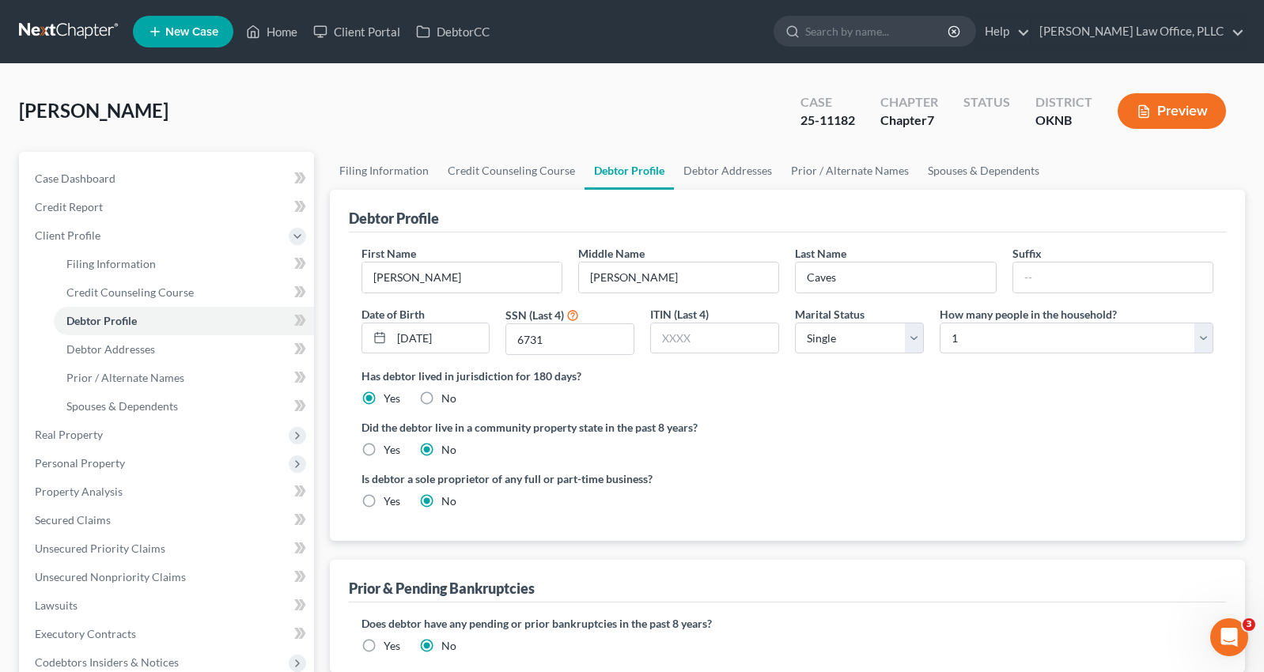
click at [807, 438] on div "Did the debtor live in a community property state in the past 8 years? Yes No" at bounding box center [788, 438] width 853 height 39
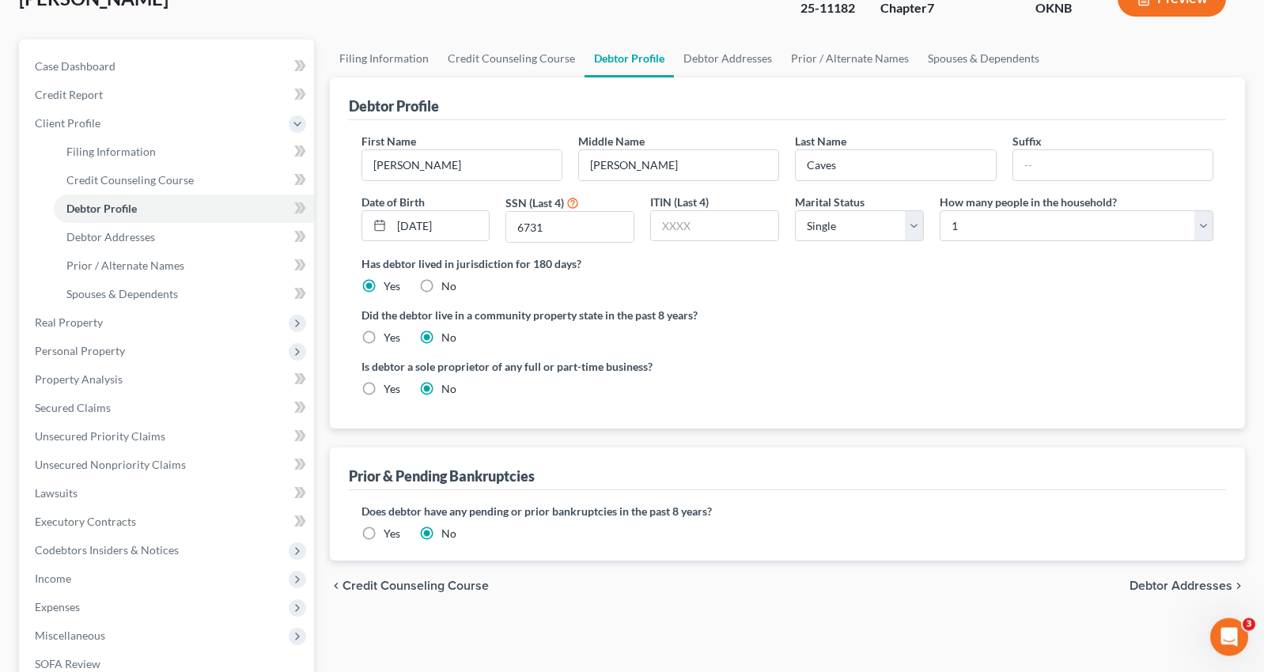
scroll to position [81, 0]
